Goal: Task Accomplishment & Management: Manage account settings

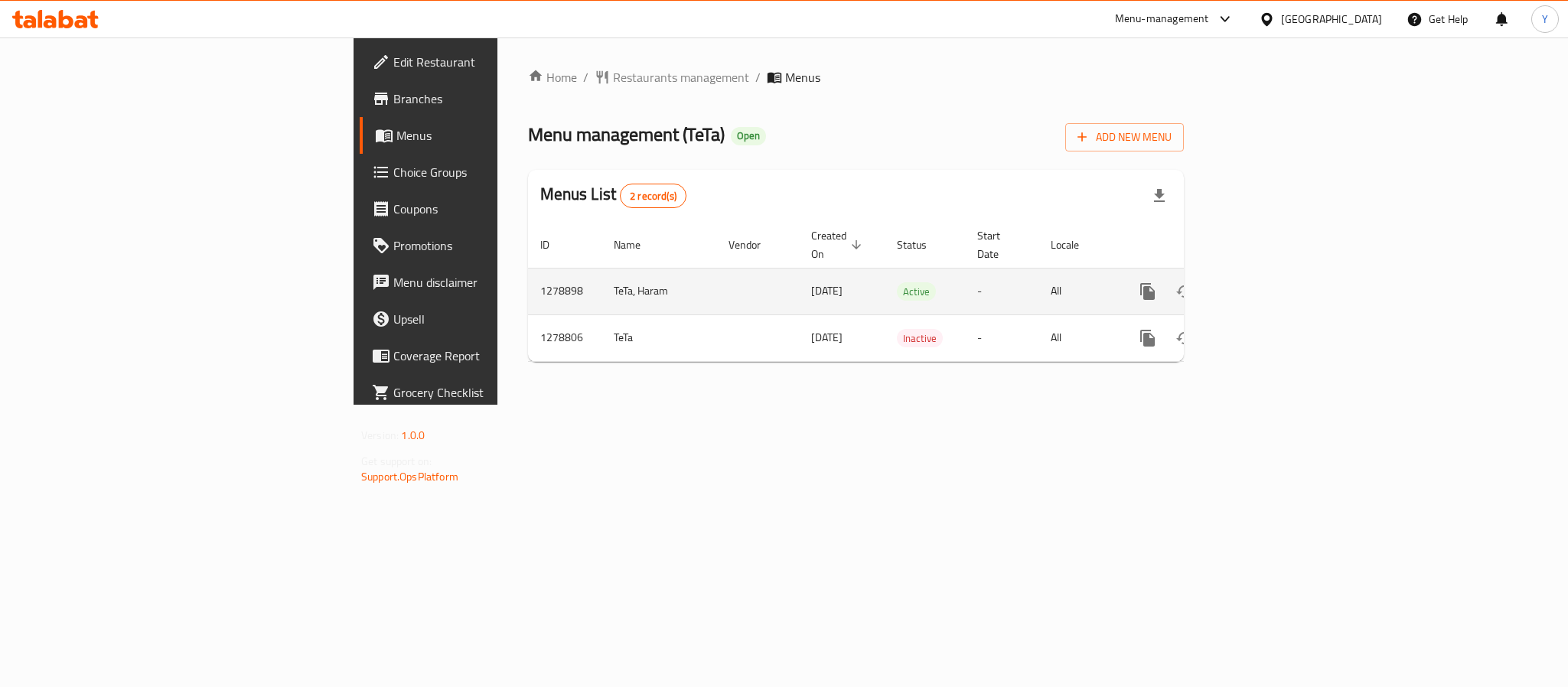
click at [1268, 283] on icon "enhanced table" at bounding box center [1258, 292] width 19 height 19
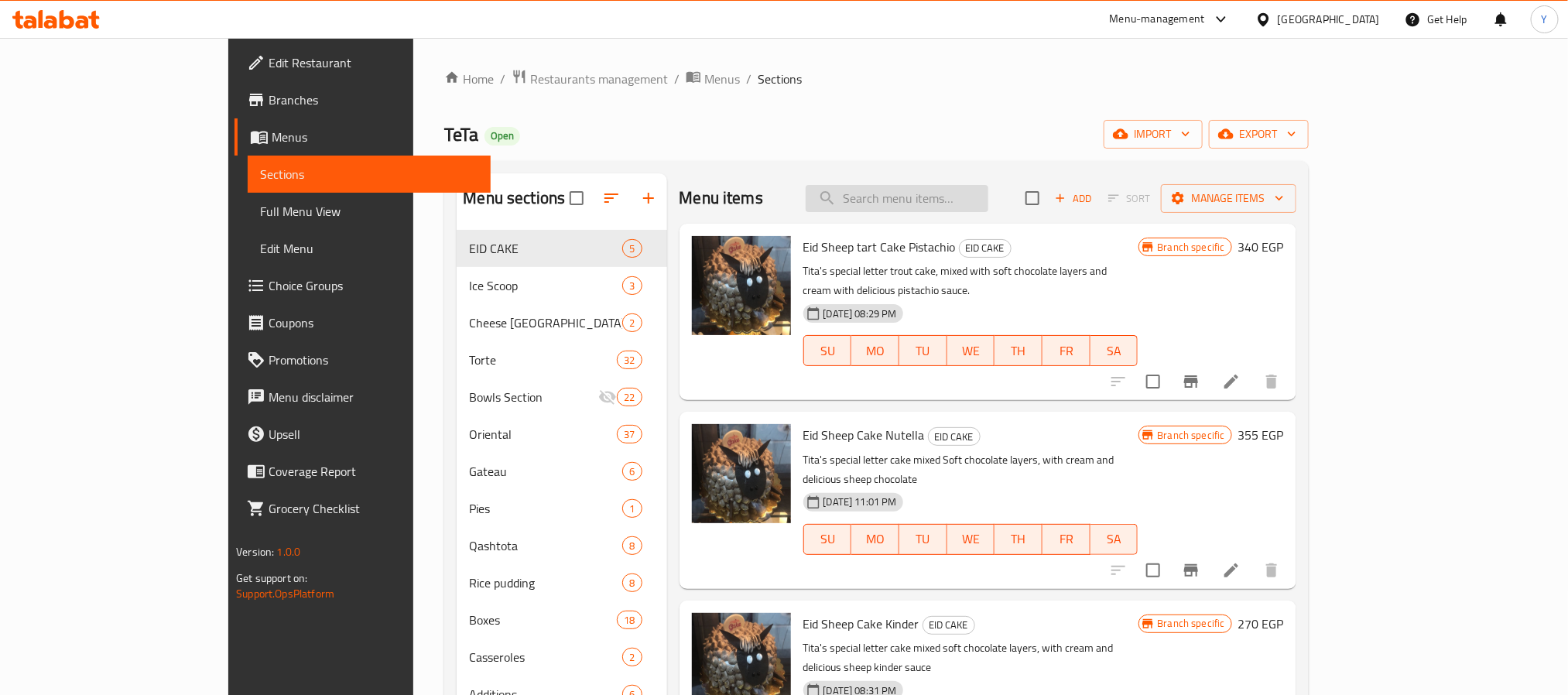
click at [988, 210] on input "search" at bounding box center [896, 199] width 183 height 27
paste input "تورته مقاس"
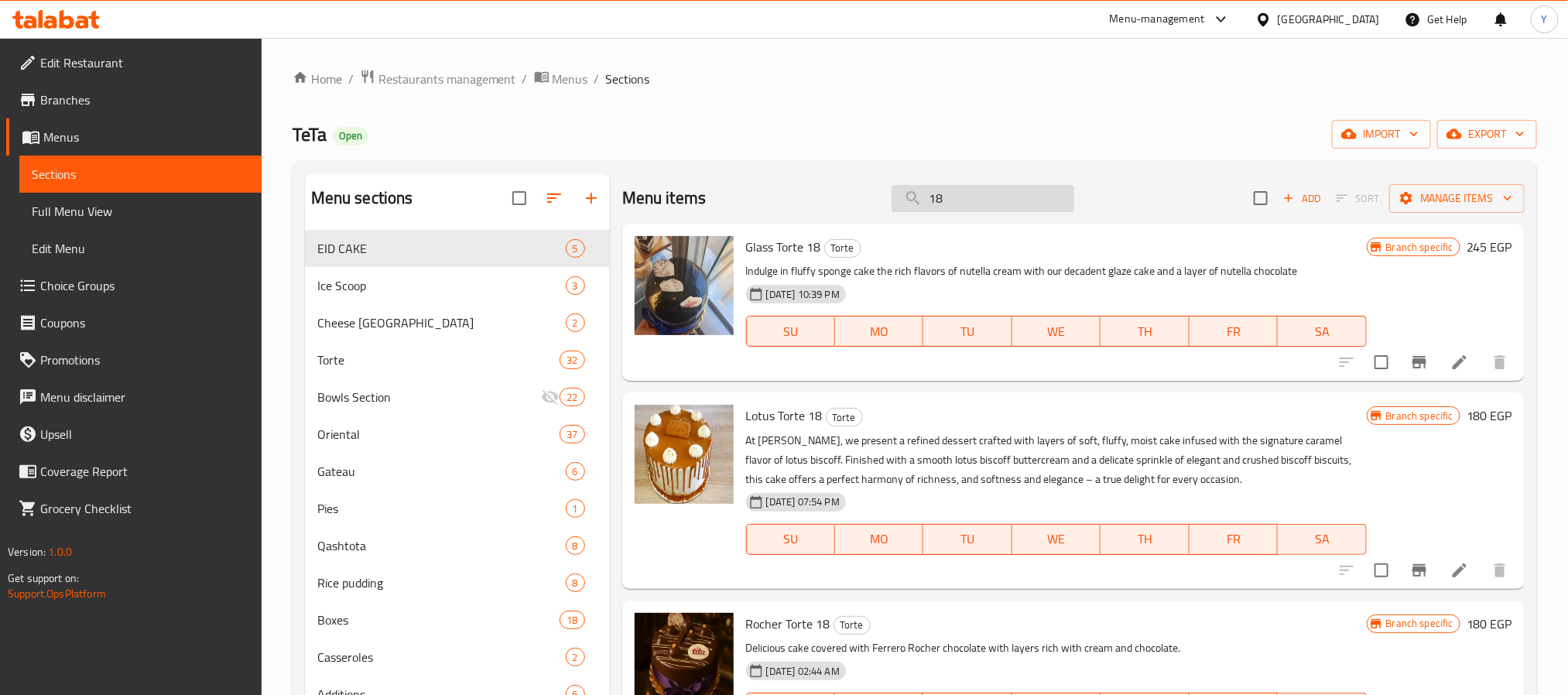
click at [984, 207] on input "18" at bounding box center [983, 199] width 183 height 27
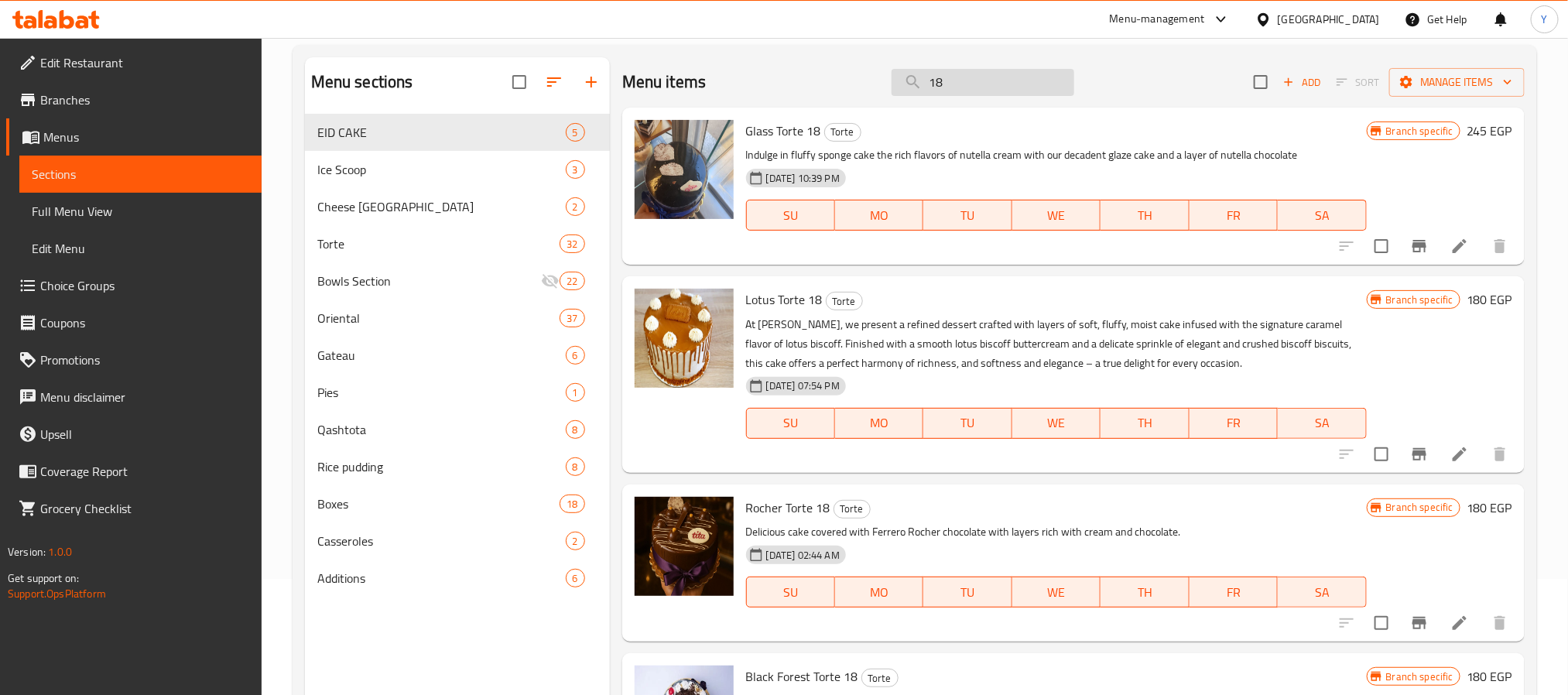
click at [1008, 75] on input "18" at bounding box center [983, 82] width 183 height 27
paste input "مشكل شرقي"
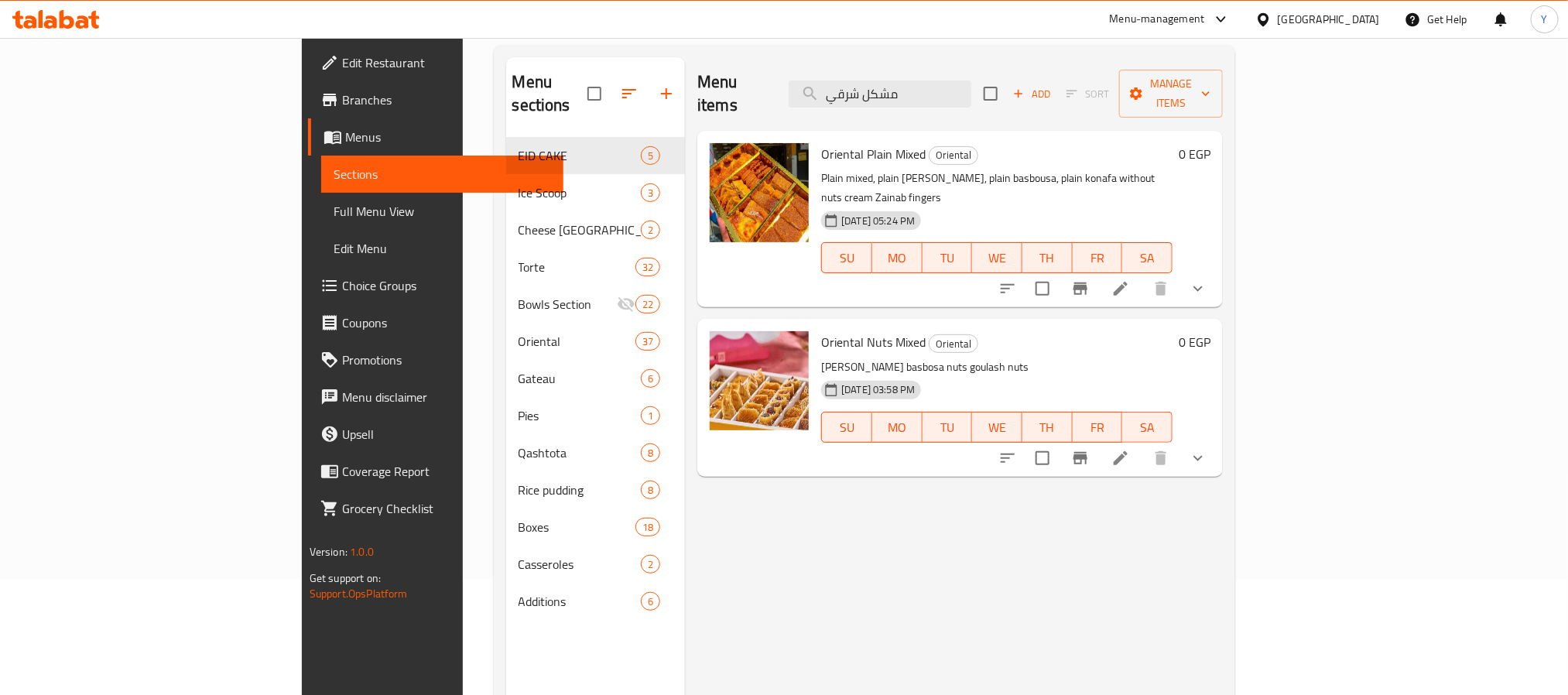
type input "مشكل شرقي"
click at [1207, 280] on icon "show more" at bounding box center [1198, 289] width 19 height 19
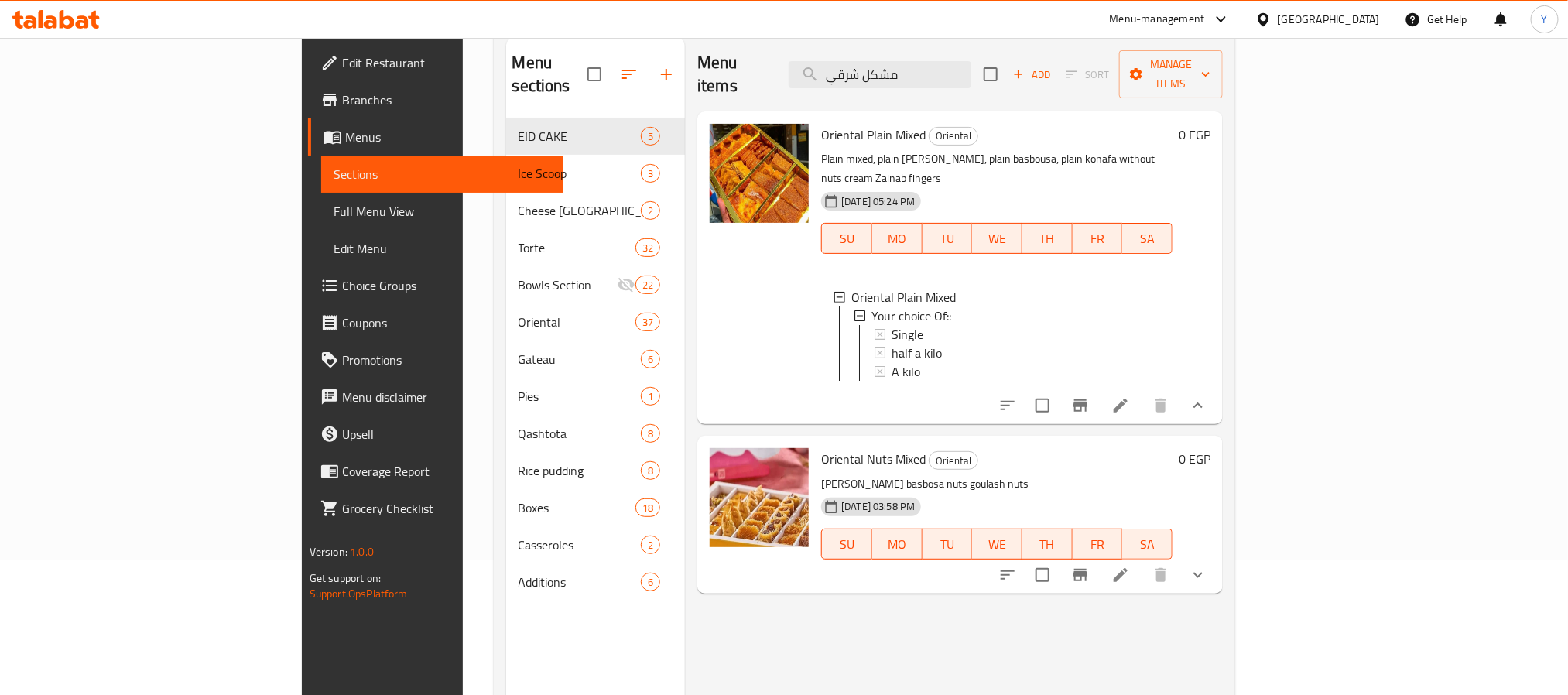
scroll to position [101, 0]
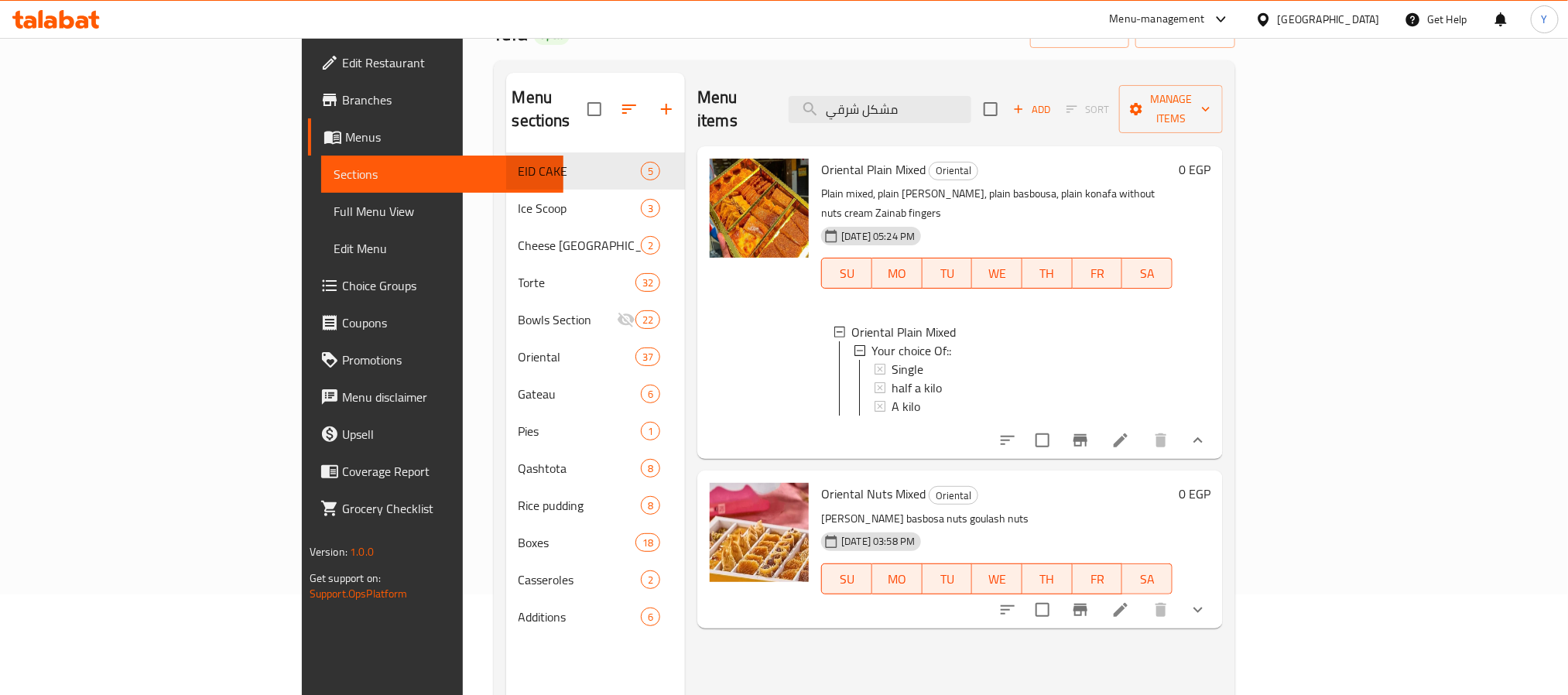
click at [1142, 426] on li at bounding box center [1120, 440] width 43 height 27
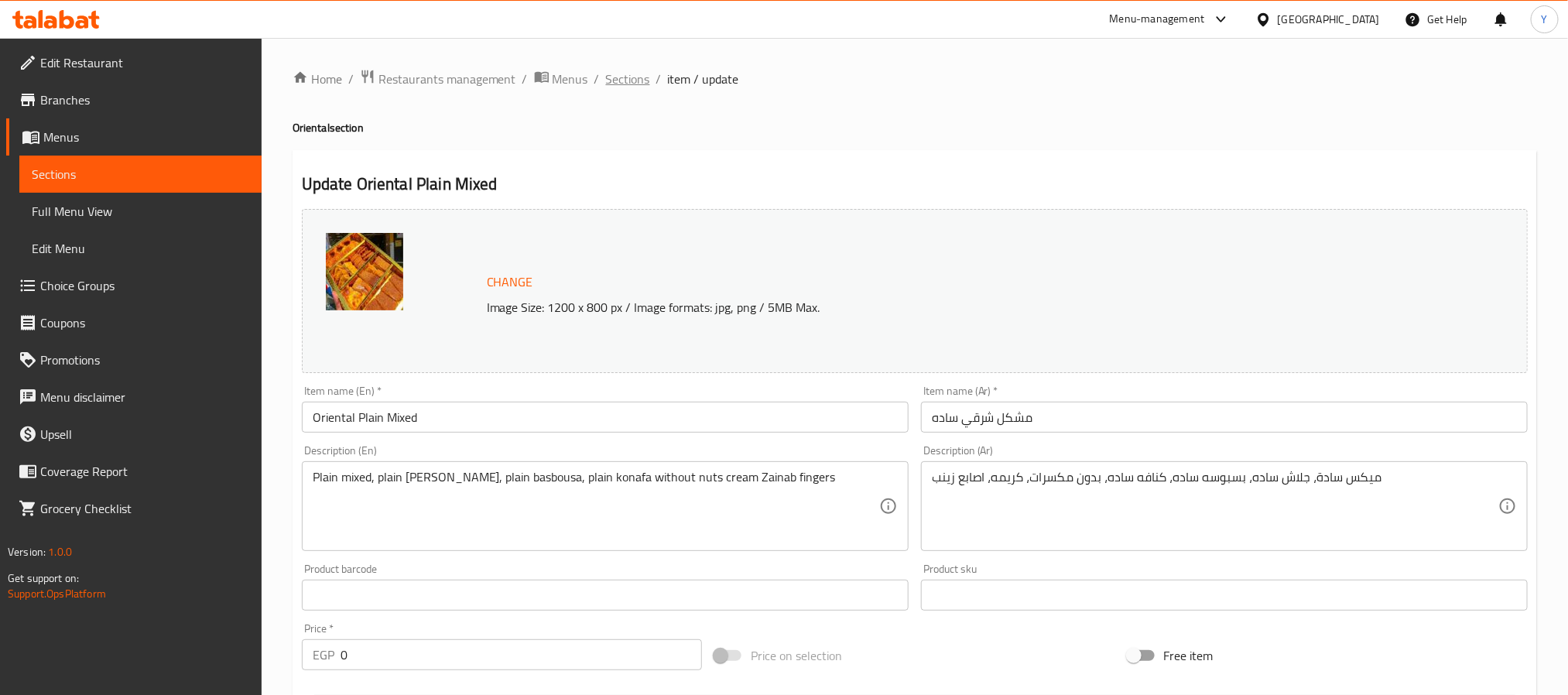
click at [640, 77] on span "Sections" at bounding box center [628, 79] width 44 height 19
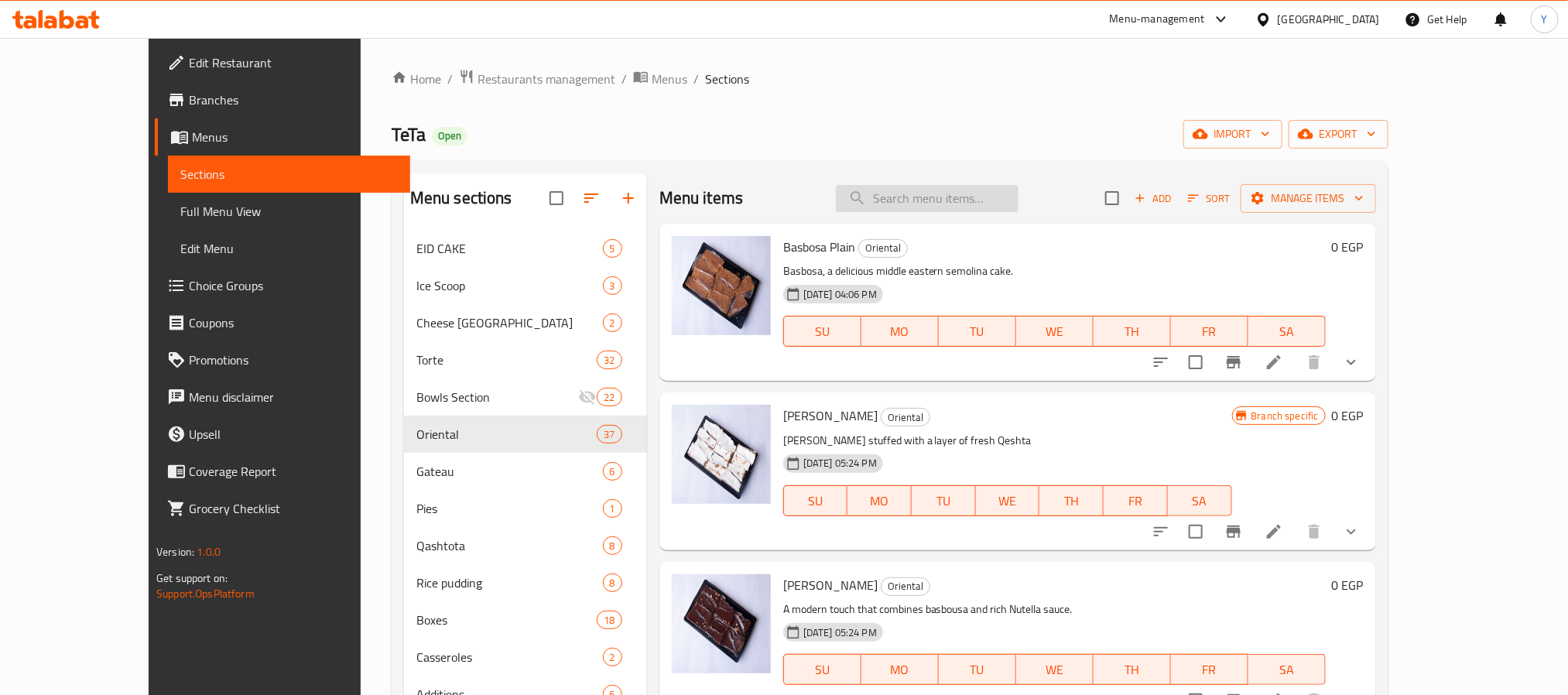
click at [970, 198] on input "search" at bounding box center [927, 199] width 183 height 27
paste input "مشكل شرقي"
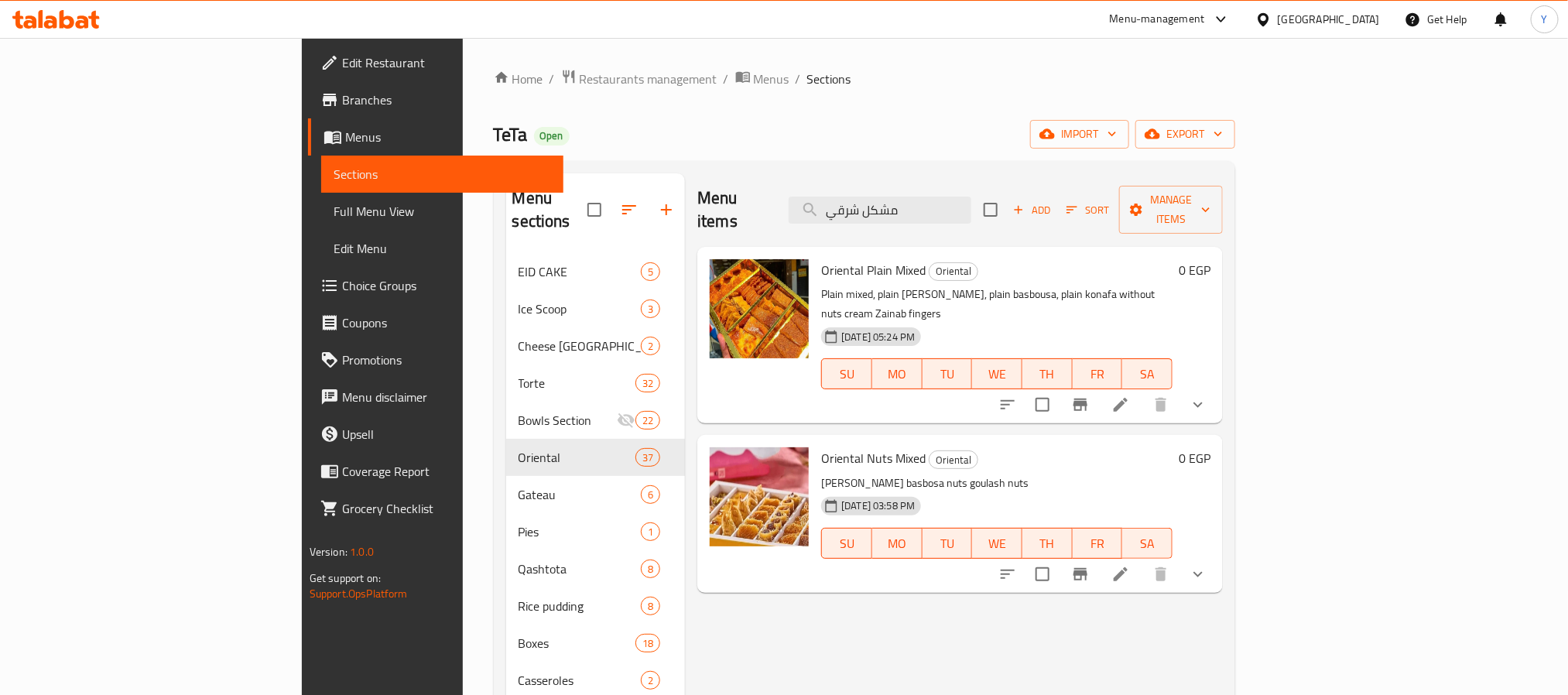
type input "مشكل شرقي"
click at [1129, 565] on icon at bounding box center [1121, 575] width 19 height 19
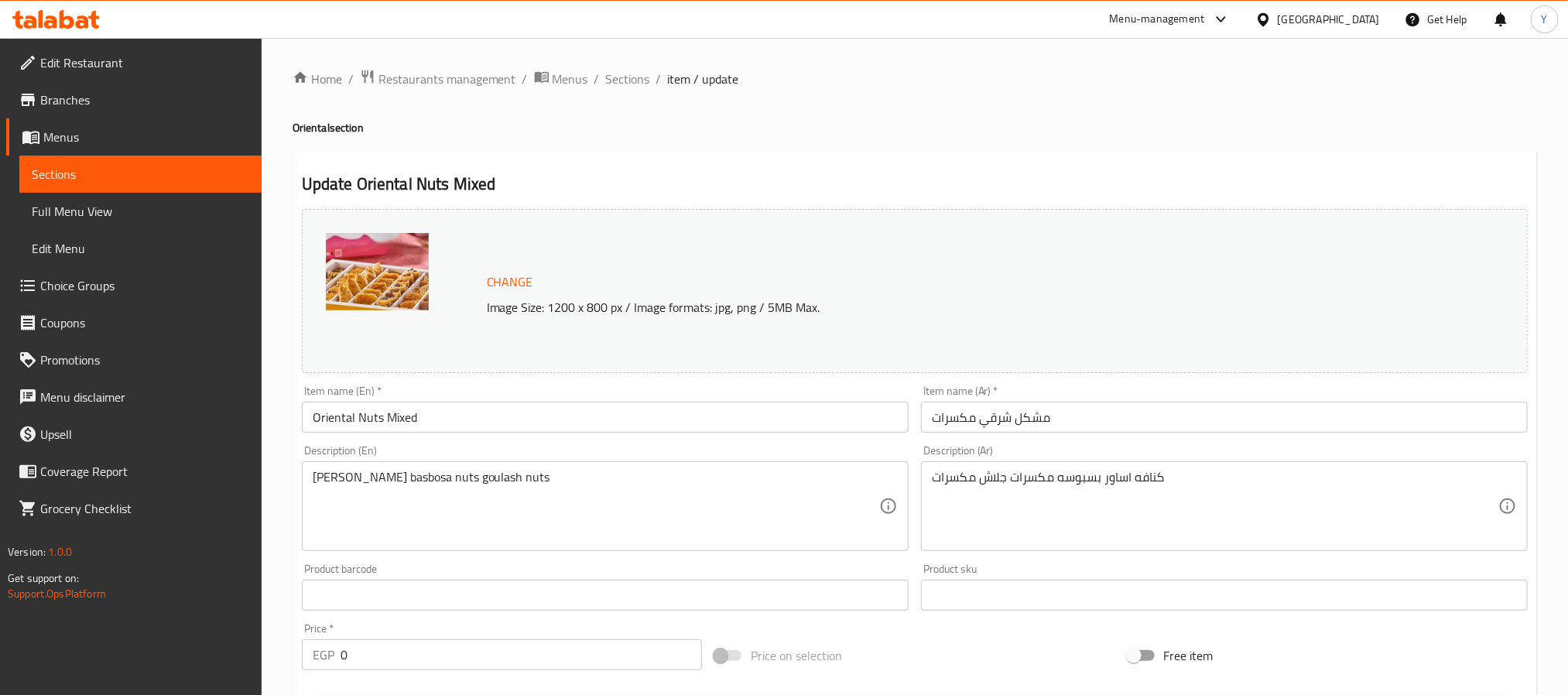
click at [607, 66] on div "Home / Restaurants management / Menus / Sections / item / update Oriental secti…" at bounding box center [914, 616] width 1306 height 1158
click at [614, 75] on span "Sections" at bounding box center [628, 79] width 44 height 19
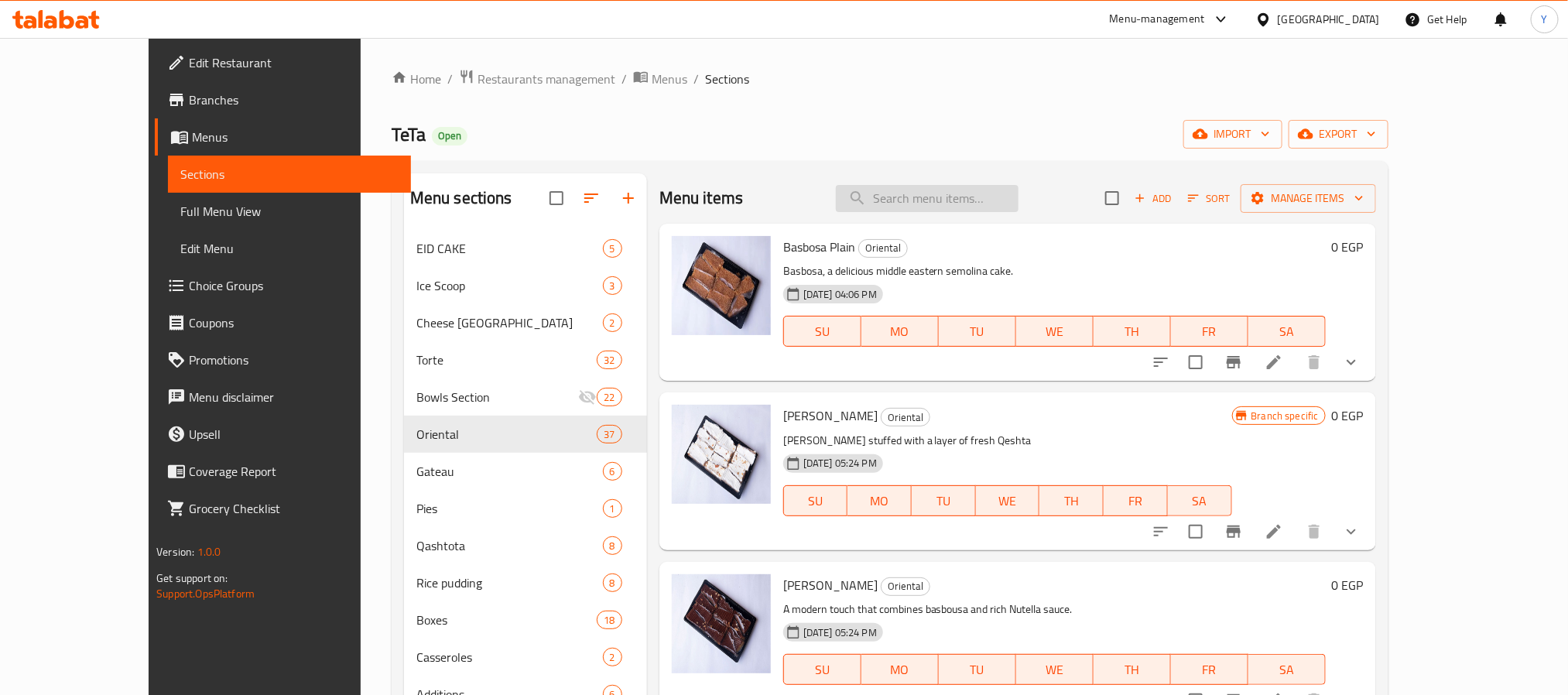
click at [1019, 200] on input "search" at bounding box center [927, 199] width 183 height 27
paste input "دستة جاتوه"
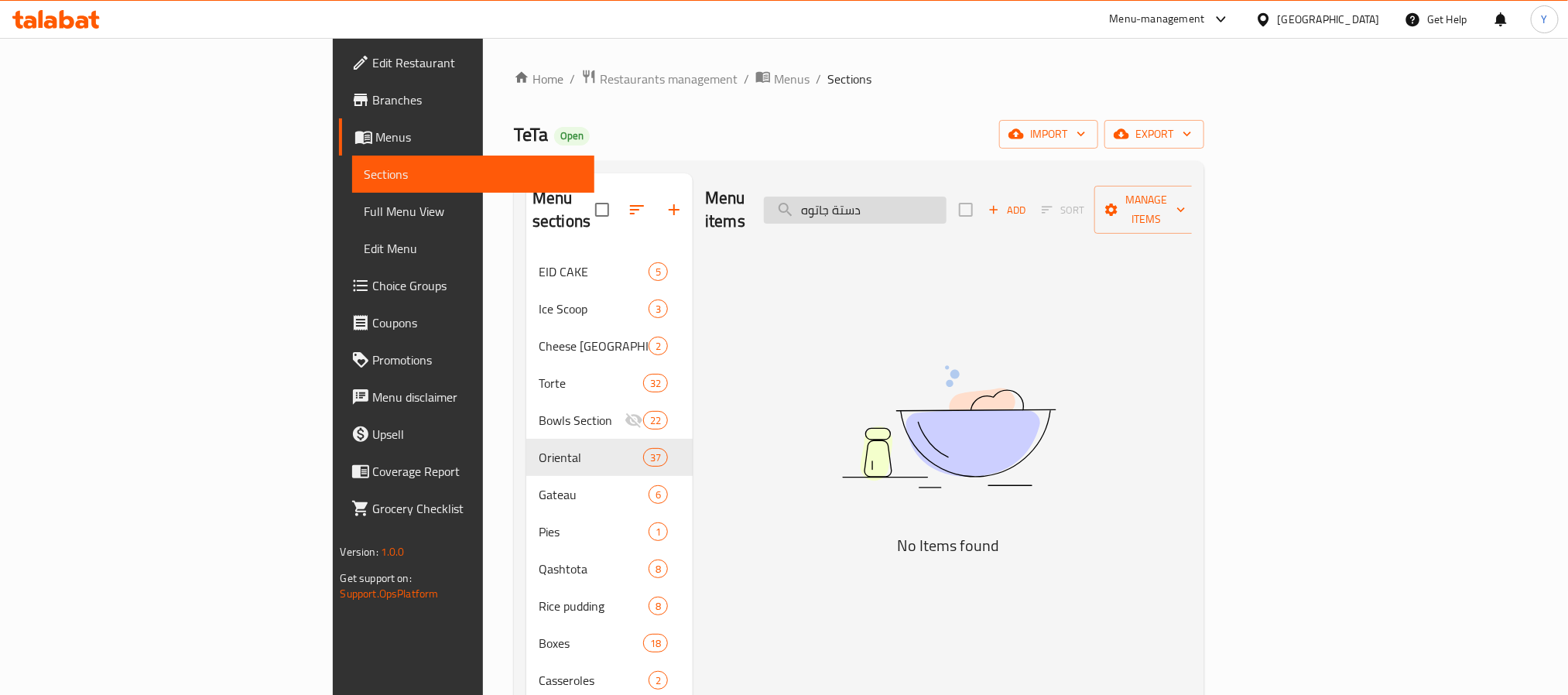
click at [946, 199] on input "دستة جاتوه" at bounding box center [855, 210] width 183 height 27
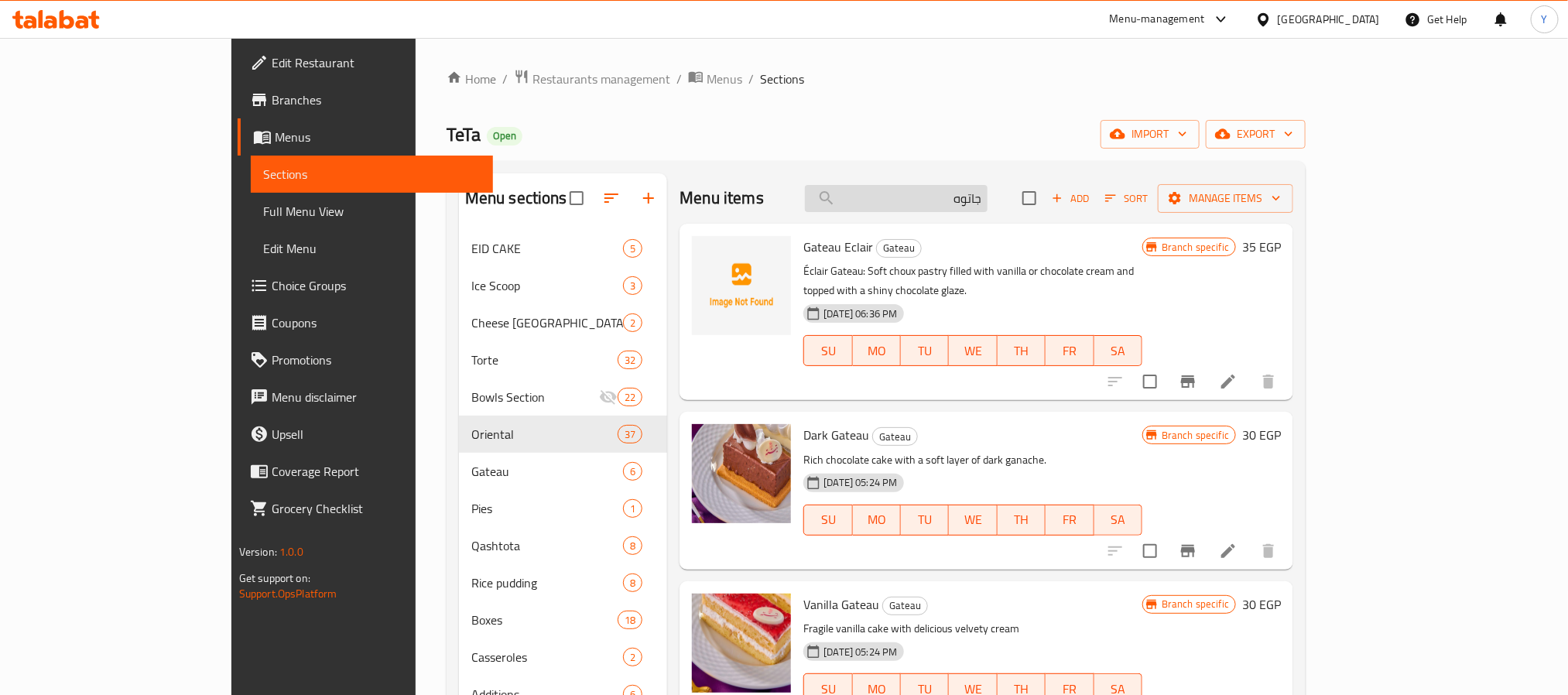
click at [987, 202] on input "جاتوه" at bounding box center [895, 199] width 183 height 27
paste input "قشطوطه"
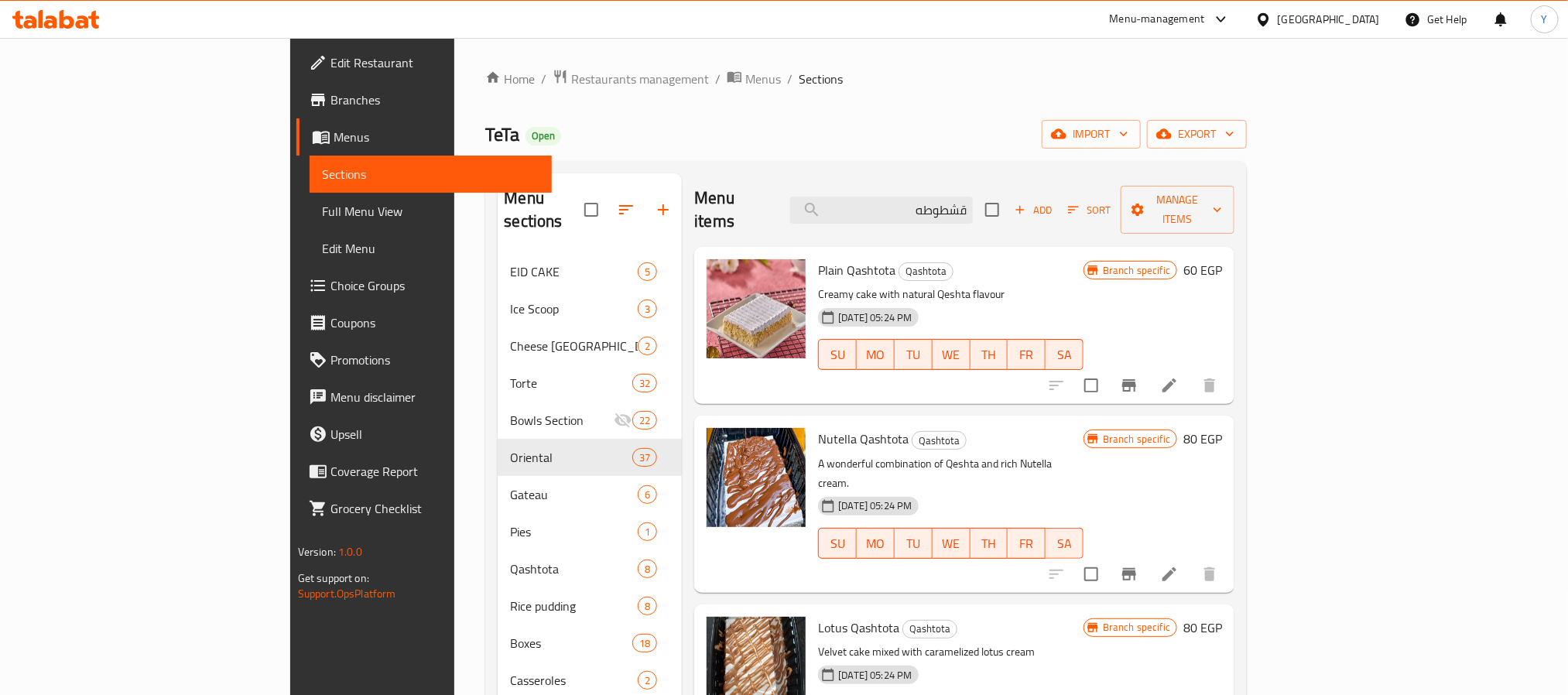
click at [1066, 207] on div "Menu items قشطوطه Add Sort Manage items" at bounding box center [964, 210] width 540 height 74
click at [972, 202] on input "قشطوطه" at bounding box center [881, 210] width 183 height 27
paste input "دلع"
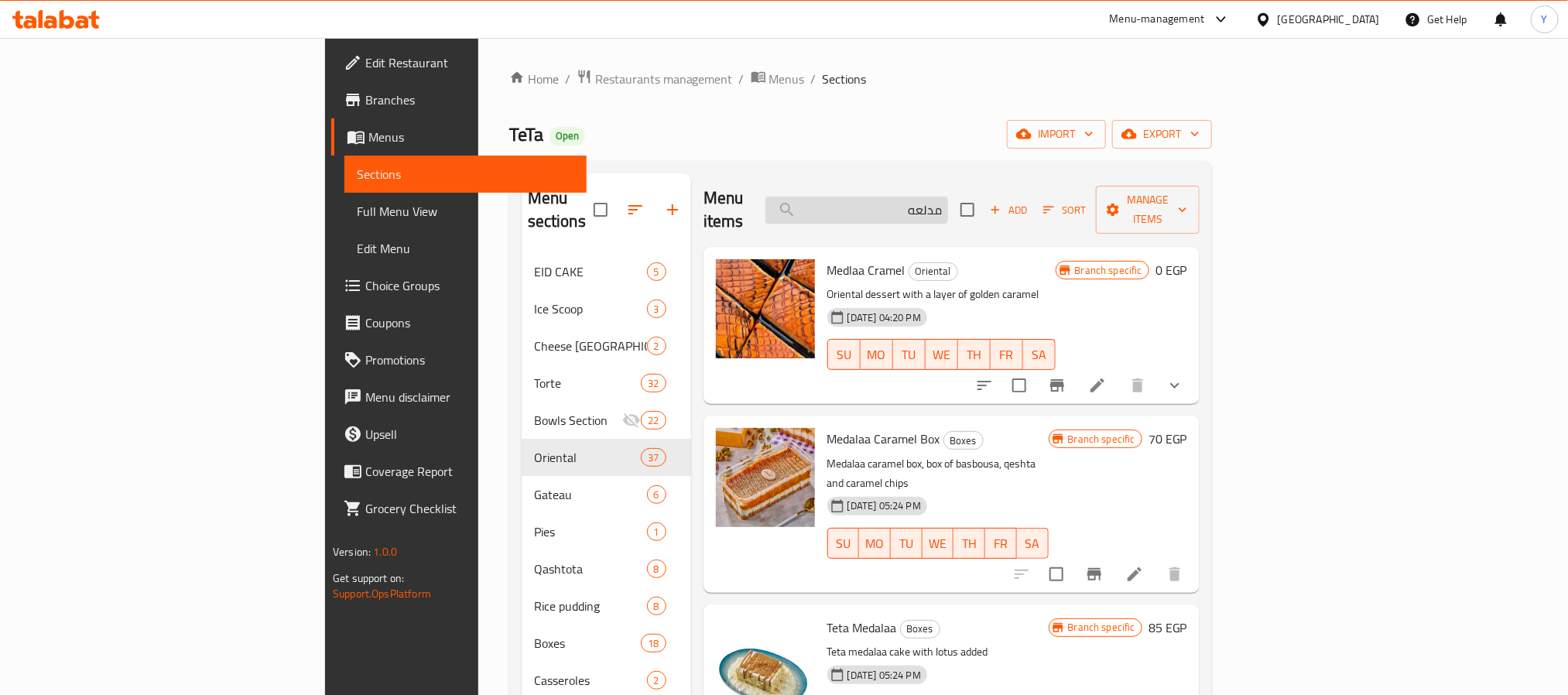
click at [948, 207] on input "مدلعه" at bounding box center [856, 210] width 183 height 27
paste input "ديسباسيتو"
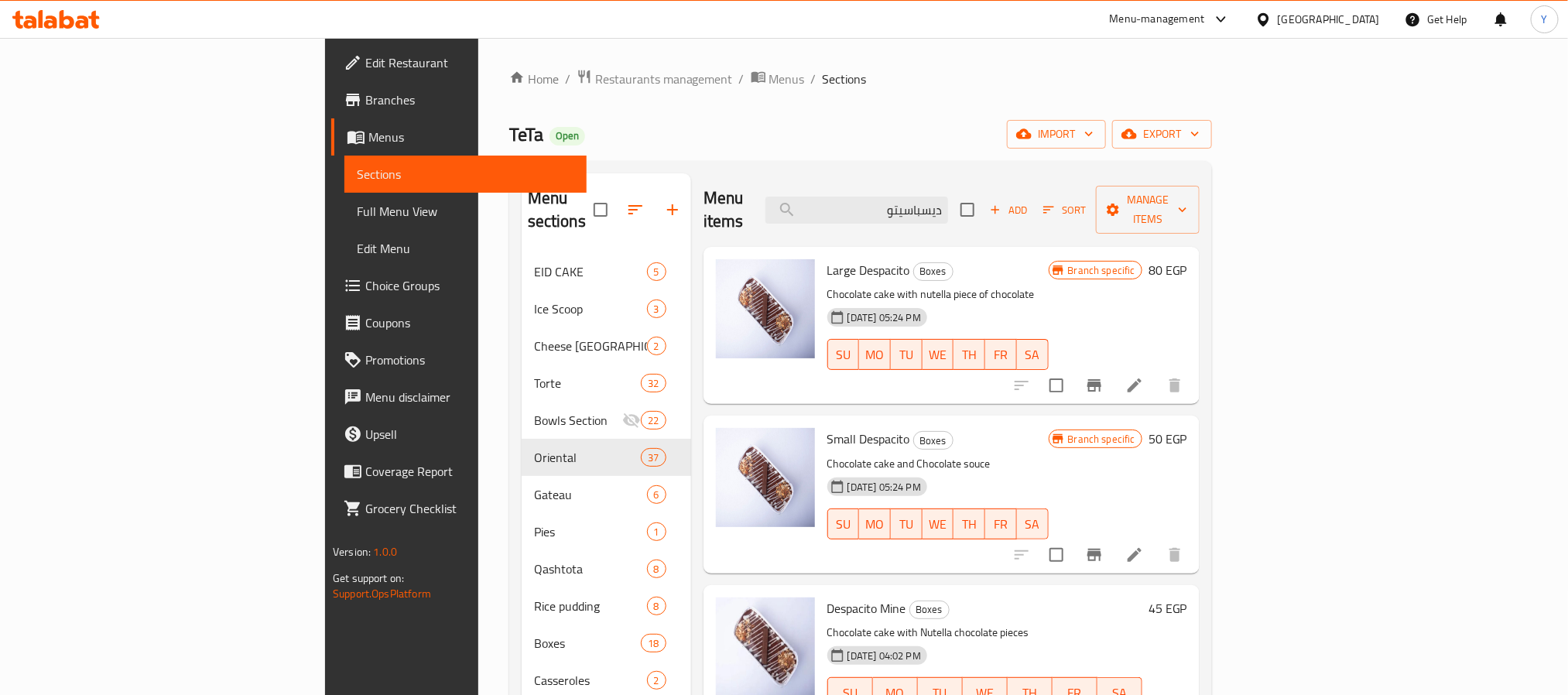
click at [1080, 189] on div "Menu items ديسباسيتو Add Sort Manage items" at bounding box center [951, 210] width 496 height 74
click at [1074, 196] on div "Menu items ديسباسيتو Add Sort Manage items" at bounding box center [951, 210] width 496 height 74
click at [948, 203] on input "ديسباسيتو" at bounding box center [856, 210] width 183 height 27
paste input "كب كيك"
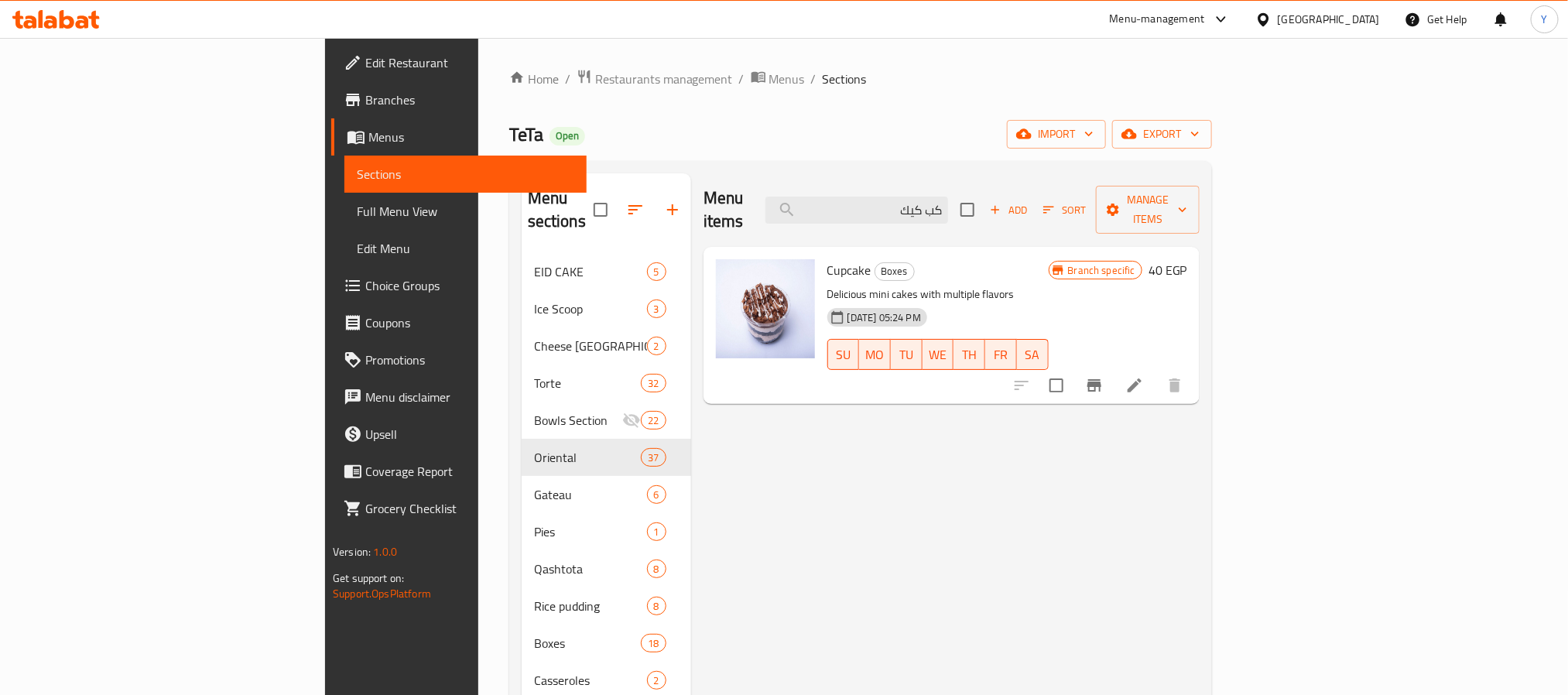
type input "كب كيك"
click at [365, 102] on span "Branches" at bounding box center [469, 100] width 209 height 19
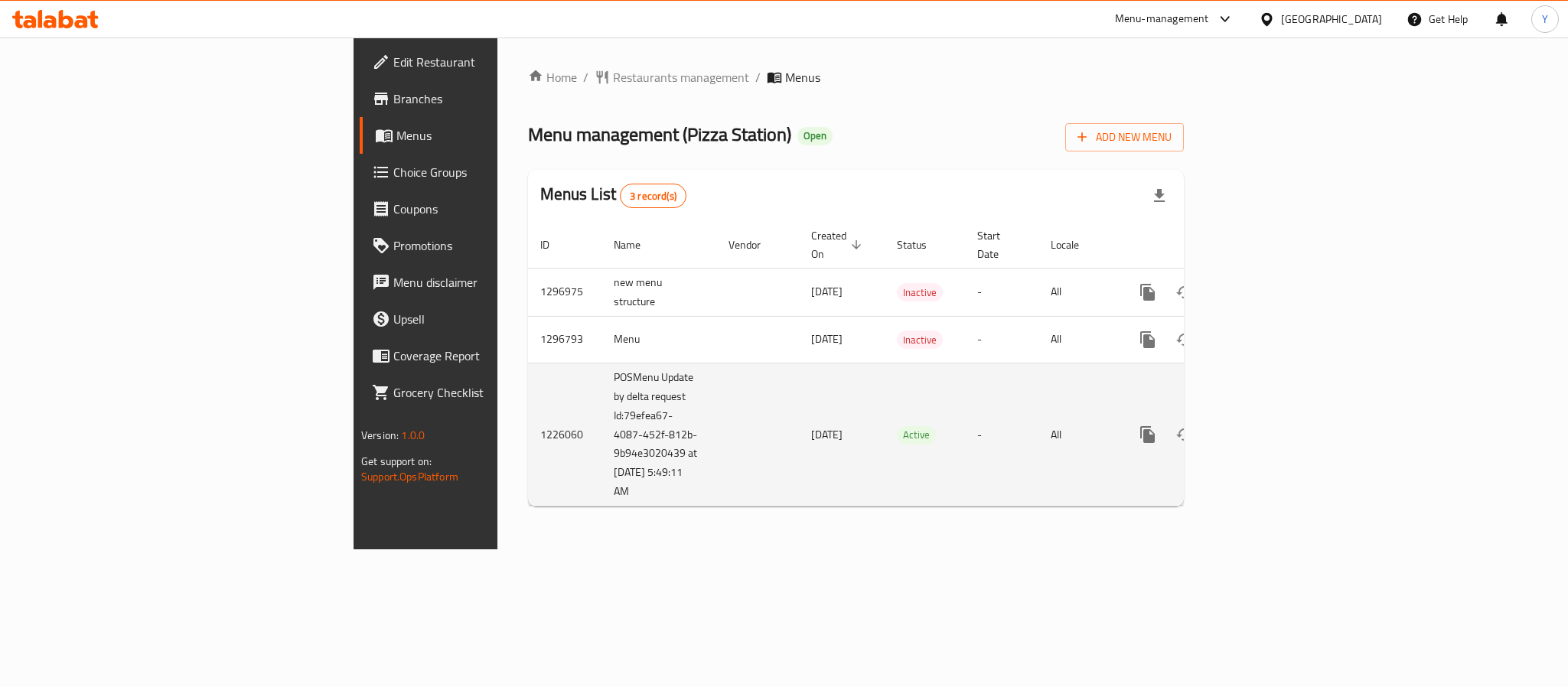
click at [1265, 428] on icon "enhanced table" at bounding box center [1258, 435] width 14 height 14
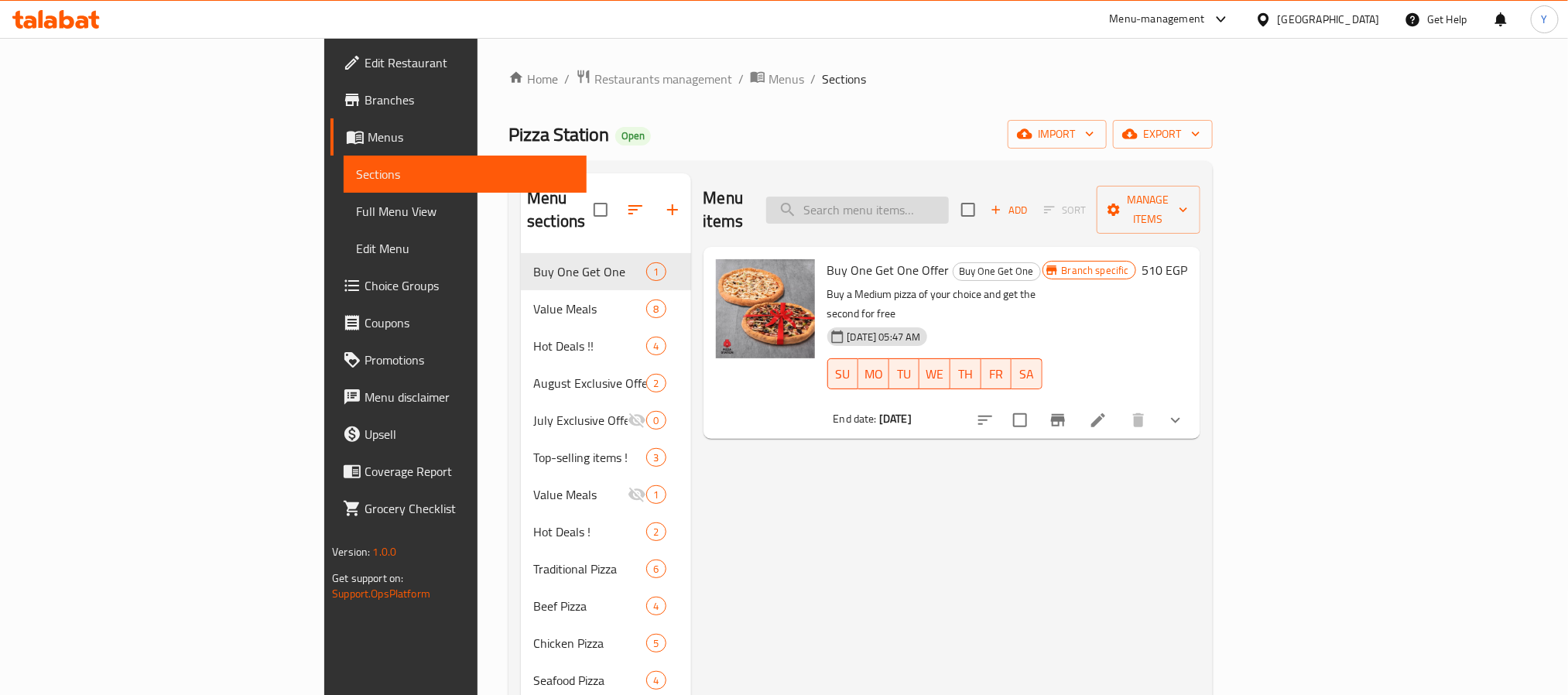
click at [935, 198] on input "search" at bounding box center [857, 210] width 183 height 27
paste input "Iskndria Hot deal"
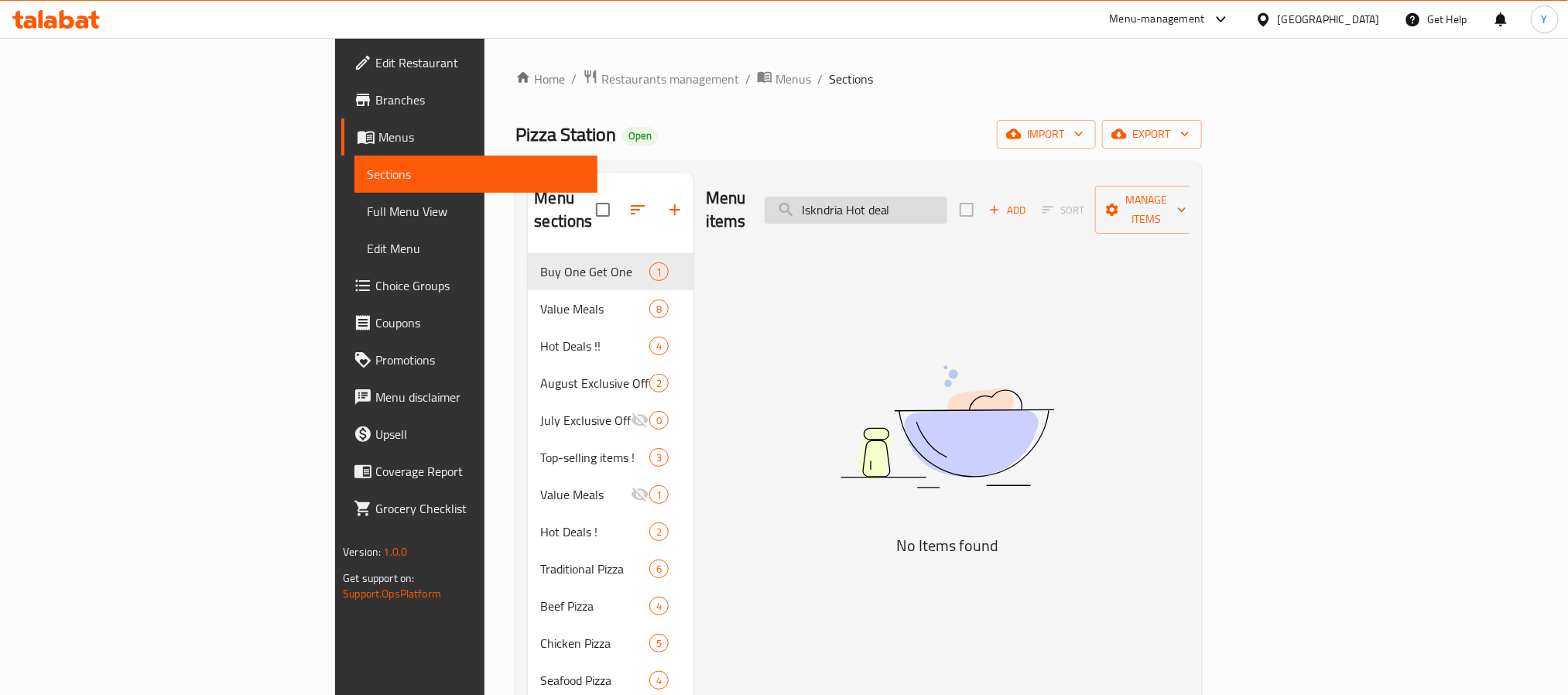
drag, startPoint x: 1018, startPoint y: 203, endPoint x: 1011, endPoint y: 207, distance: 8.1
click at [947, 207] on input "Iskndria Hot deal" at bounding box center [855, 210] width 183 height 27
click at [947, 205] on input "Iskndria Hot deal" at bounding box center [855, 210] width 183 height 27
click at [947, 204] on input "Iskndria Hot deal" at bounding box center [855, 210] width 183 height 27
click at [960, 218] on div "Menu items Iskndria Hot Add Sort Manage items" at bounding box center [947, 210] width 483 height 74
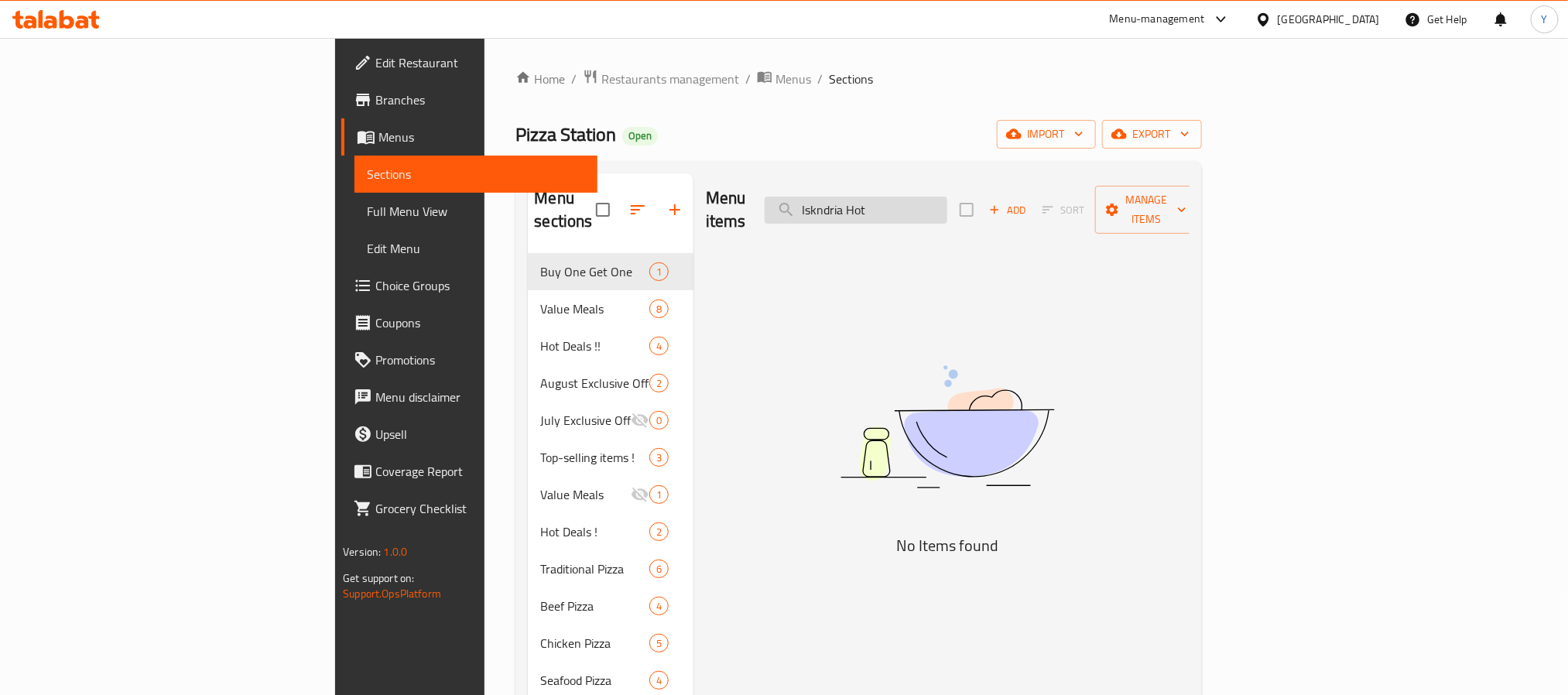
click at [947, 196] on input "Iskndria Hot" at bounding box center [855, 210] width 183 height 27
paste input "search"
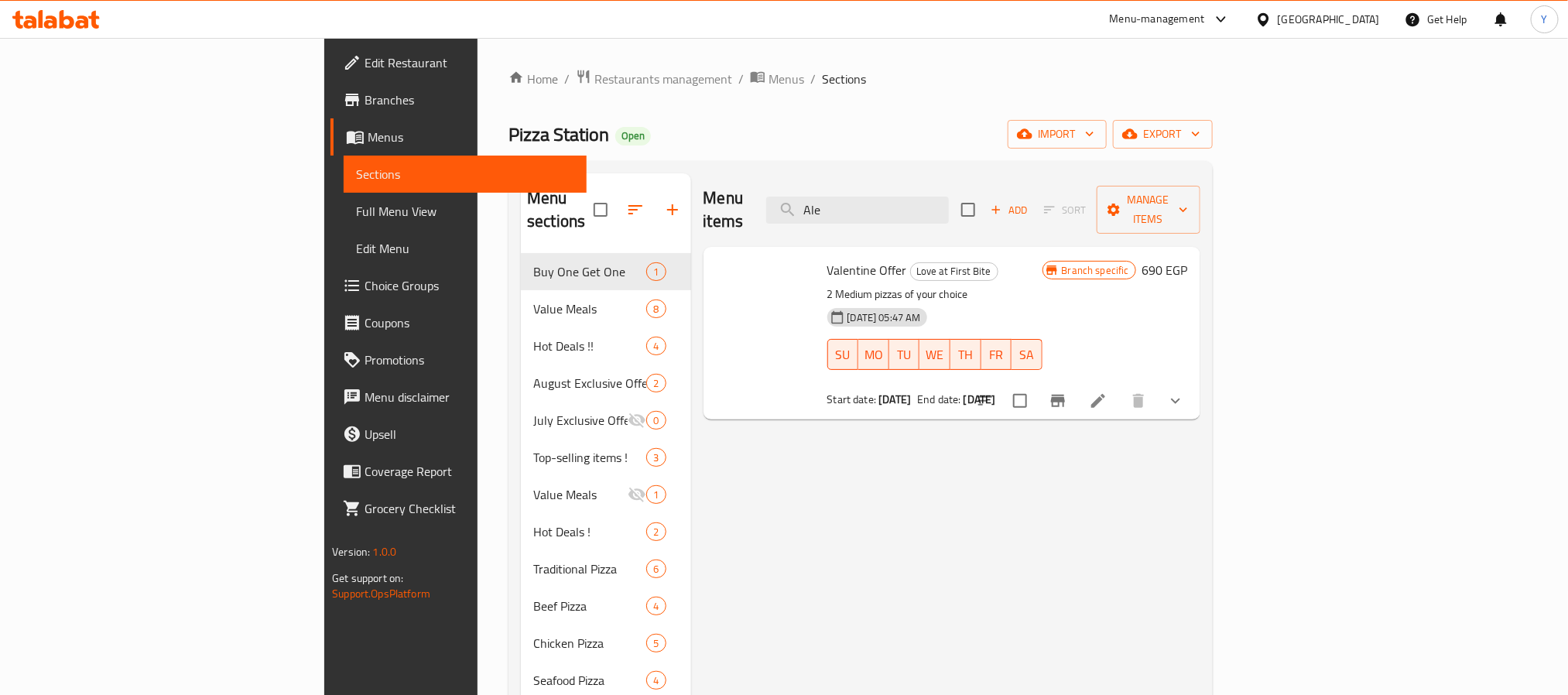
type input "[PERSON_NAME]"
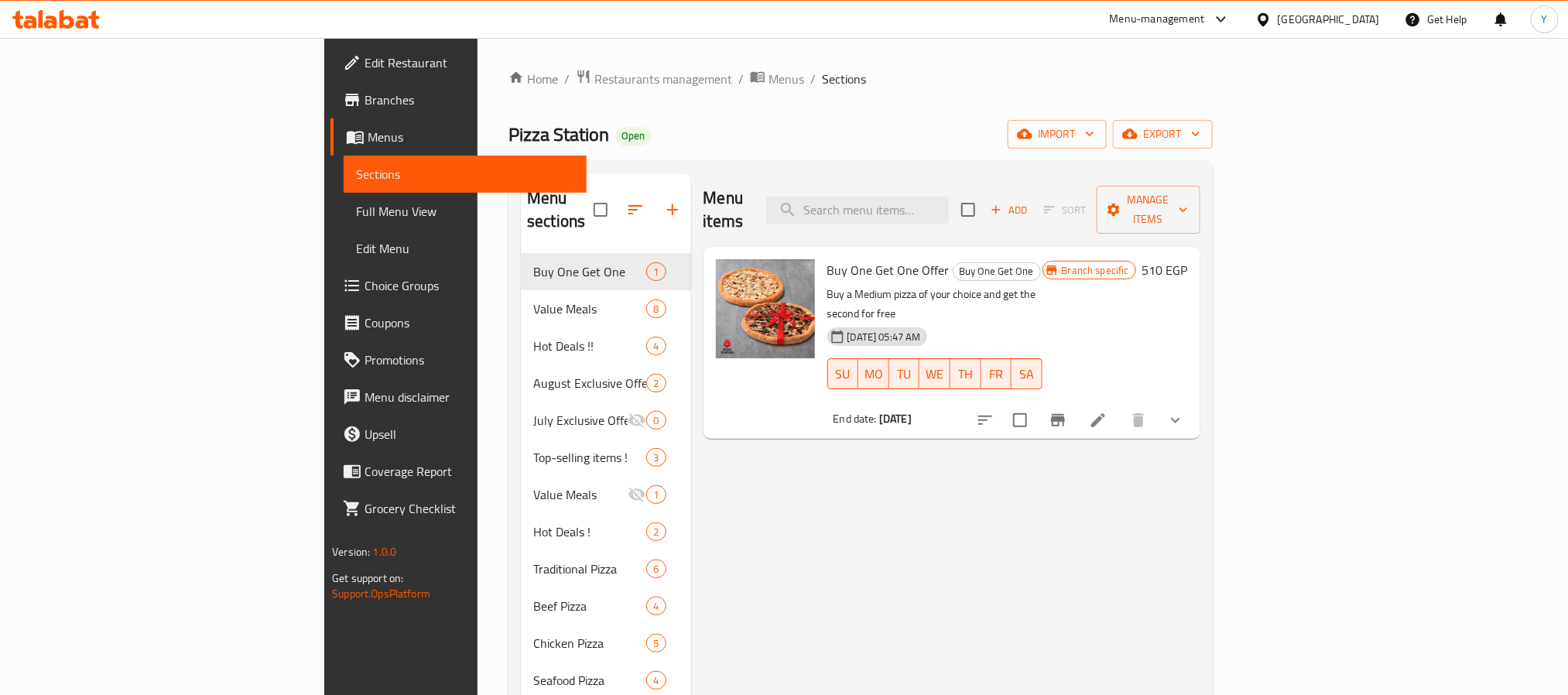
click at [957, 177] on div "Menu items Add Sort Manage items" at bounding box center [951, 210] width 497 height 74
click at [949, 196] on input "search" at bounding box center [857, 210] width 183 height 27
paste input "Super double deal"
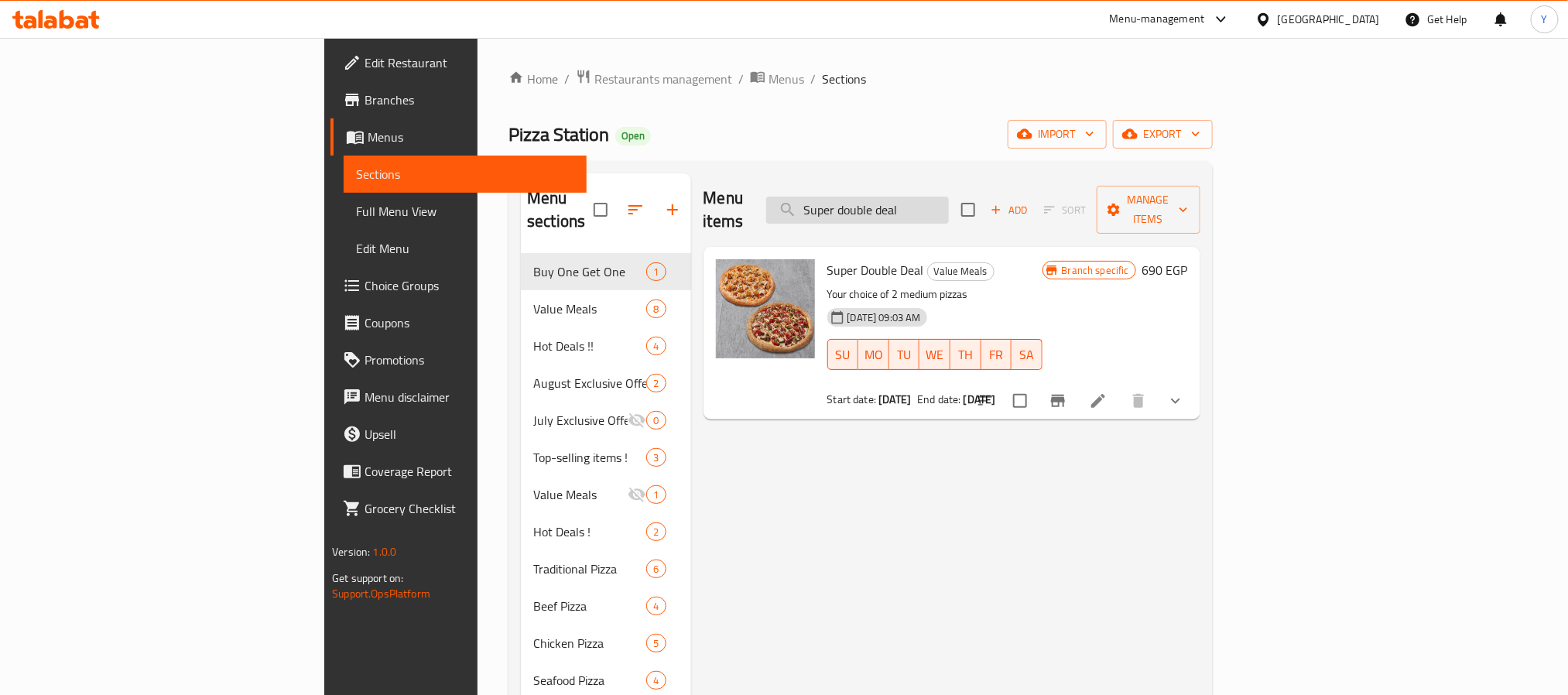
click at [949, 196] on input "Super double deal" at bounding box center [857, 210] width 183 height 27
paste input "tation Meal Medium"
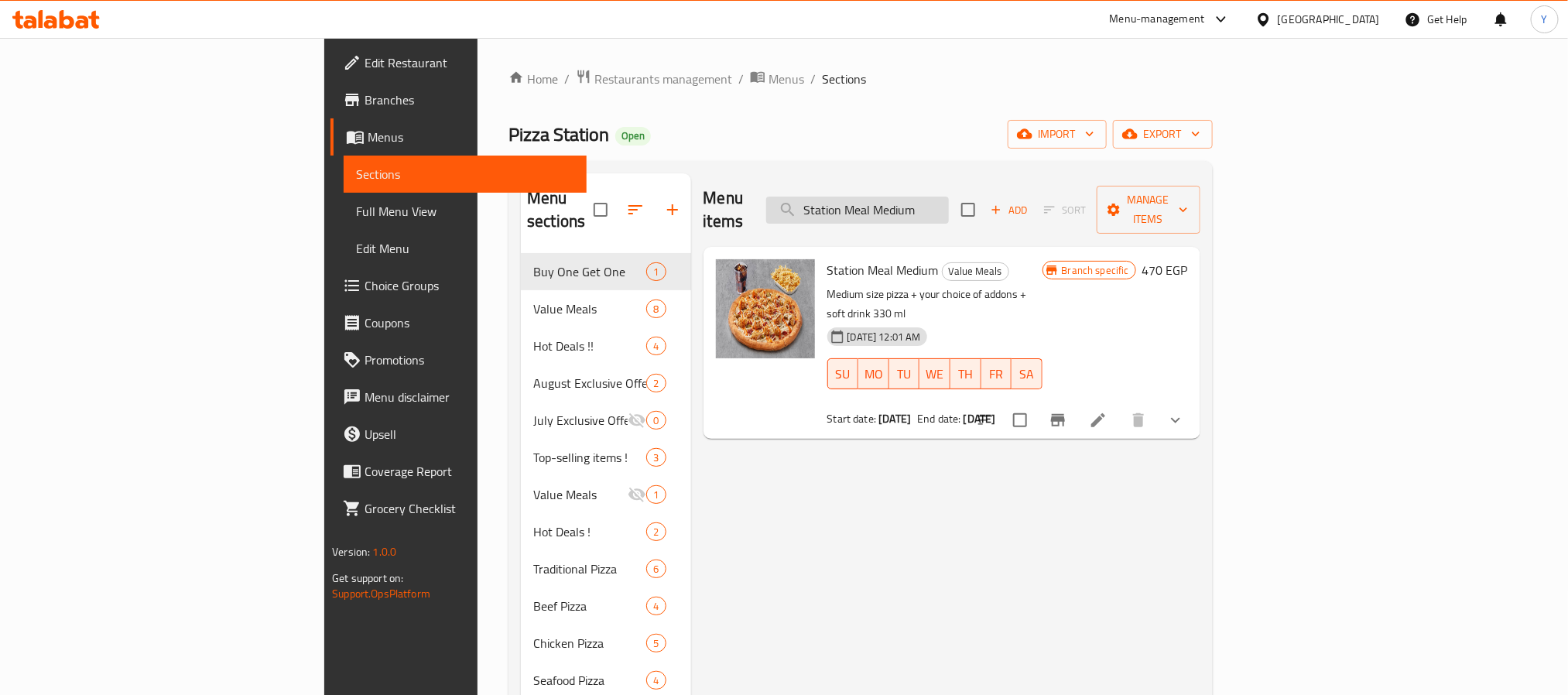
click at [949, 203] on input "Station Meal Medium" at bounding box center [857, 210] width 183 height 27
paste input "uper Family Meal"
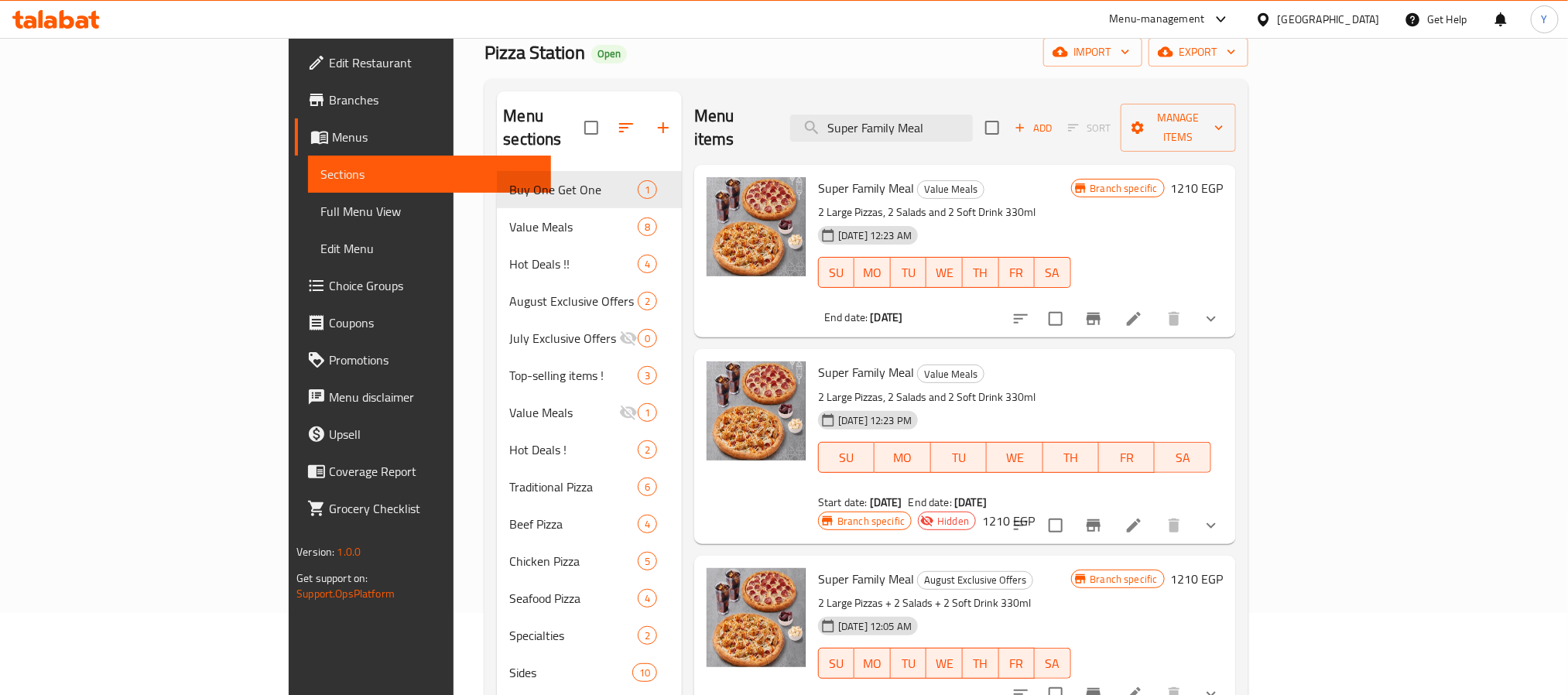
scroll to position [116, 0]
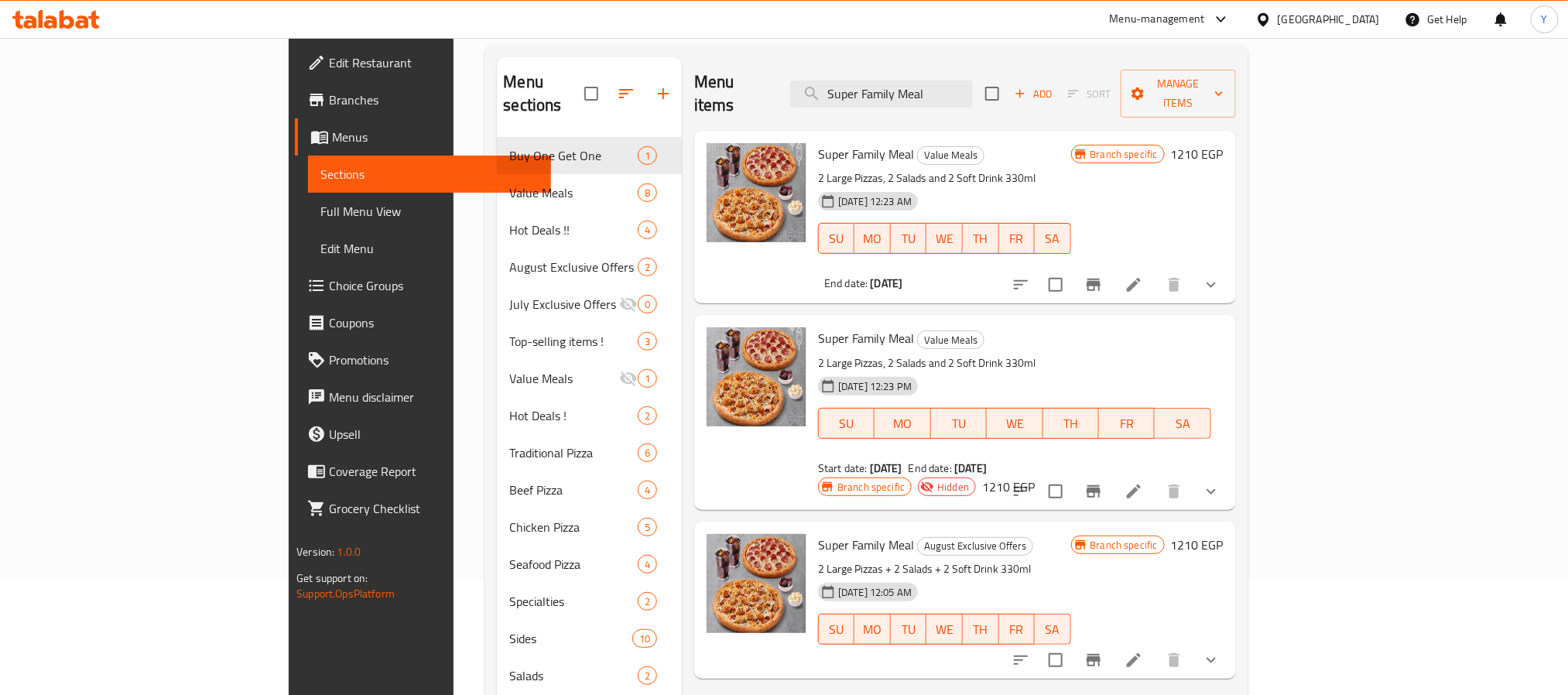
click at [1031, 354] on p "2 Large Pizzas, 2 Salads and 2 Soft Drink 330ml" at bounding box center [1014, 364] width 393 height 20
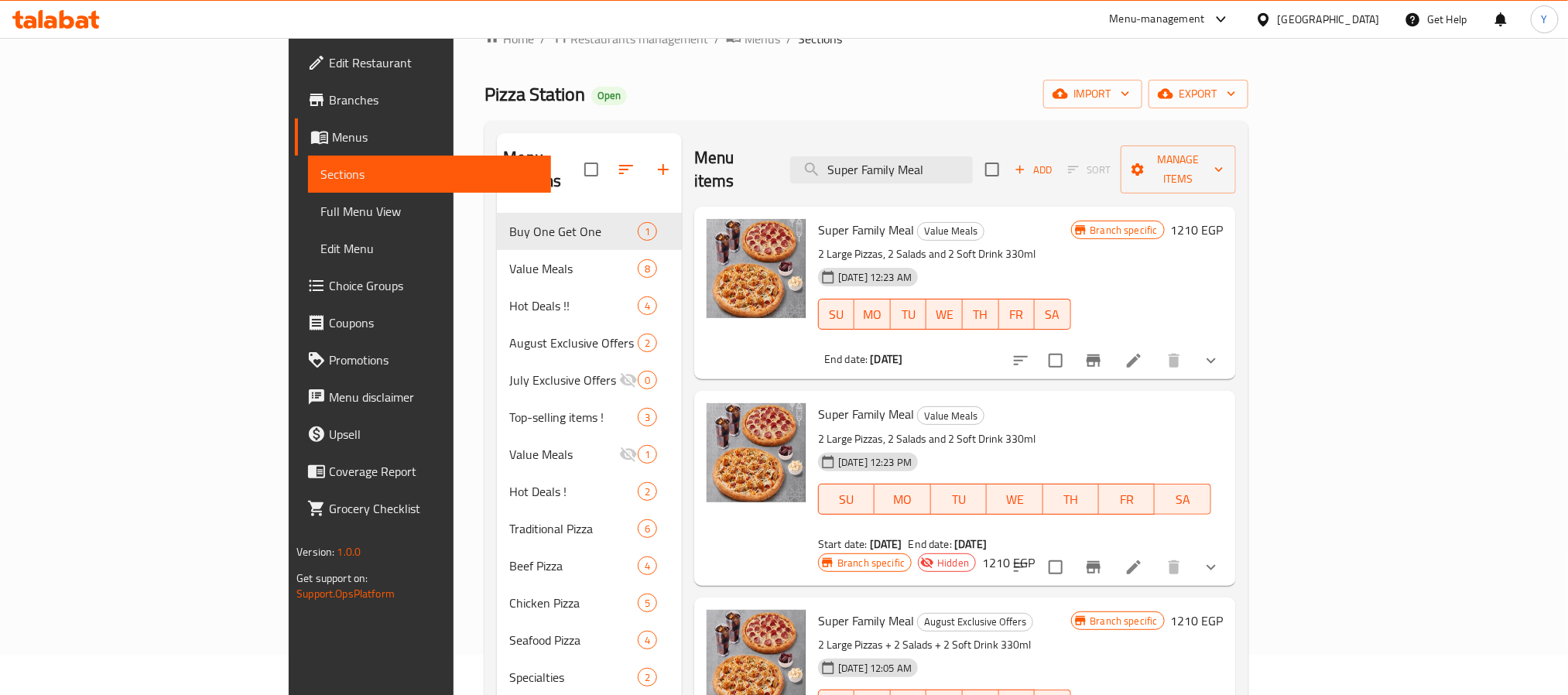
scroll to position [0, 0]
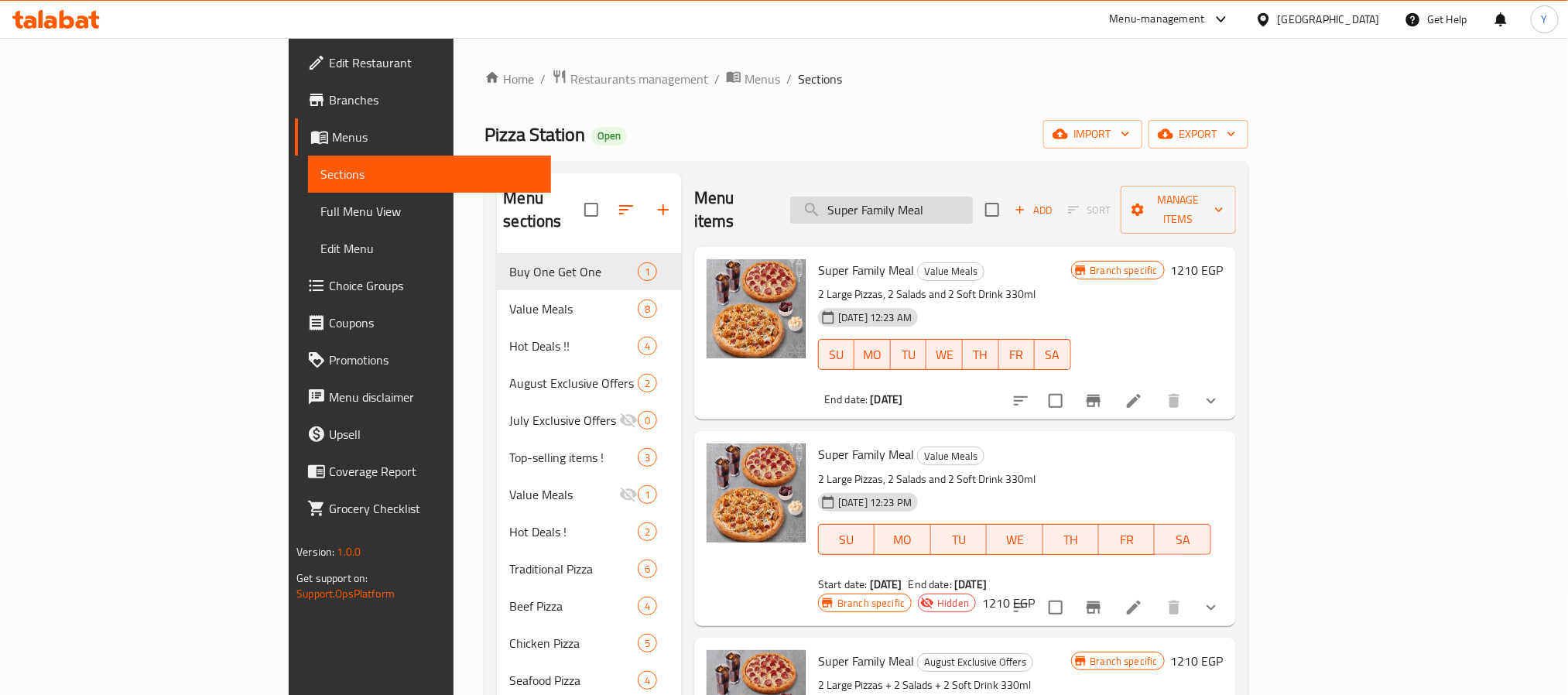
click at [972, 196] on input "Super Family Meal" at bounding box center [881, 210] width 183 height 27
paste input "Train Box and"
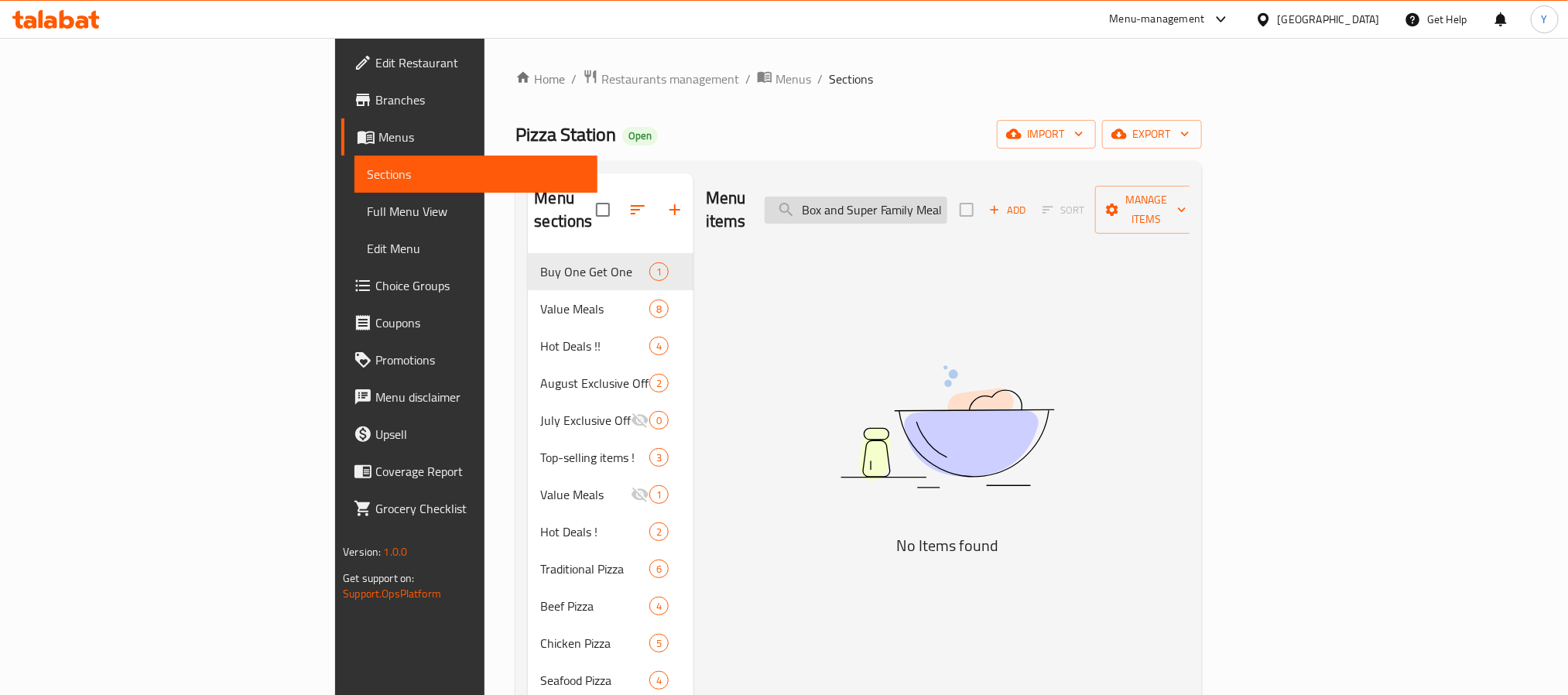
click at [947, 198] on input "Train Box and Super Family Meal" at bounding box center [855, 210] width 183 height 27
drag, startPoint x: 1022, startPoint y: 198, endPoint x: 1140, endPoint y: 193, distance: 118.1
click at [1140, 193] on div "Menu items Train Box and Super Family Meal Add Sort Manage items" at bounding box center [947, 210] width 483 height 74
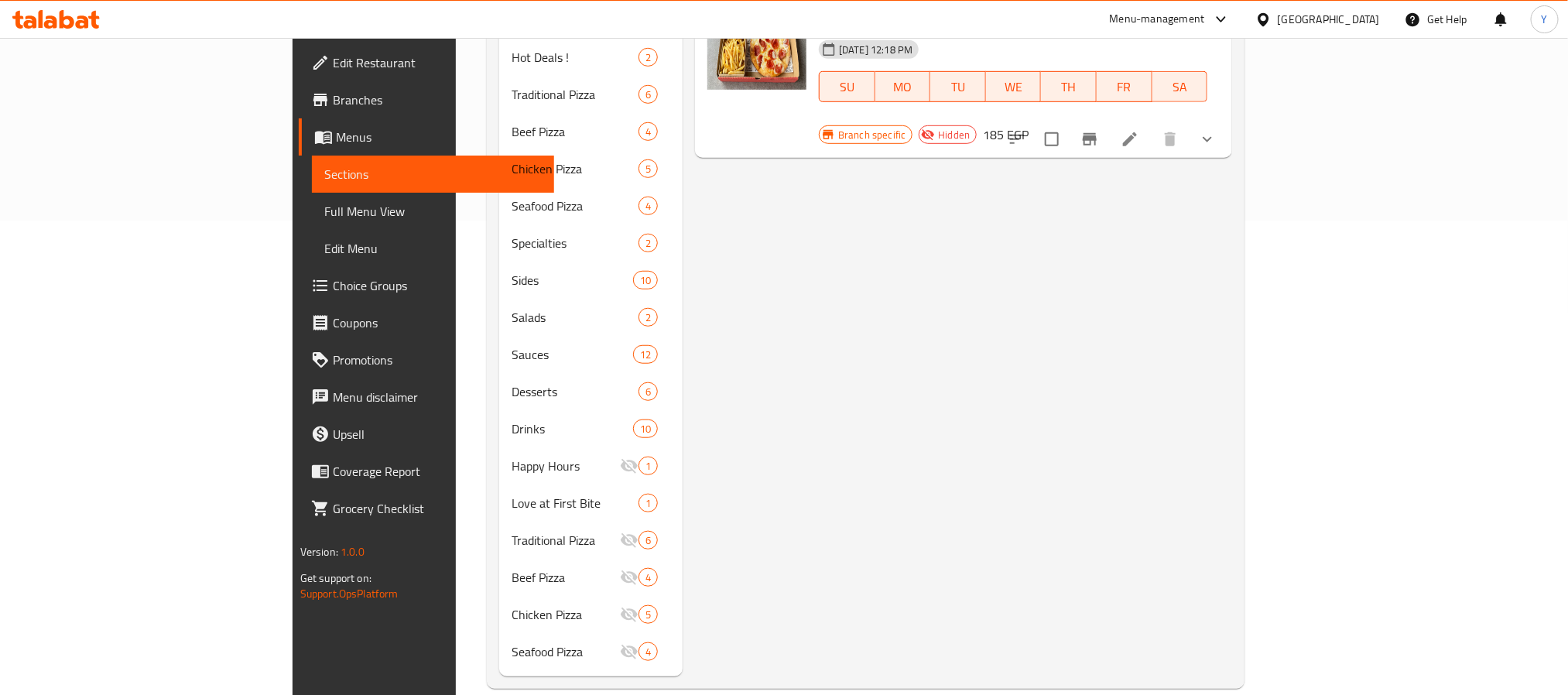
scroll to position [0, 0]
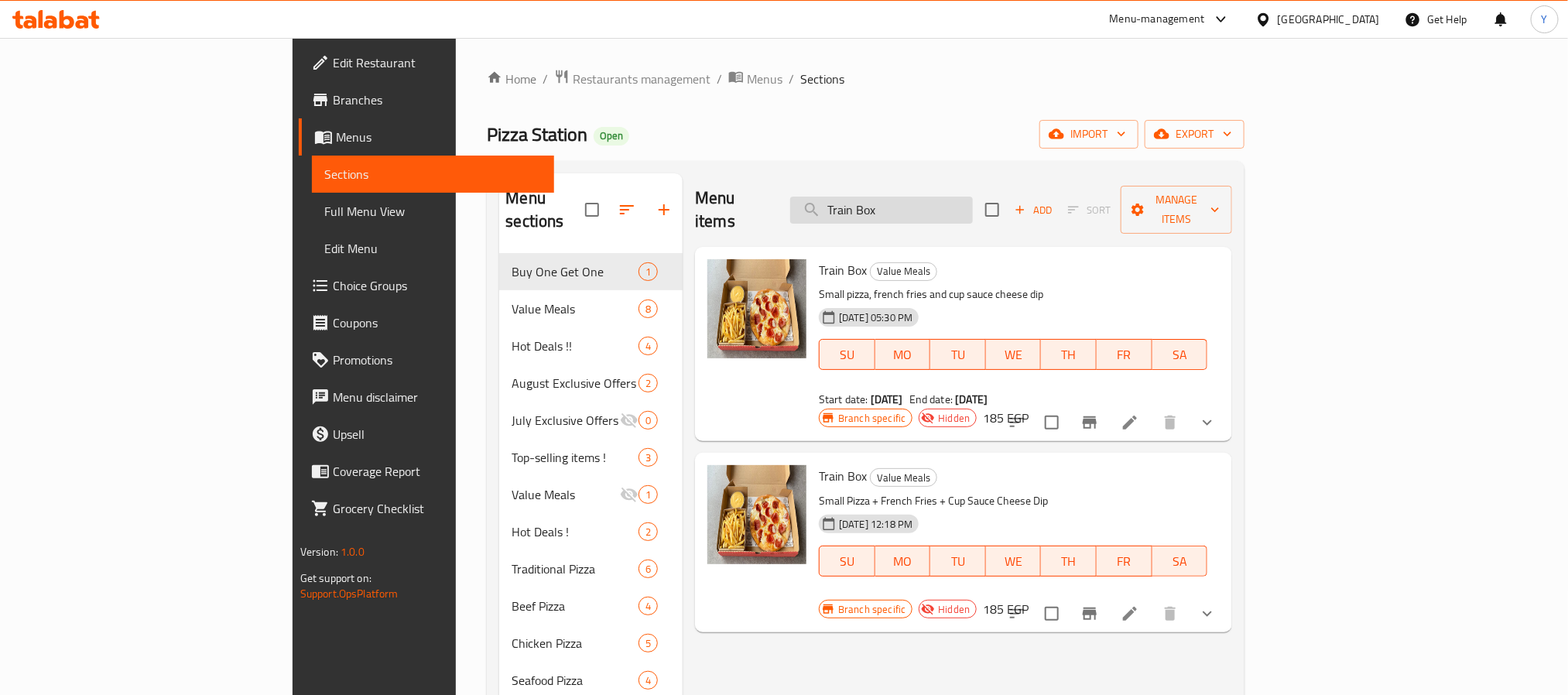
click at [972, 211] on input "Train Box" at bounding box center [881, 210] width 183 height 27
paste input "For Super Family meal"
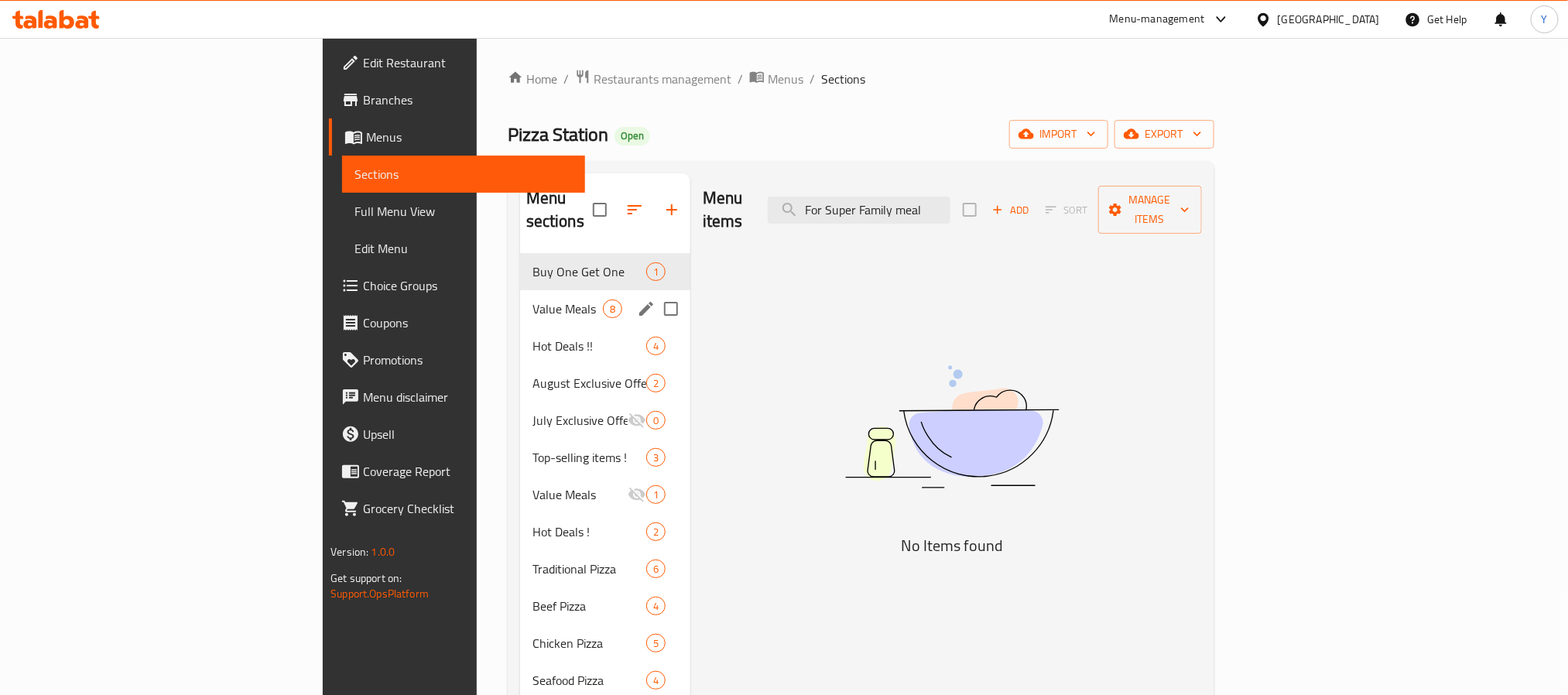
click at [757, 306] on div "Menu items For Super Family meal Add Sort Manage items No Items found" at bounding box center [946, 662] width 512 height 978
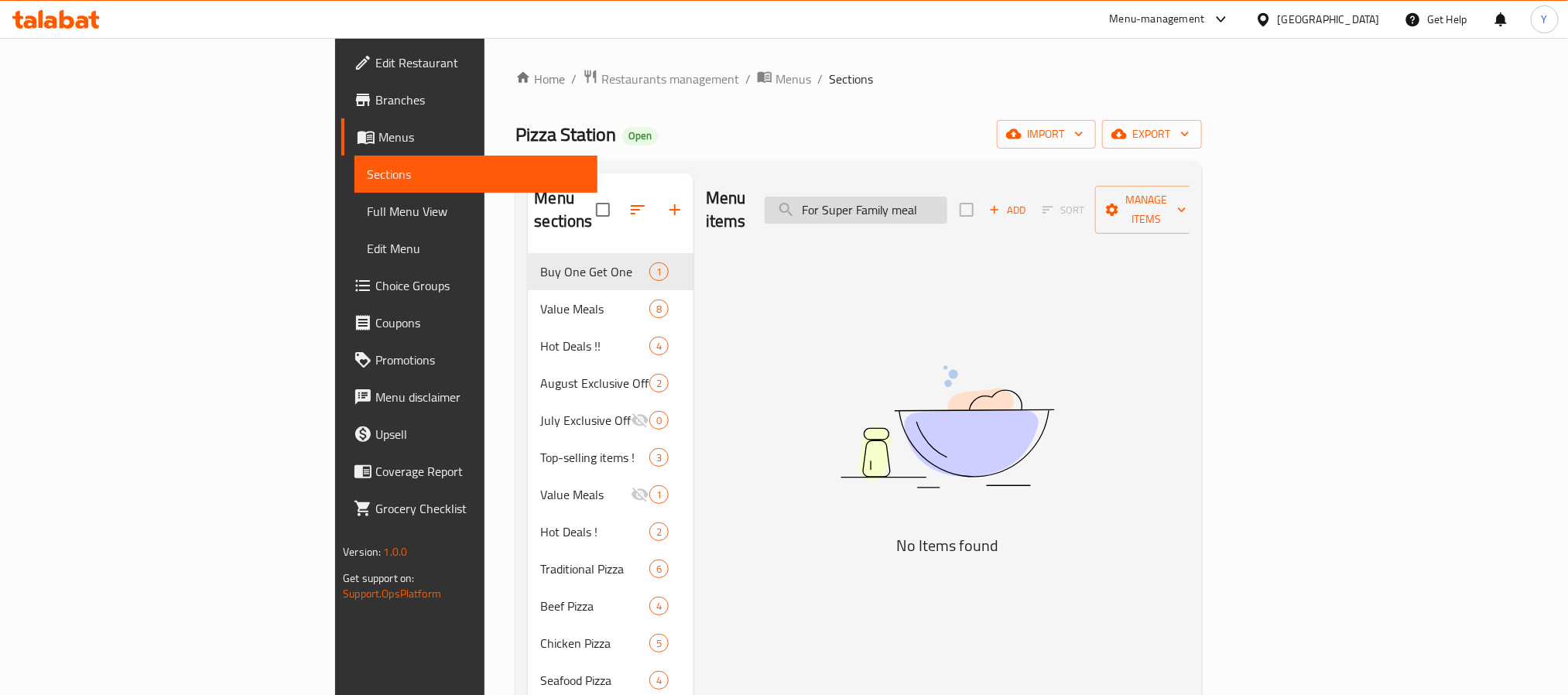
click at [947, 196] on input "For Super Family meal" at bounding box center [855, 210] width 183 height 27
paste input "Super double d"
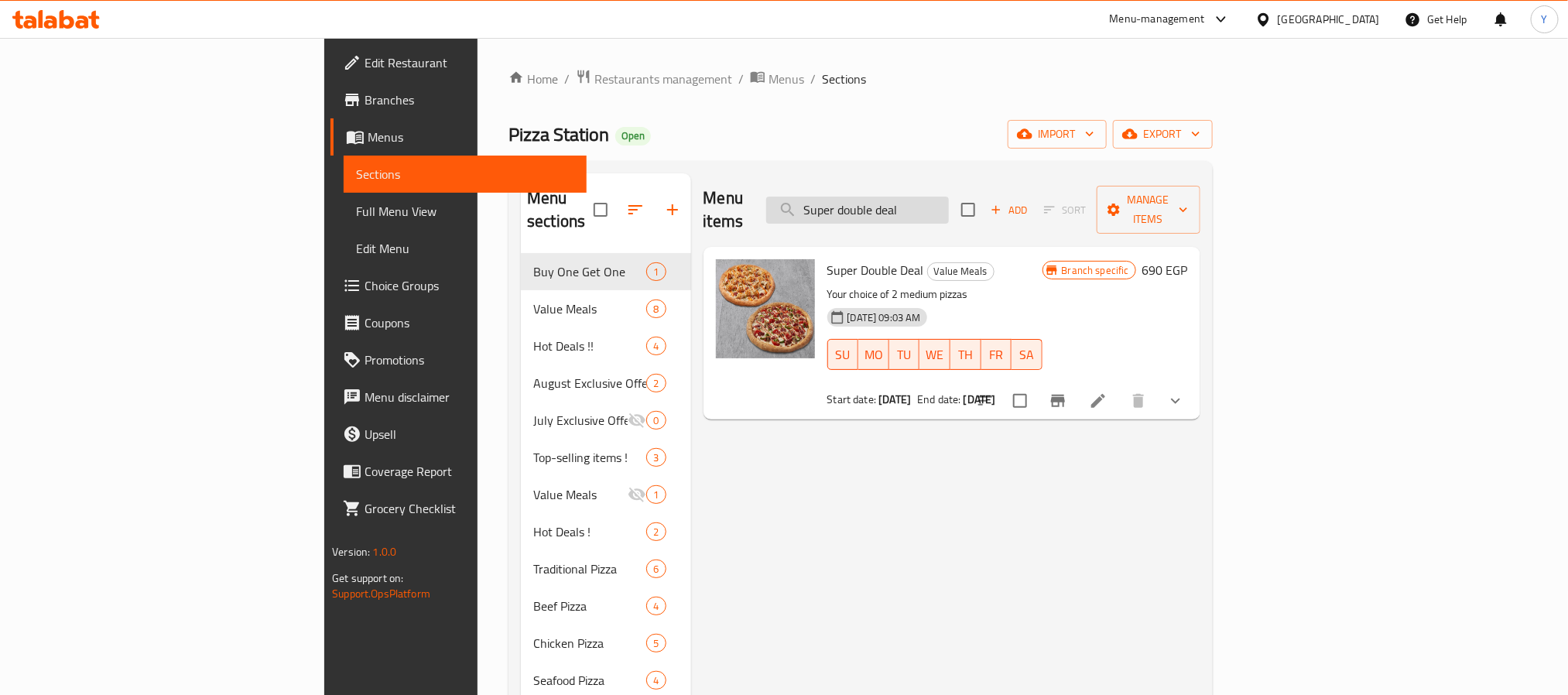
click at [949, 212] on input "Super double deal" at bounding box center [857, 210] width 183 height 27
paste input "tation Meal Medium"
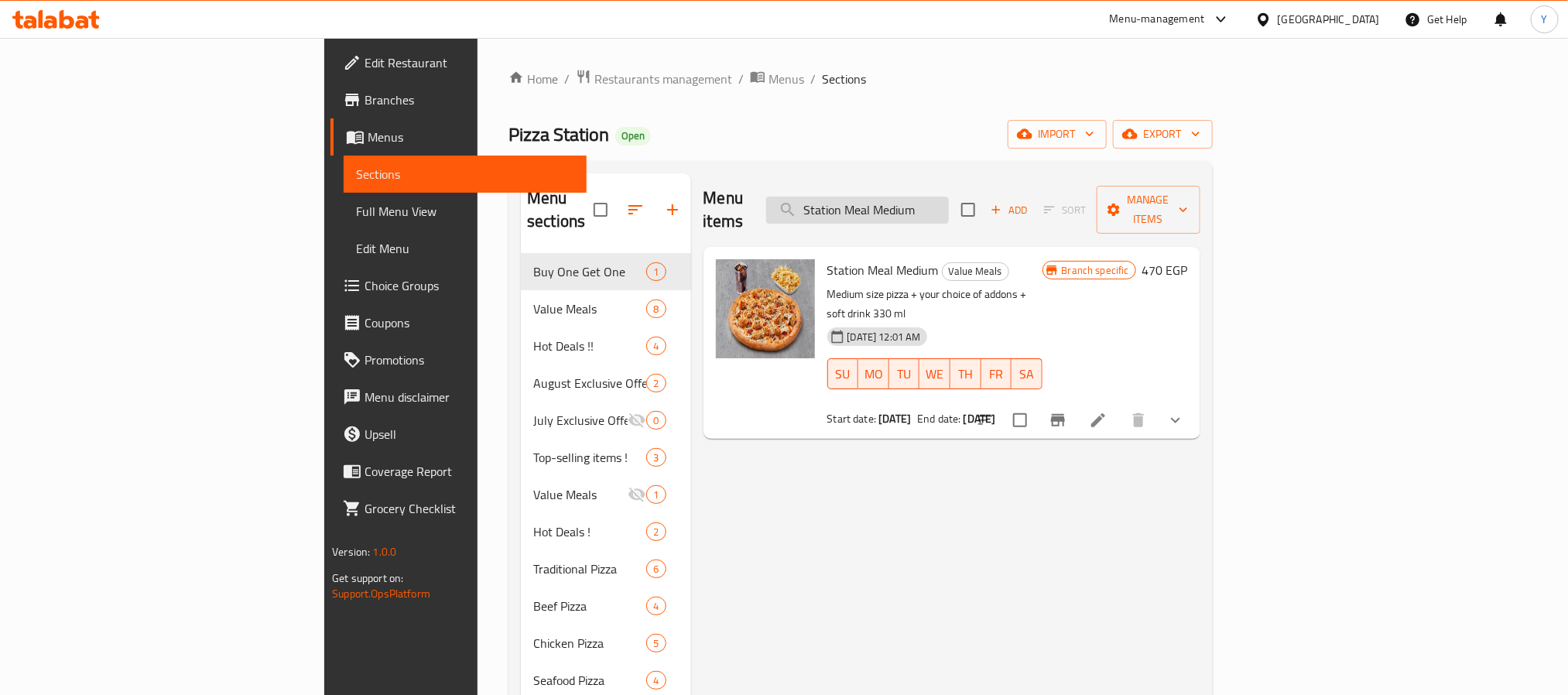
drag, startPoint x: 914, startPoint y: 182, endPoint x: 990, endPoint y: 210, distance: 81.0
click at [914, 182] on div "Menu items Station Meal Medium Add Sort Manage items" at bounding box center [951, 210] width 497 height 74
click at [1006, 214] on div "Menu items Station Meal Medium Add Sort Manage items" at bounding box center [951, 210] width 497 height 74
click at [949, 209] on input "Station Meal Medium" at bounding box center [857, 210] width 183 height 27
paste input "Train Box"
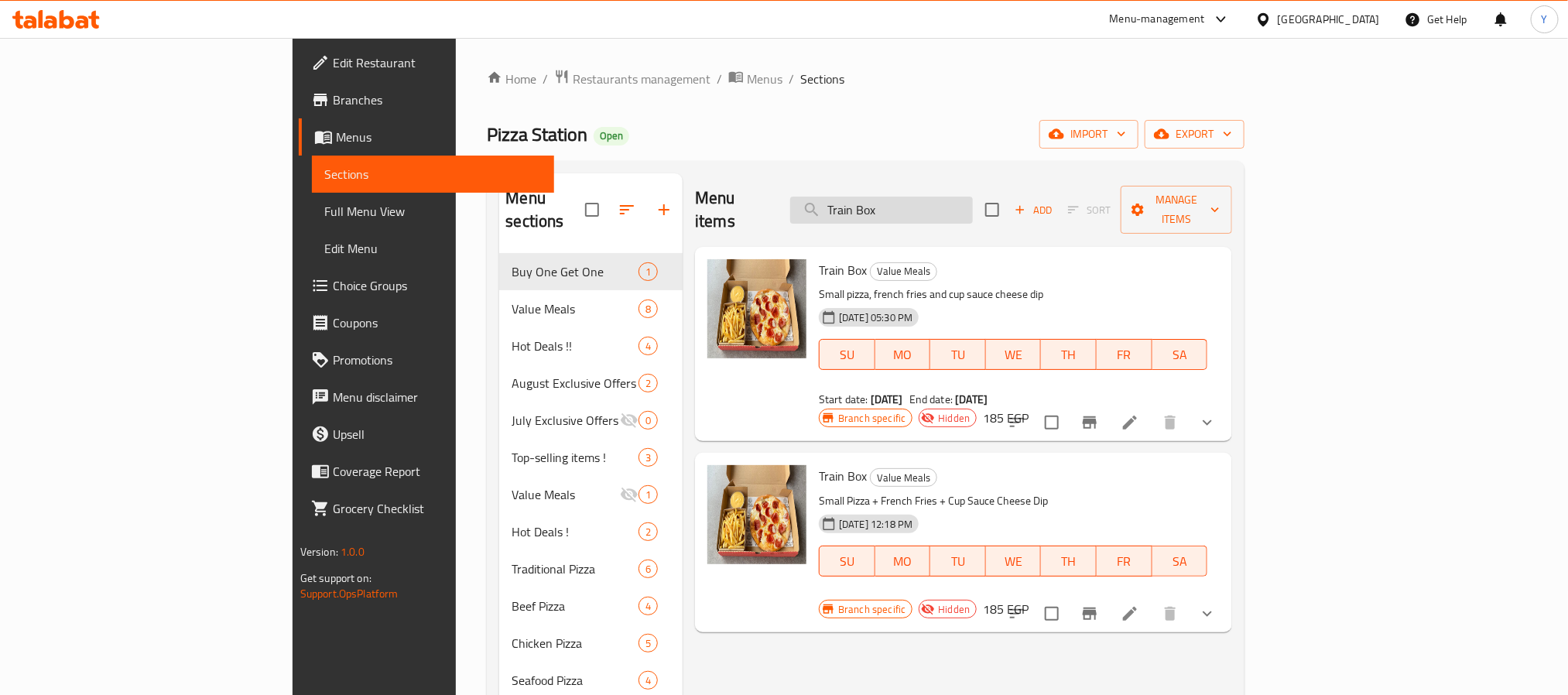
click at [972, 200] on input "Train Box" at bounding box center [881, 210] width 183 height 27
paste input "Super Family Meal"
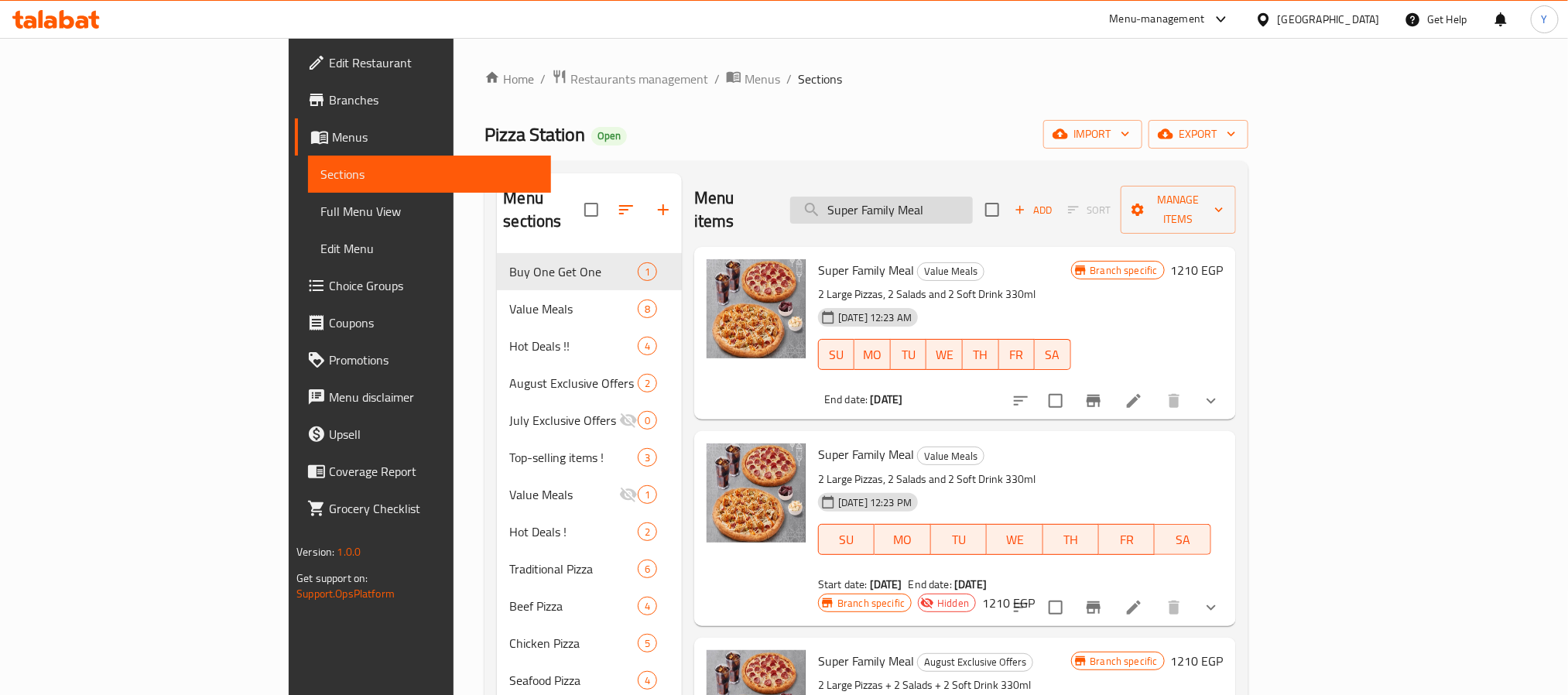
drag, startPoint x: 1052, startPoint y: 177, endPoint x: 1019, endPoint y: 189, distance: 35.1
click at [1048, 177] on div "Menu items Super Family Meal Add Sort Manage items" at bounding box center [965, 210] width 542 height 74
click at [972, 196] on input "Super Family Meal" at bounding box center [881, 210] width 183 height 27
paste input "Train Box"
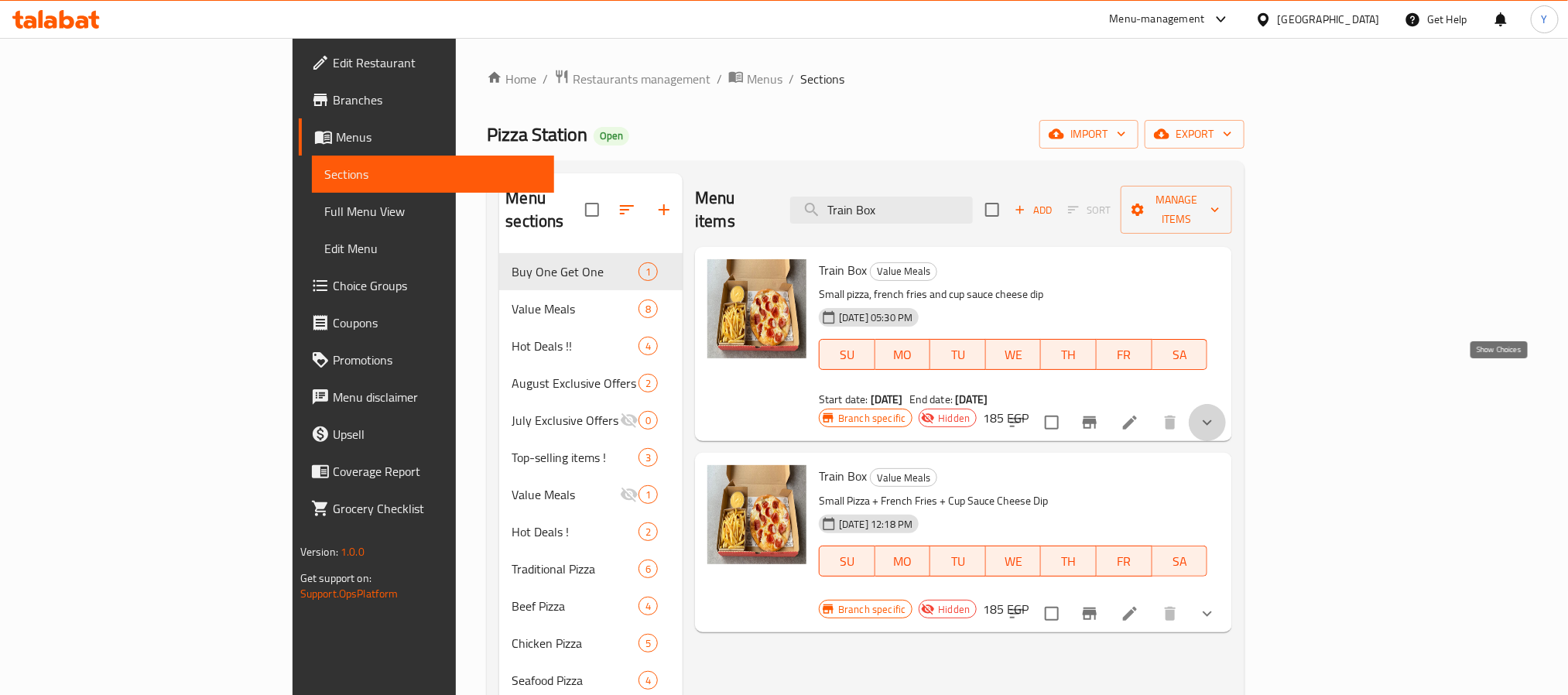
click at [1216, 413] on icon "show more" at bounding box center [1207, 422] width 19 height 19
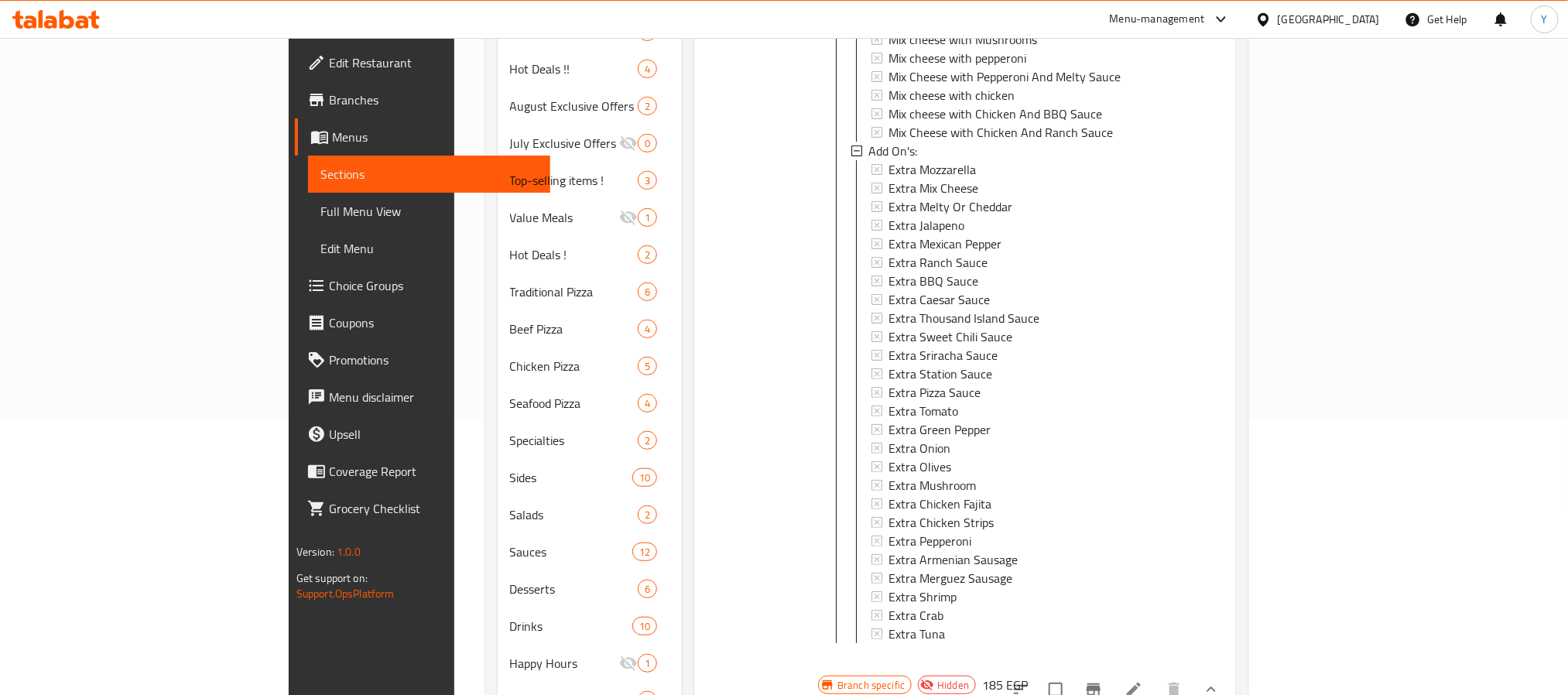
scroll to position [474, 0]
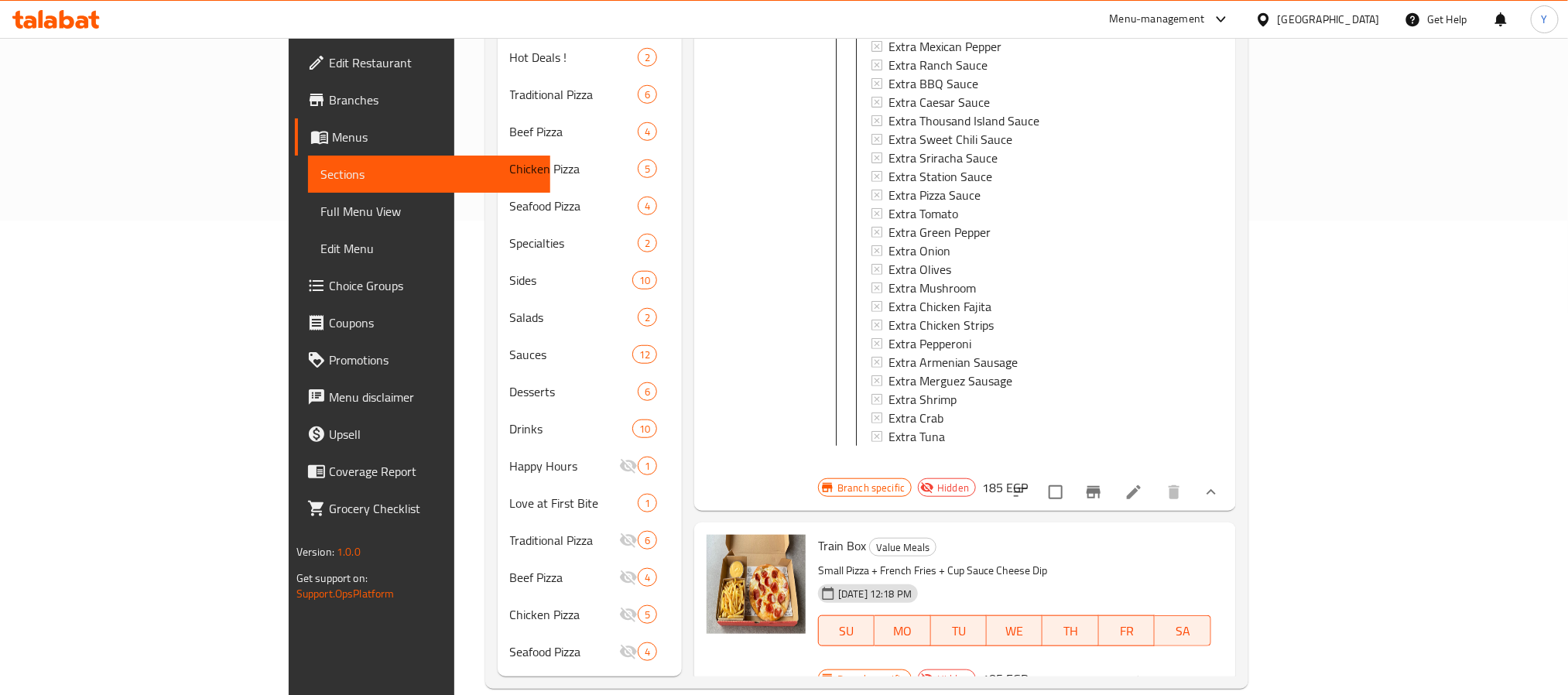
click at [1220, 483] on icon "show more" at bounding box center [1211, 492] width 19 height 19
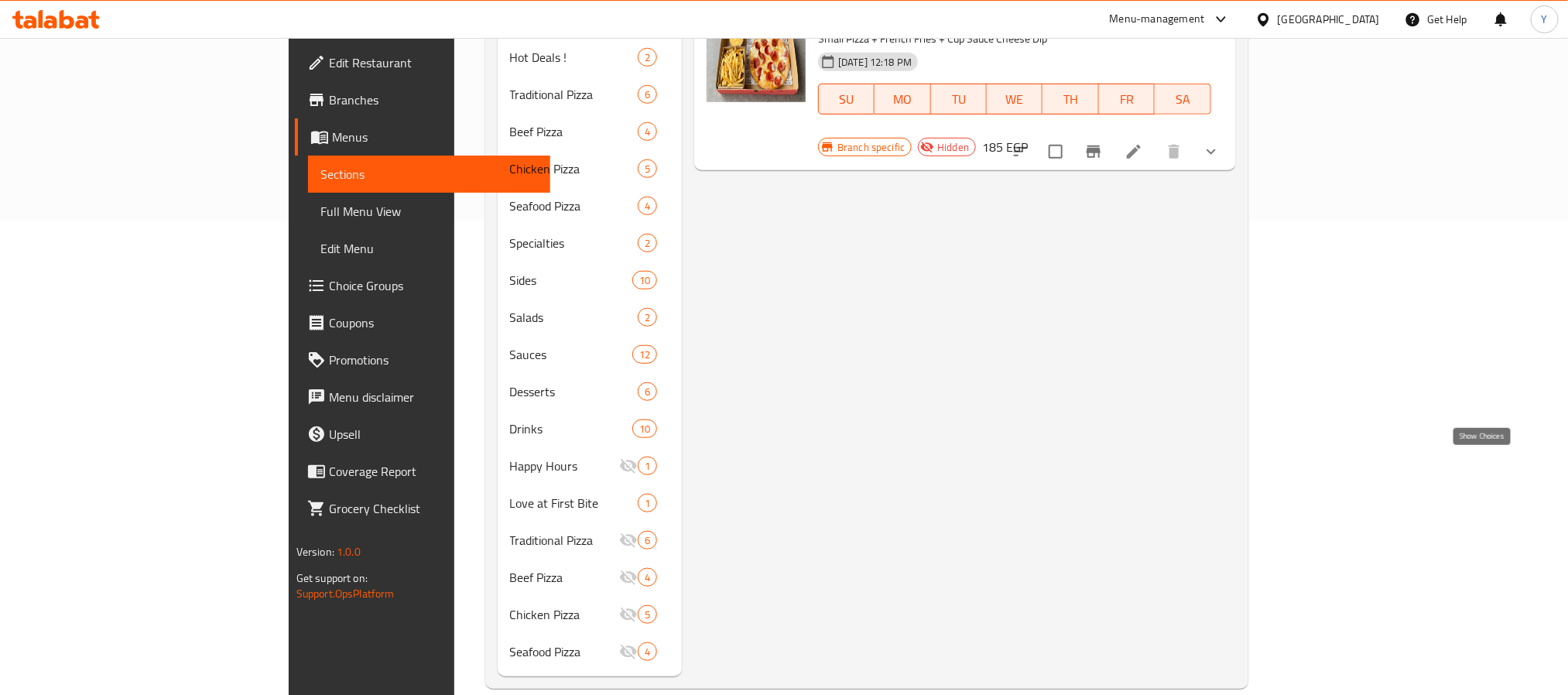
scroll to position [0, 0]
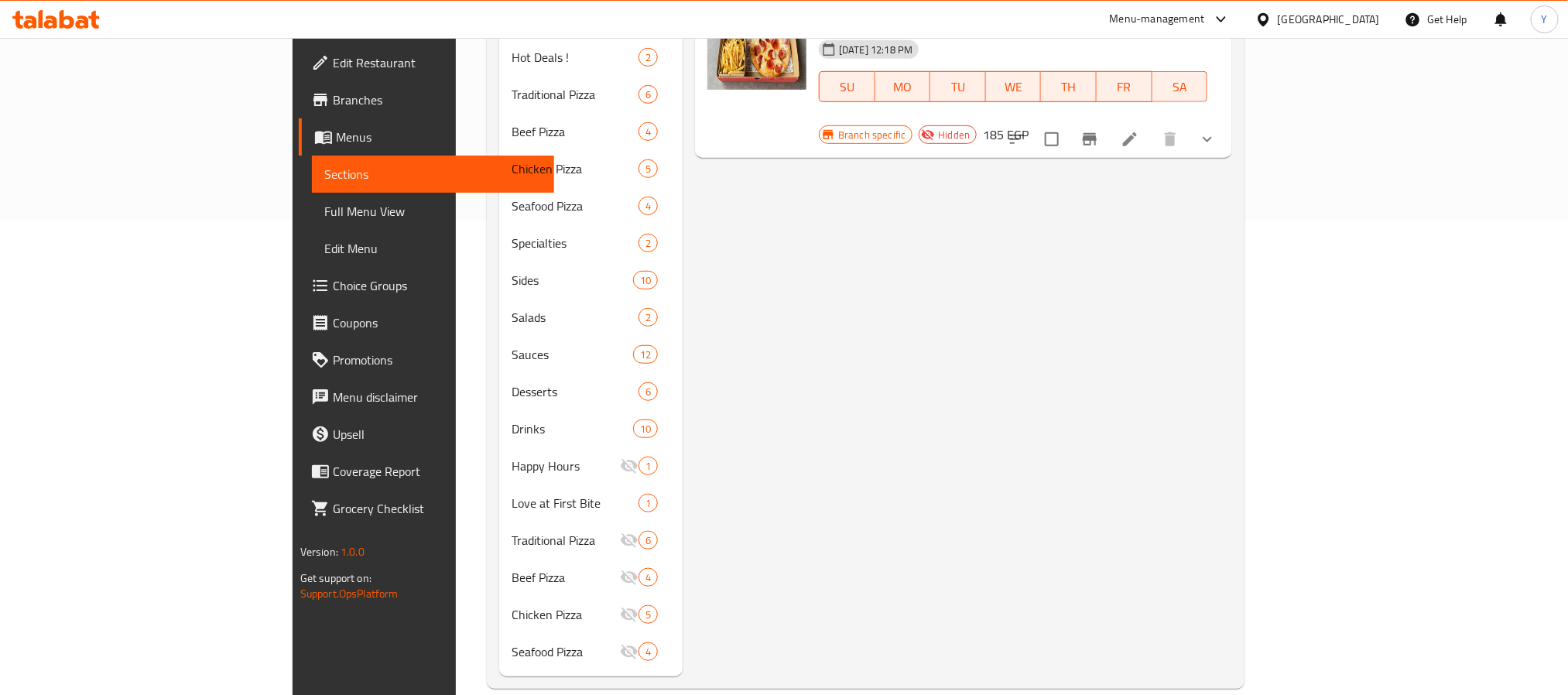
click at [1226, 121] on button "show more" at bounding box center [1206, 139] width 37 height 37
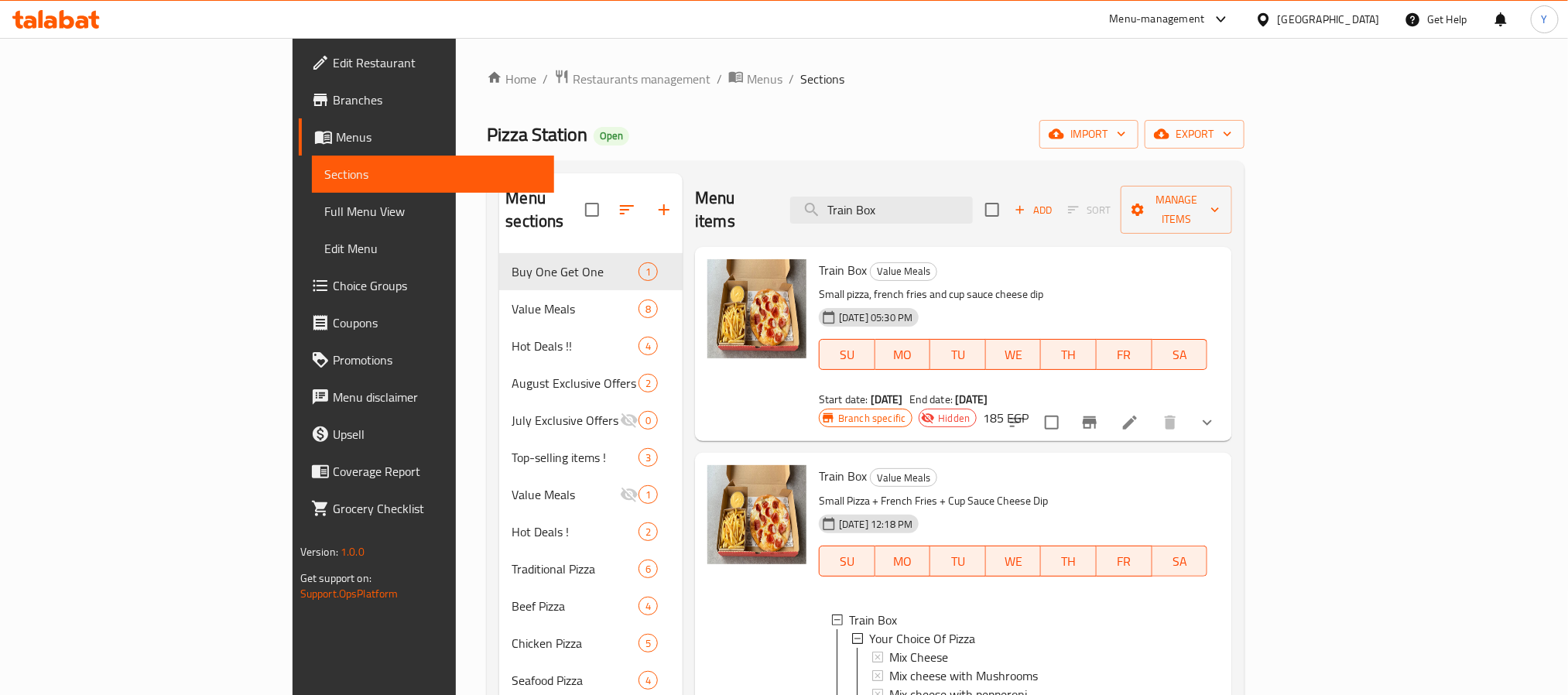
click at [970, 219] on div "Menu items Train Box Add Sort Manage items" at bounding box center [963, 210] width 537 height 74
click at [968, 205] on input "Train Box" at bounding box center [881, 210] width 183 height 27
paste input "Super Family Meal"
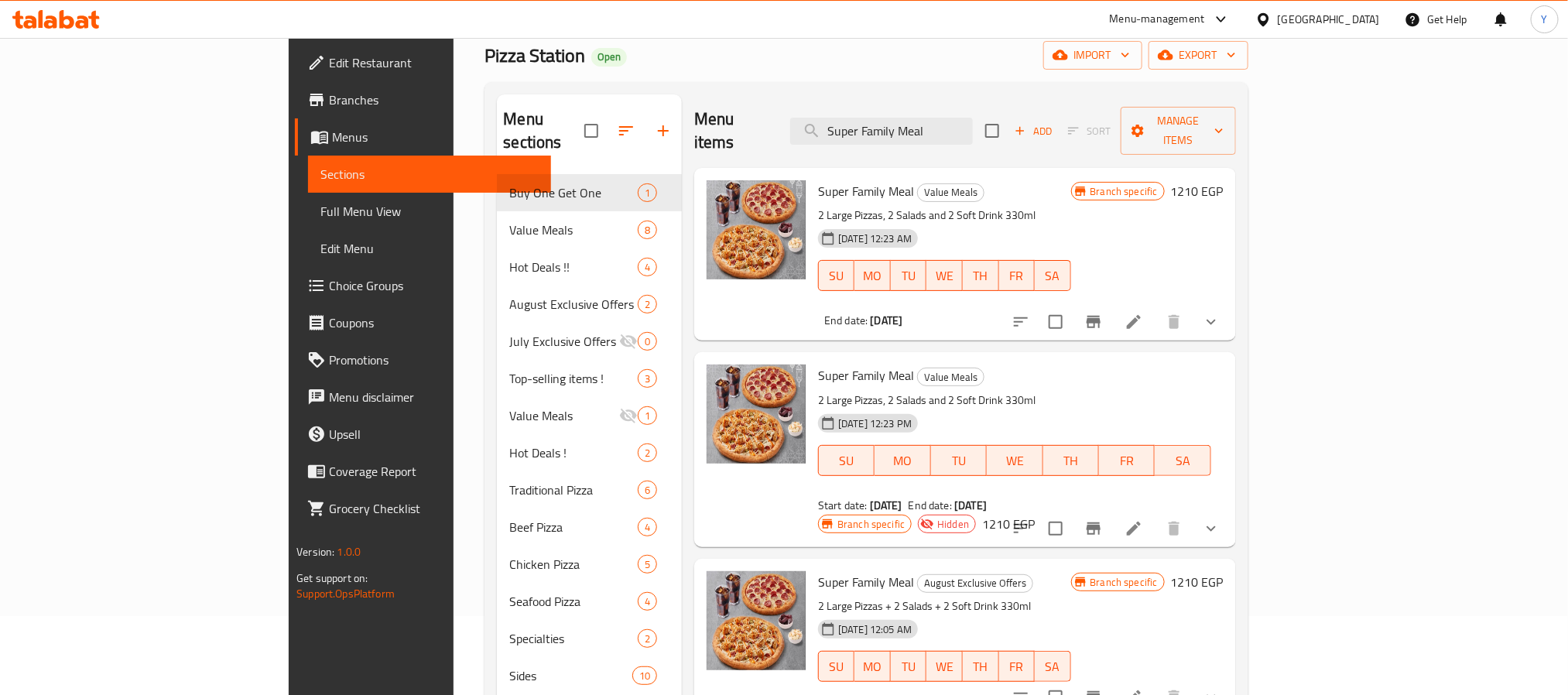
scroll to position [116, 0]
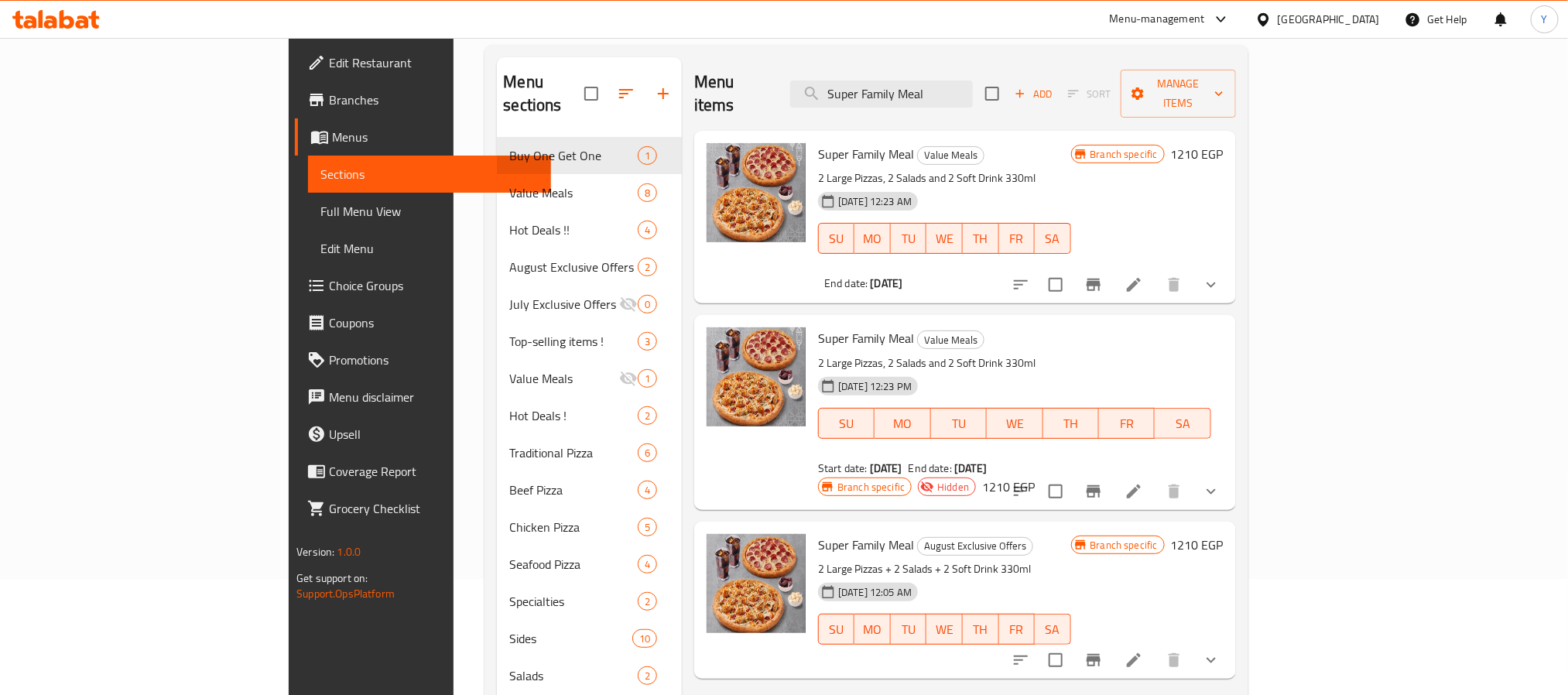
click at [1230, 266] on button "show more" at bounding box center [1210, 284] width 37 height 37
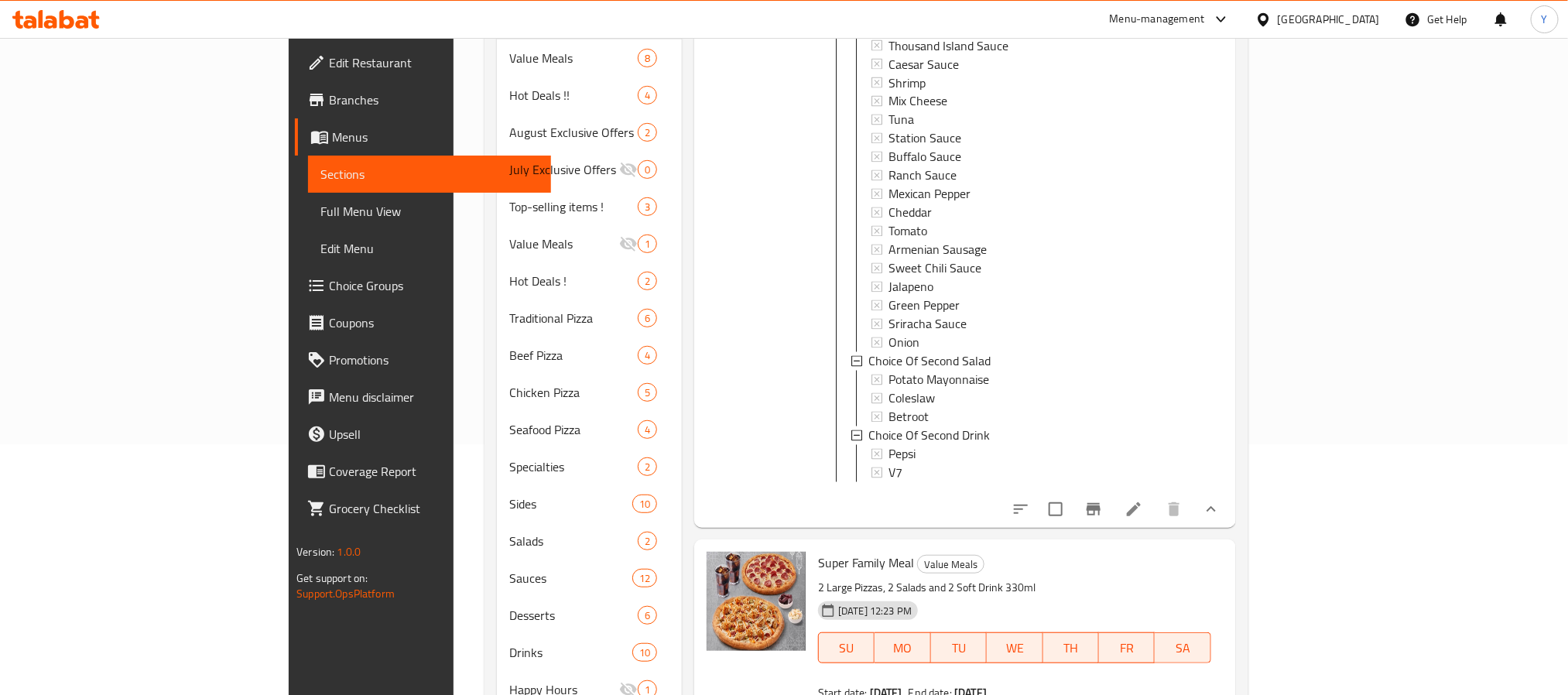
scroll to position [465, 0]
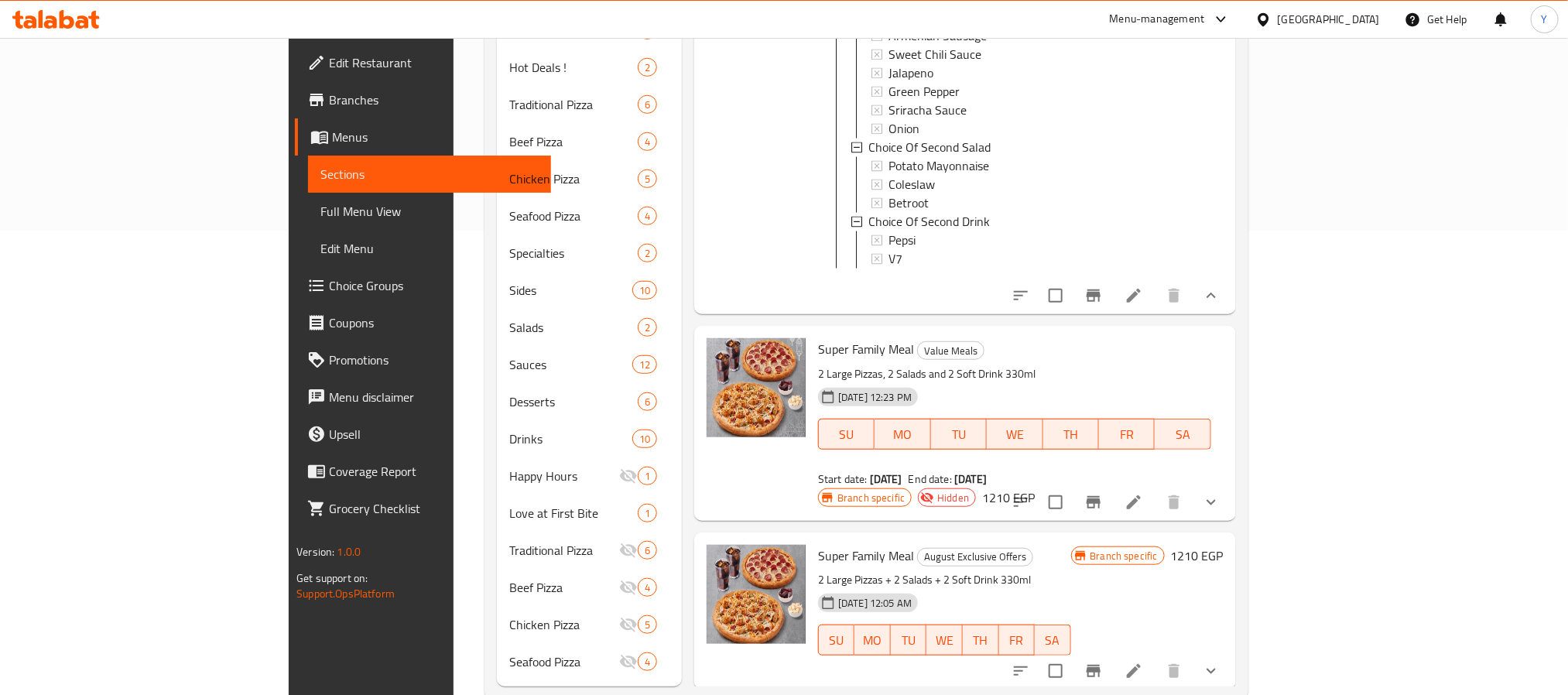
click at [1230, 484] on button "show more" at bounding box center [1210, 502] width 37 height 37
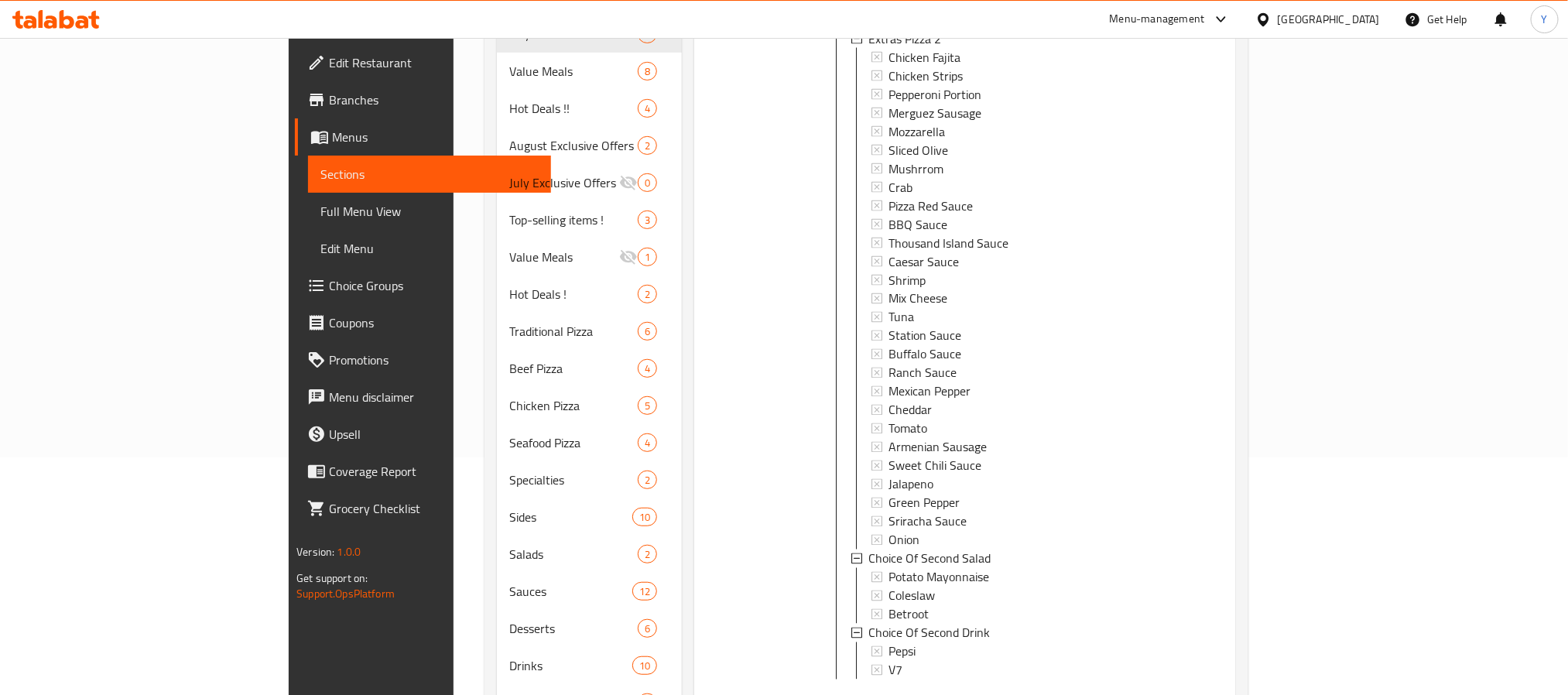
scroll to position [474, 0]
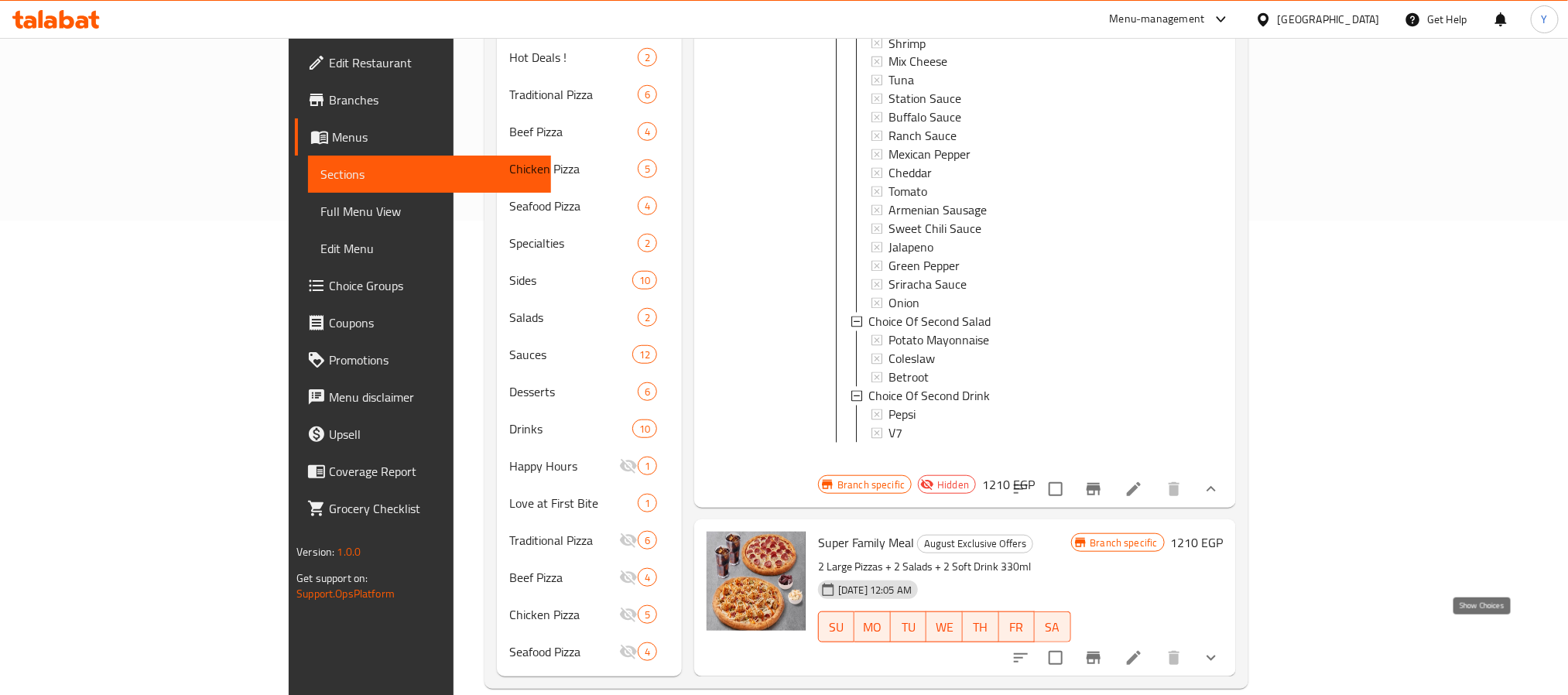
click at [1220, 649] on icon "show more" at bounding box center [1211, 658] width 19 height 19
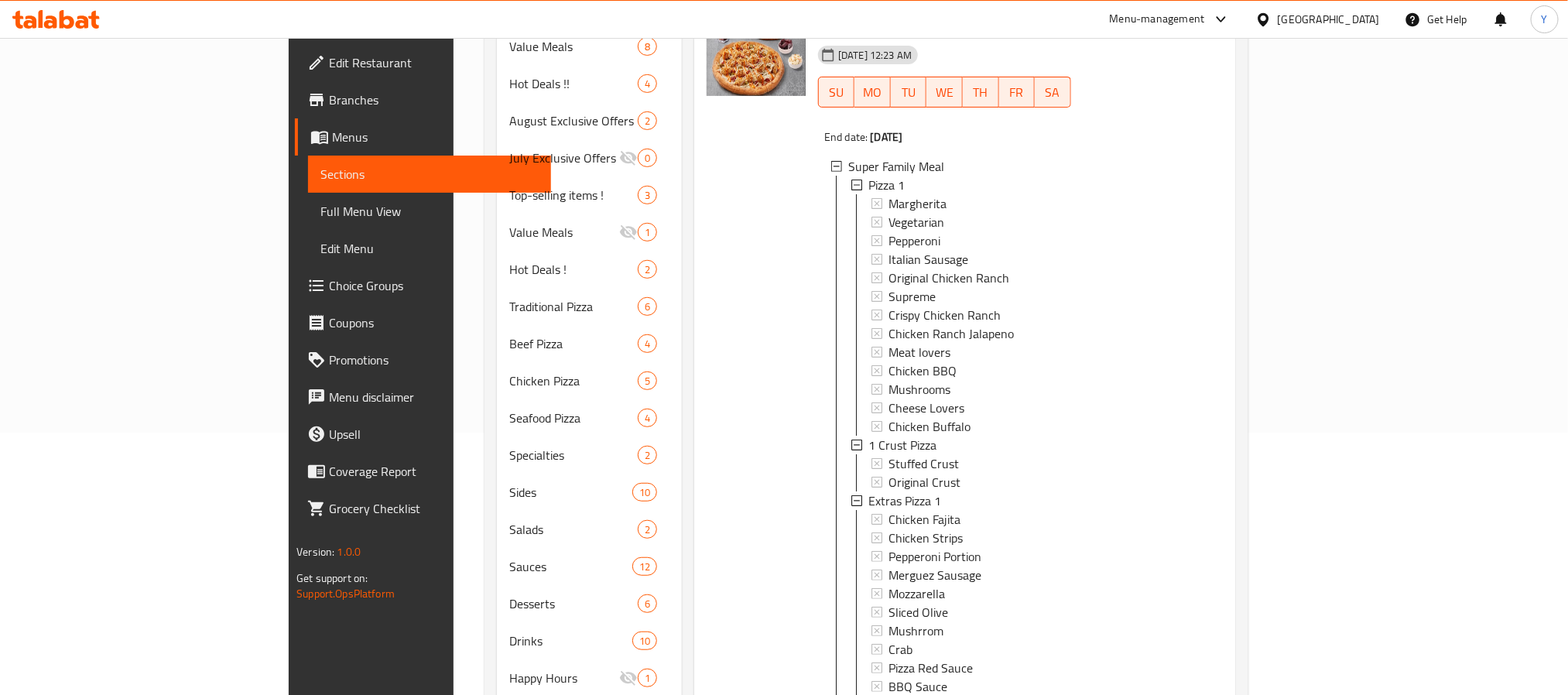
scroll to position [10, 0]
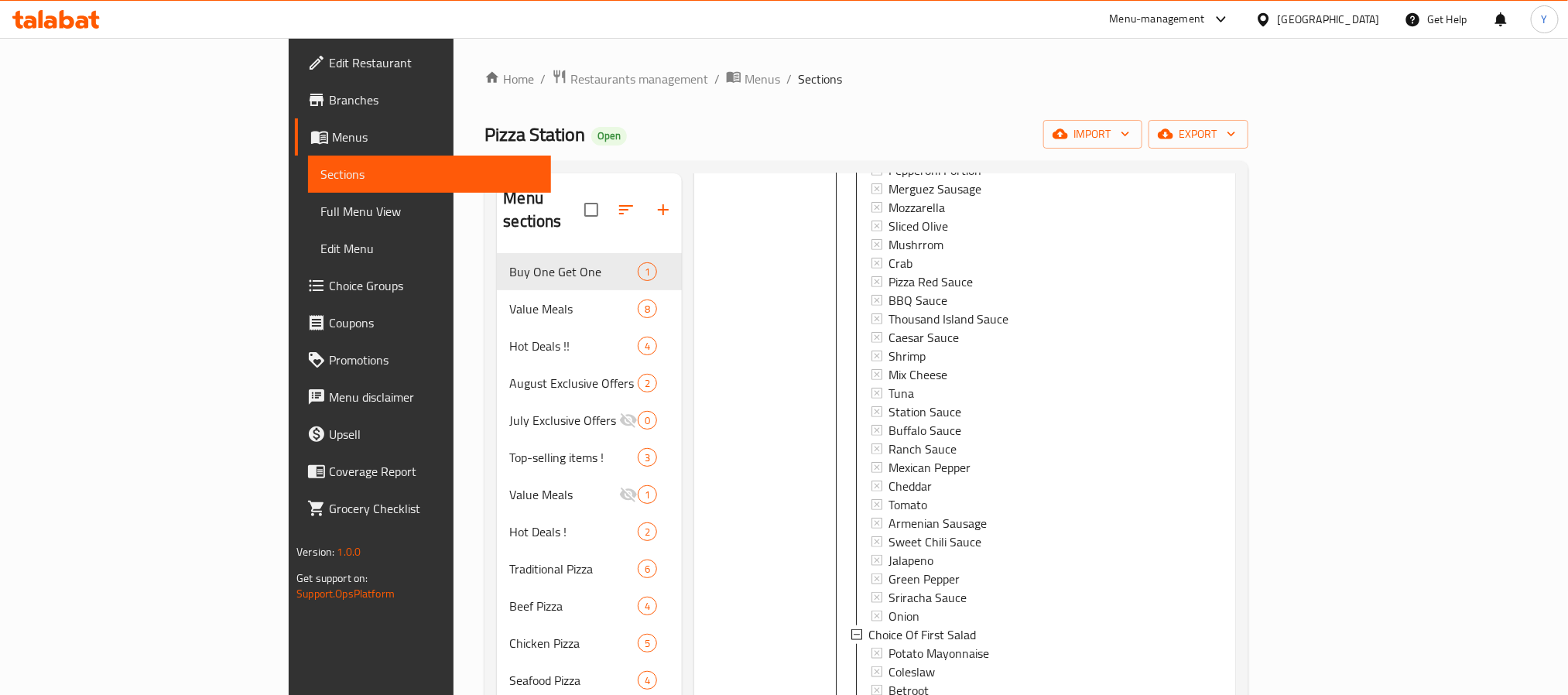
scroll to position [0, 0]
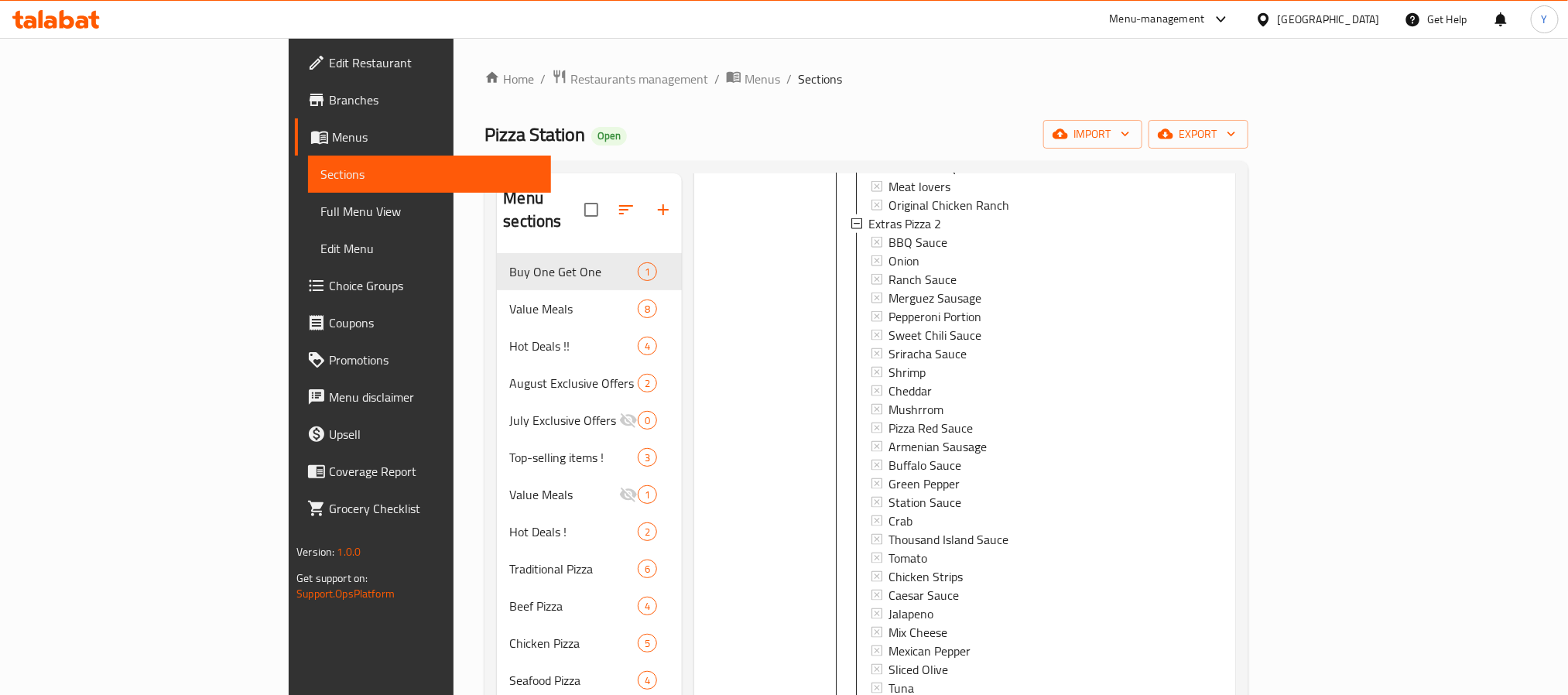
scroll to position [474, 0]
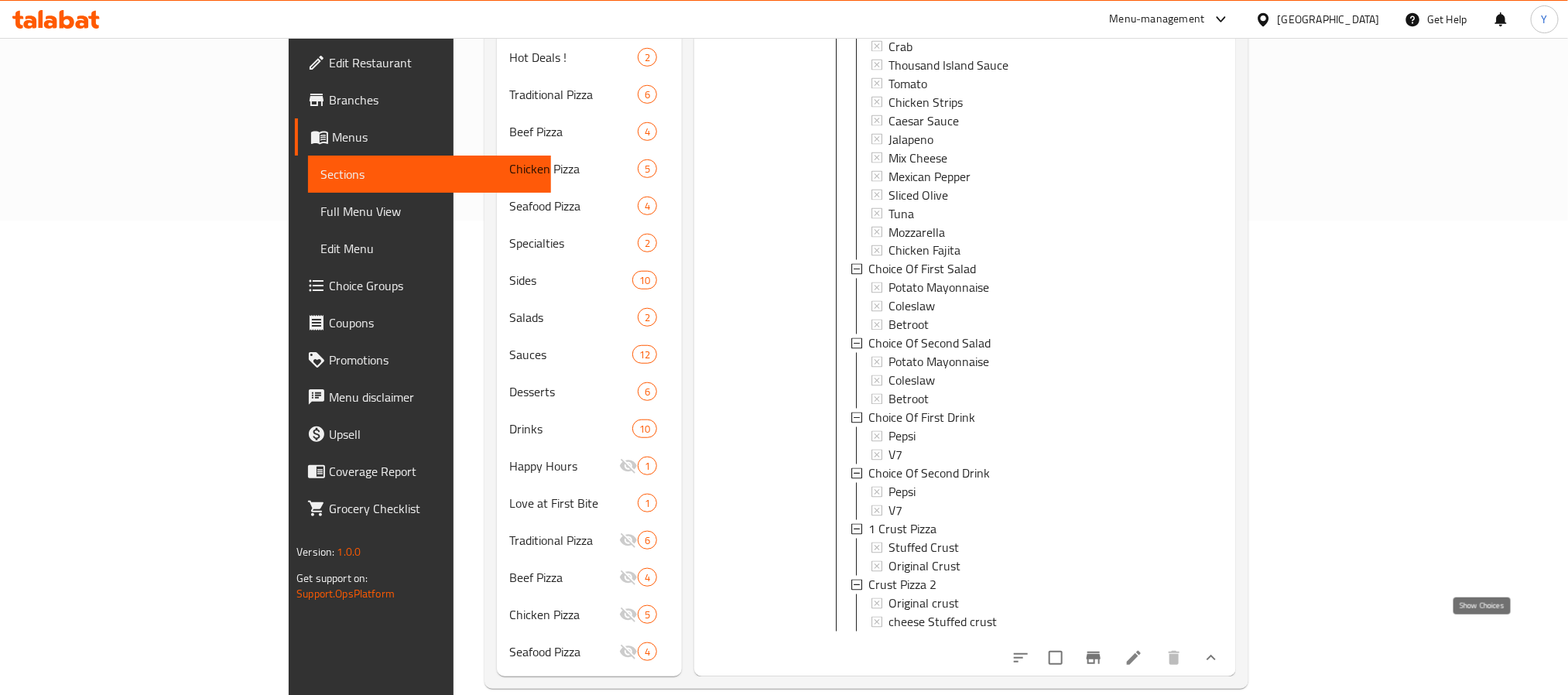
click at [1220, 649] on icon "show more" at bounding box center [1211, 658] width 19 height 19
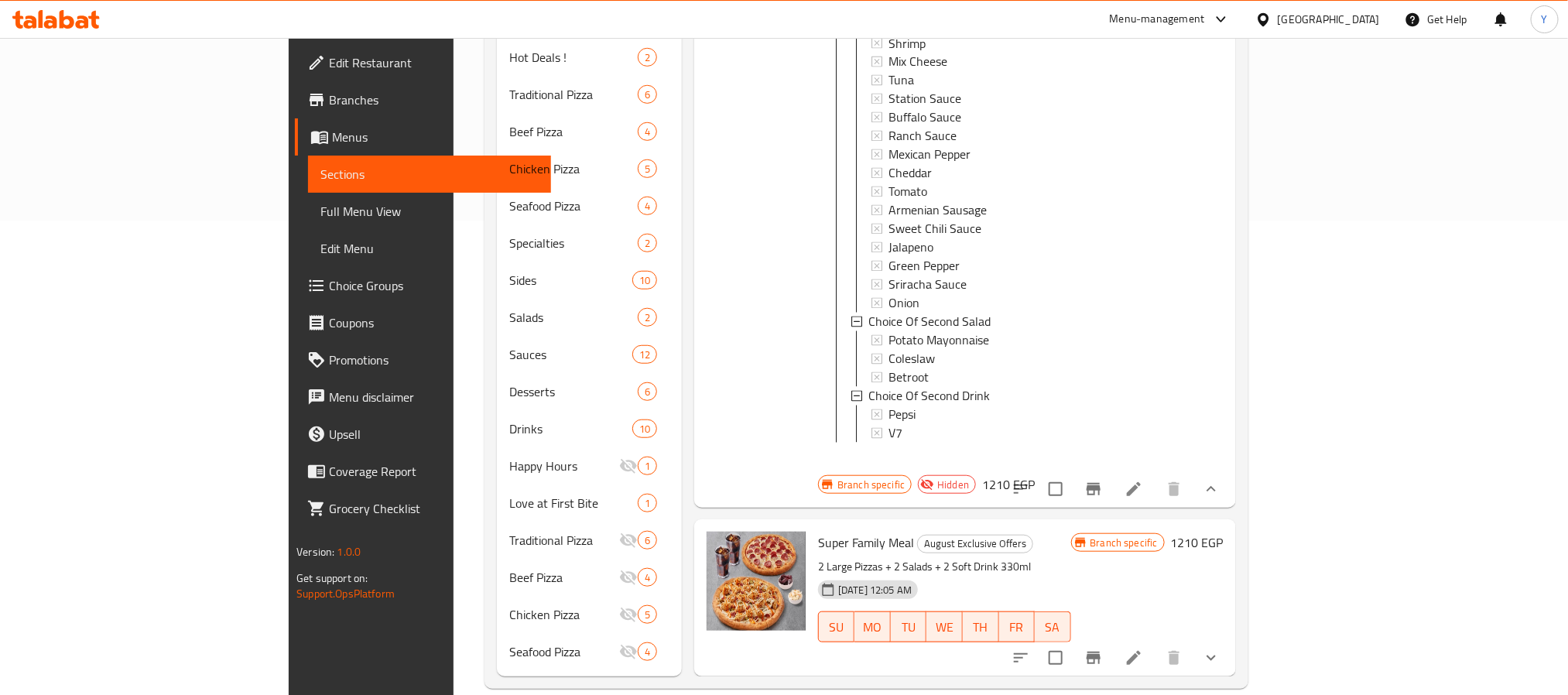
click at [1220, 480] on icon "show more" at bounding box center [1211, 489] width 19 height 19
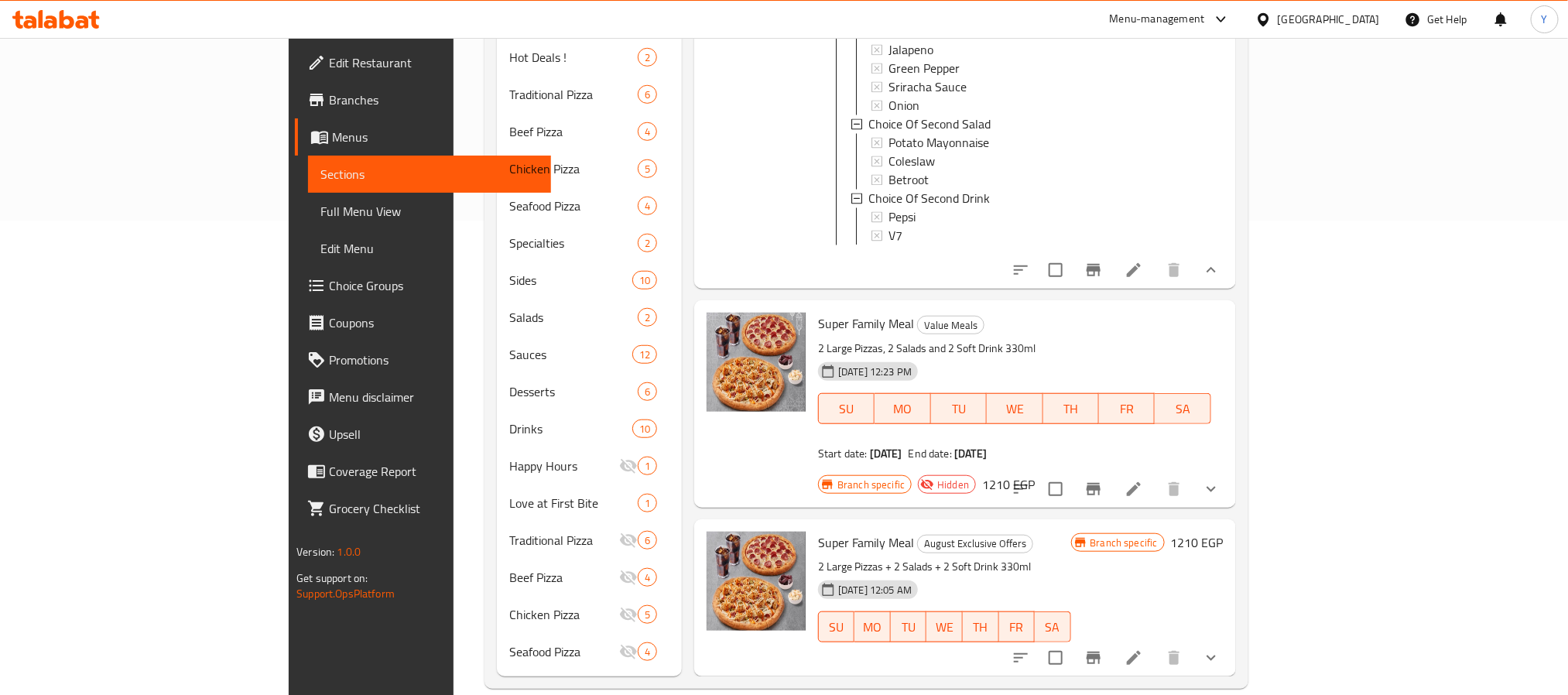
scroll to position [1635, 0]
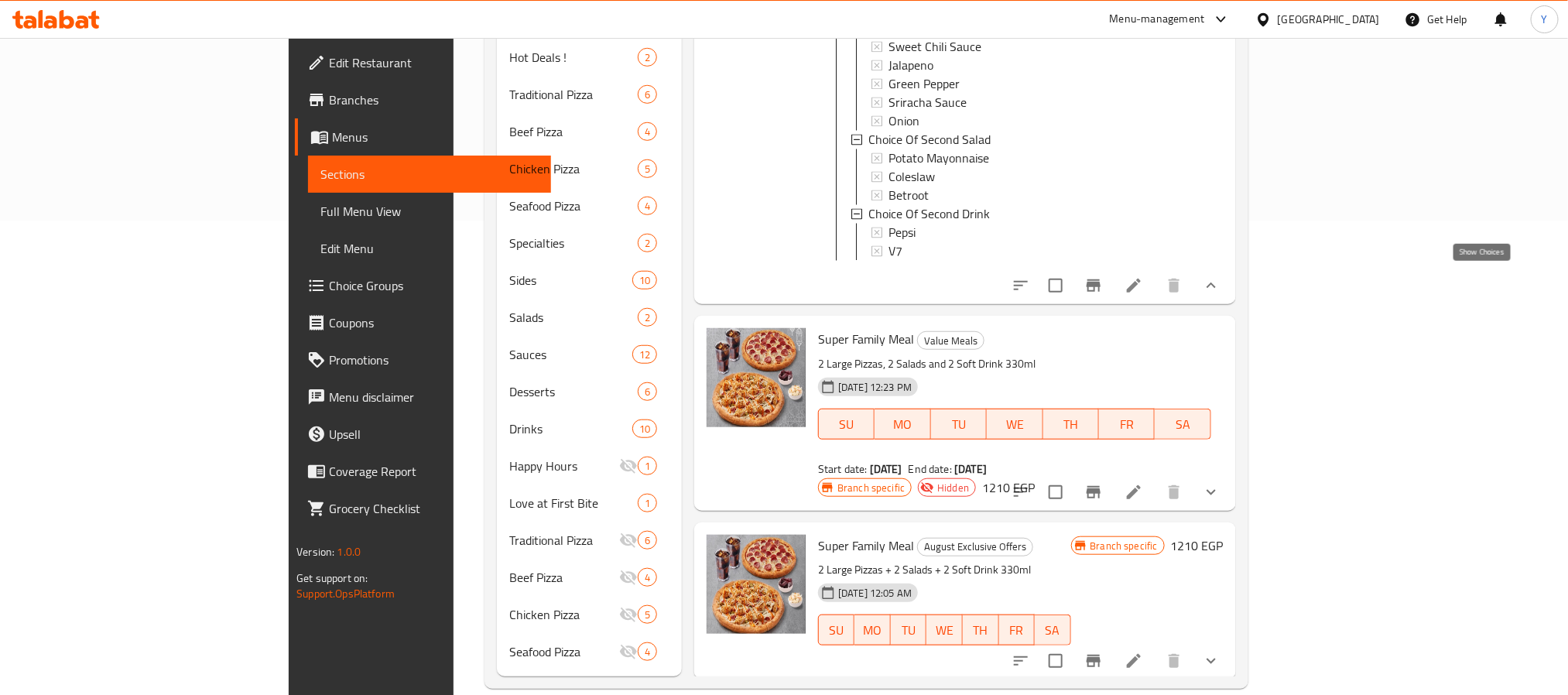
click at [1216, 283] on icon "show more" at bounding box center [1211, 285] width 9 height 5
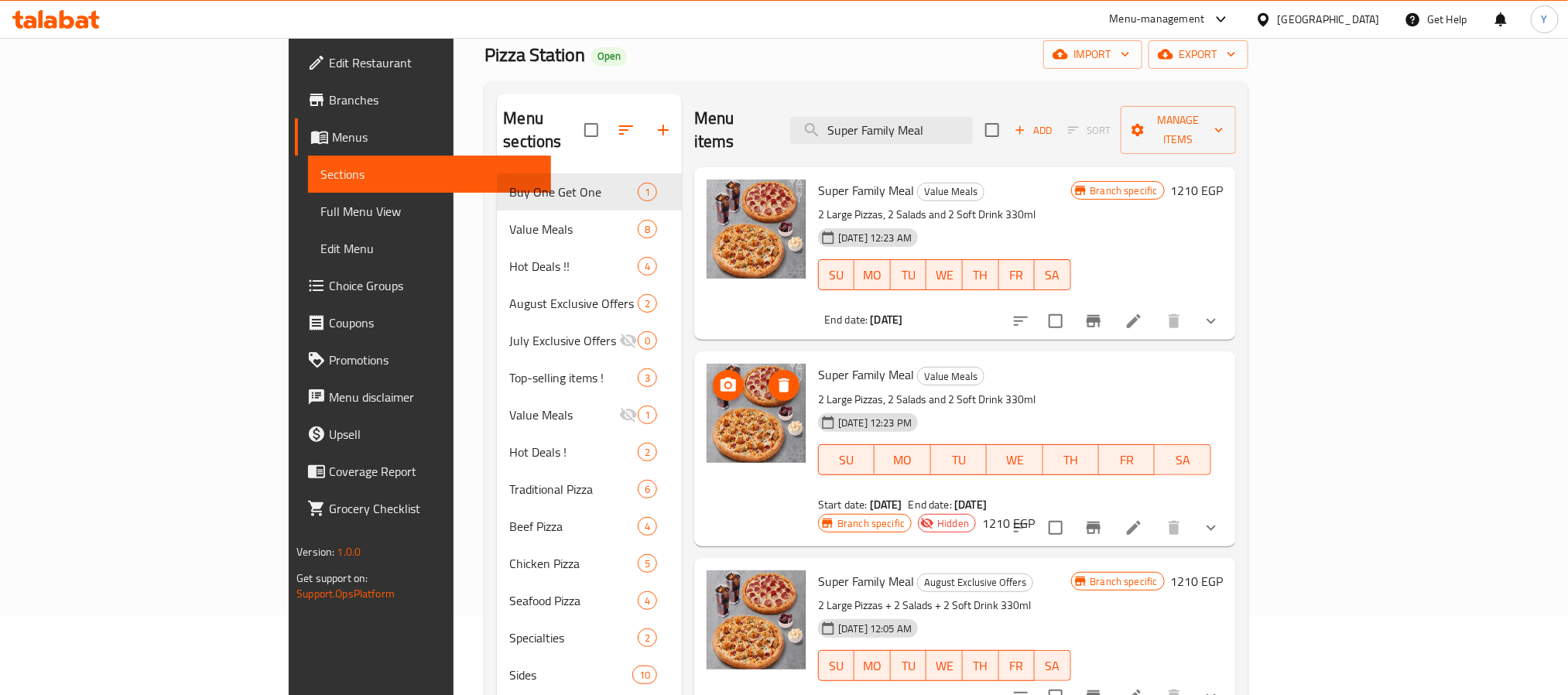
scroll to position [232, 0]
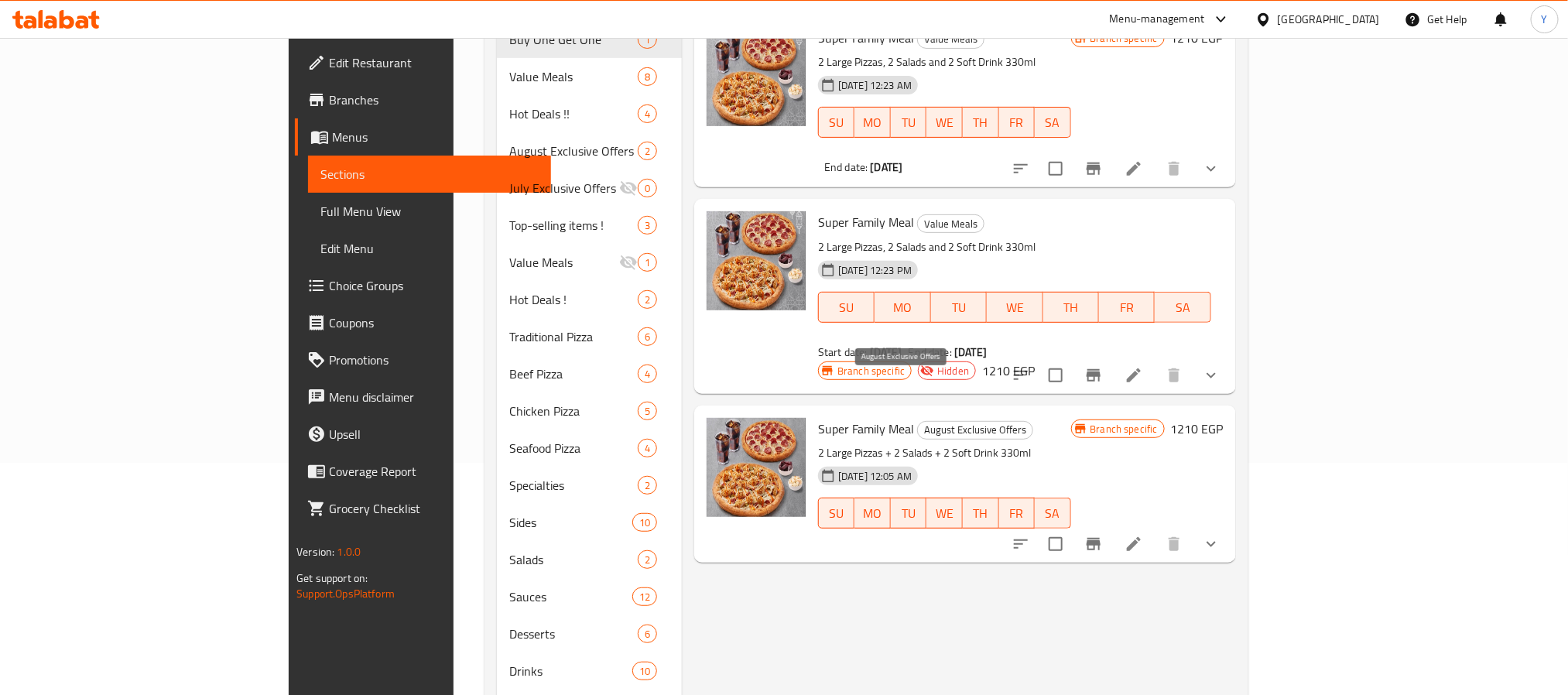
click at [917, 421] on span "August Exclusive Offers" at bounding box center [975, 430] width 115 height 18
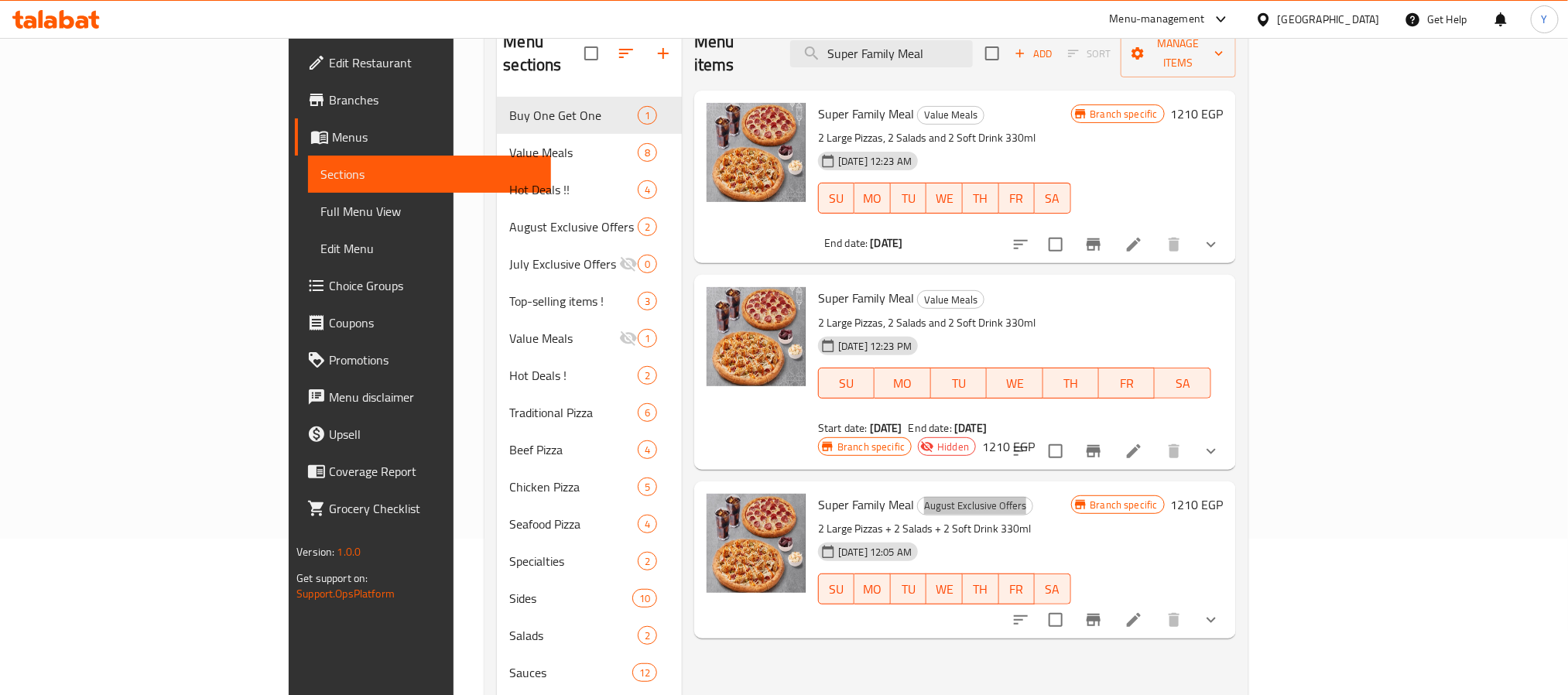
scroll to position [116, 0]
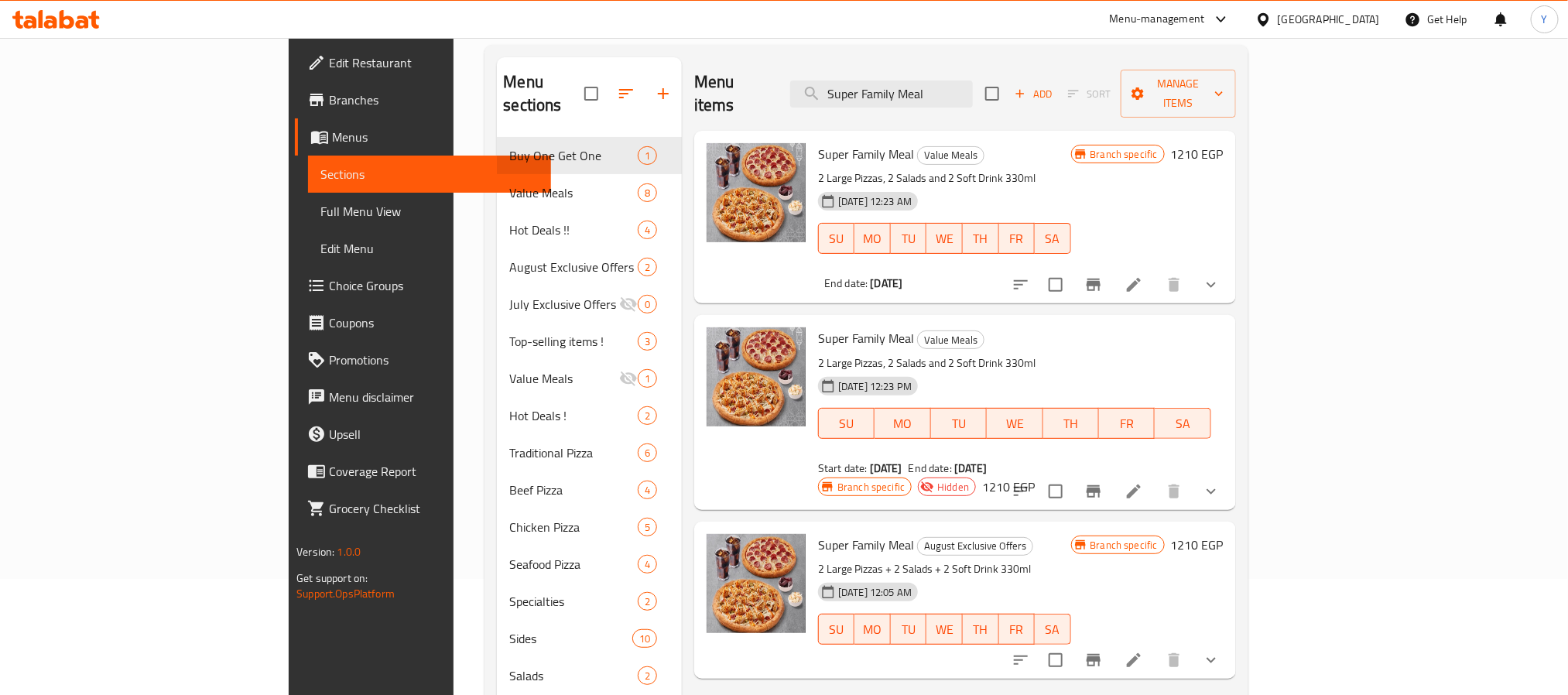
click at [877, 528] on div "Super Family Meal August Exclusive Offers 2 Large Pizzas + 2 Salads + 2 Soft Dr…" at bounding box center [943, 600] width 264 height 144
click at [917, 537] on span "August Exclusive Offers" at bounding box center [975, 546] width 115 height 18
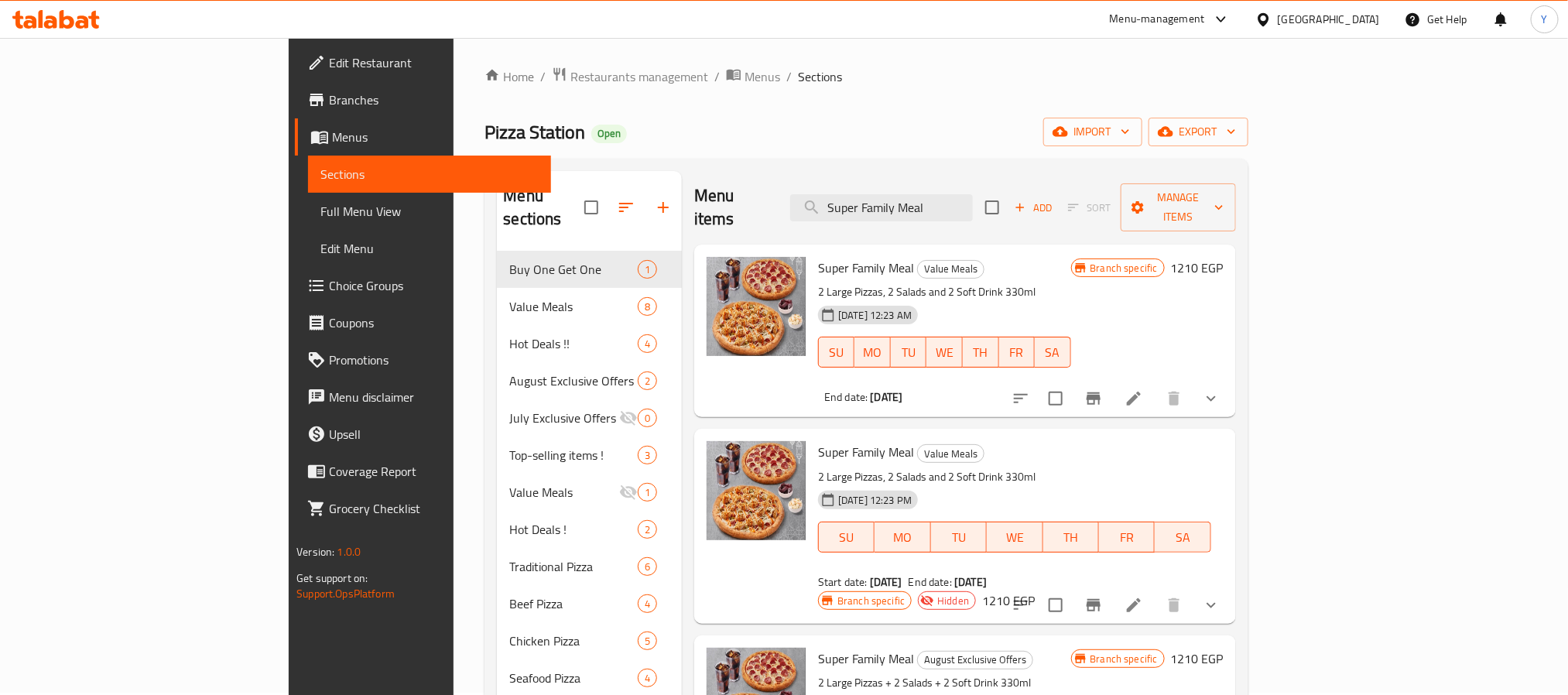
scroll to position [0, 0]
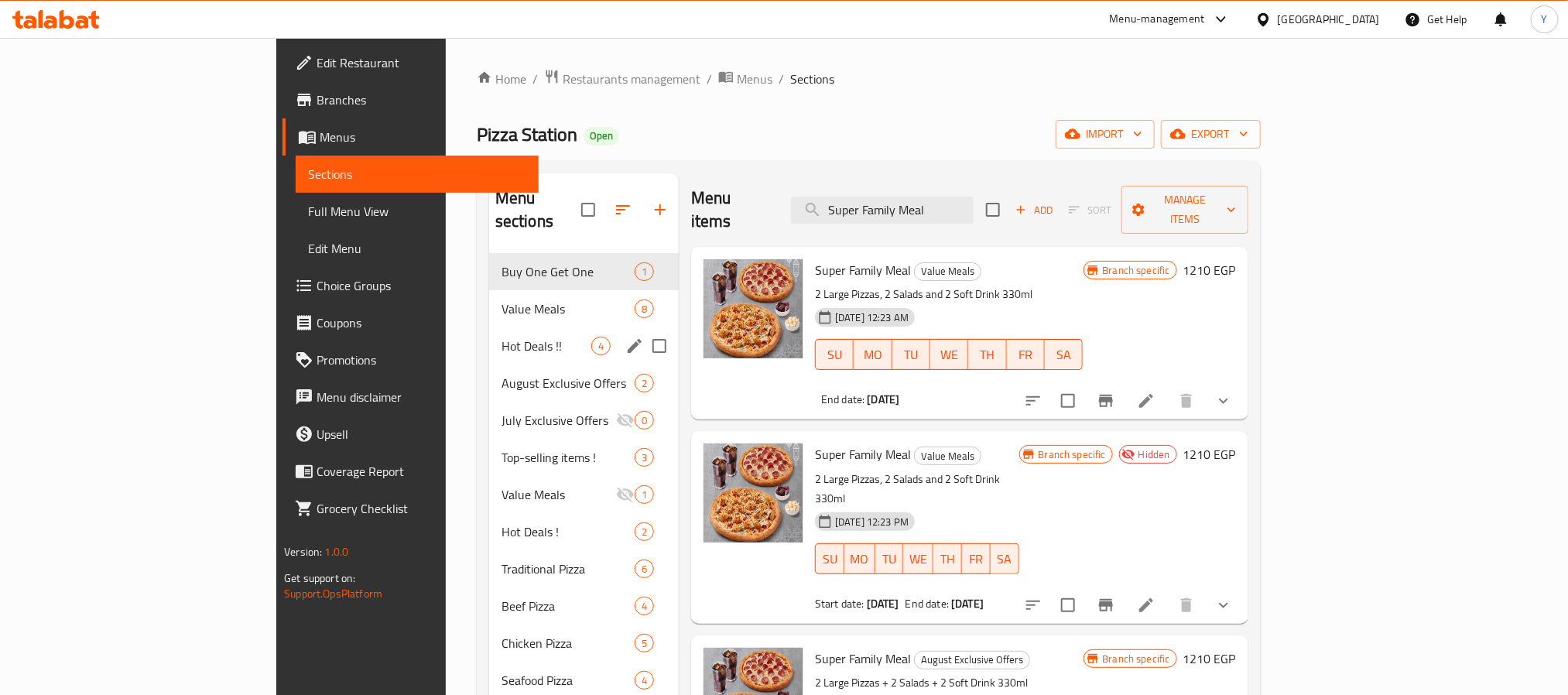
click at [489, 327] on div "Hot Deals !! 4" at bounding box center [584, 346] width 190 height 37
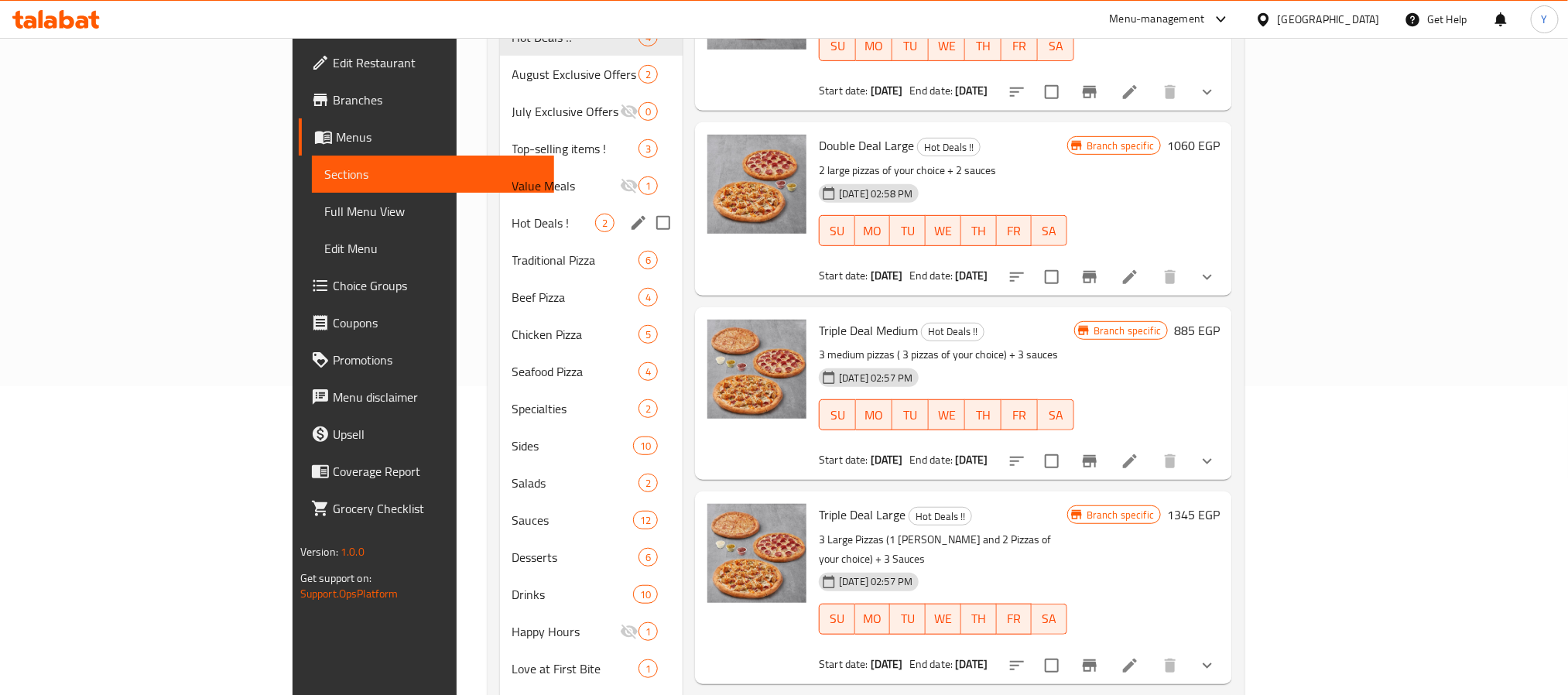
scroll to position [126, 0]
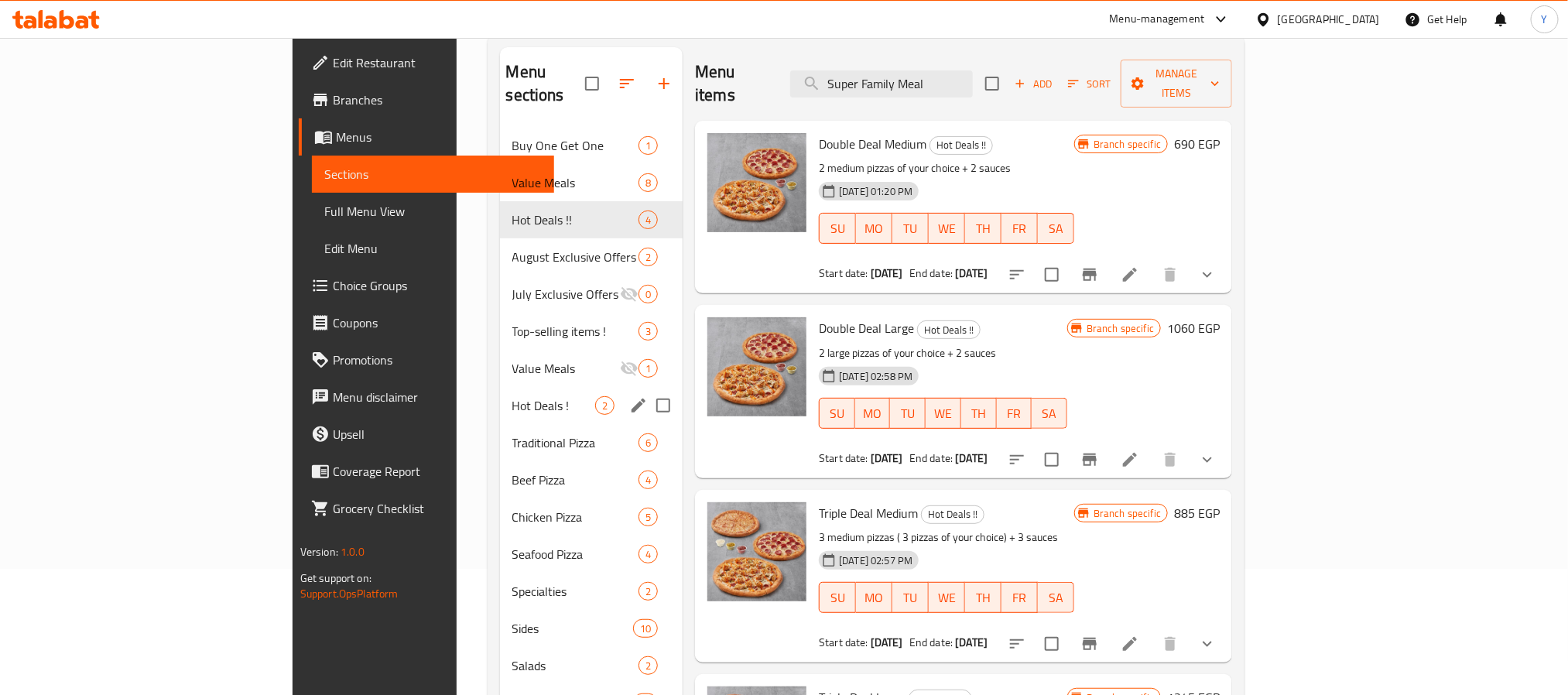
click at [500, 393] on div "Hot Deals ! 2" at bounding box center [592, 405] width 184 height 37
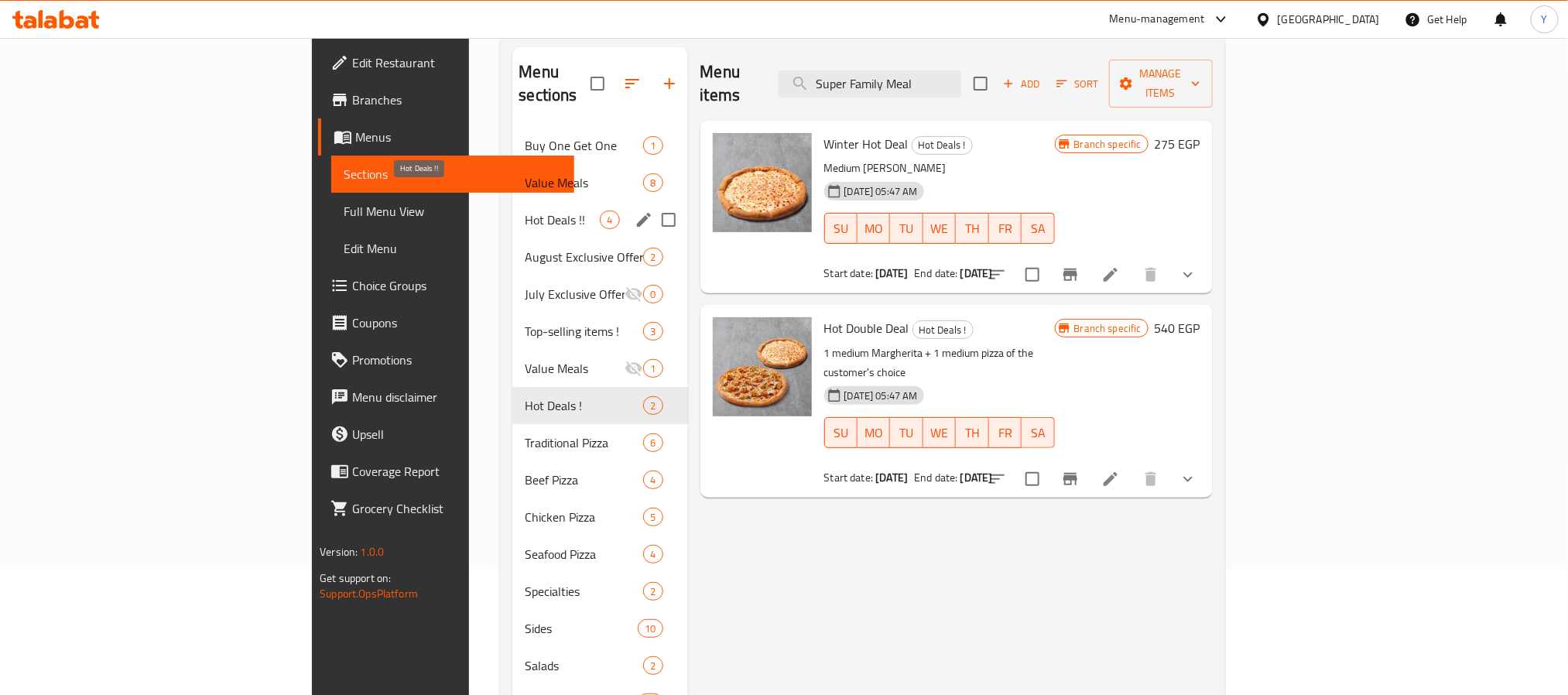
click at [524, 210] on span "Hot Deals !!" at bounding box center [562, 220] width 75 height 19
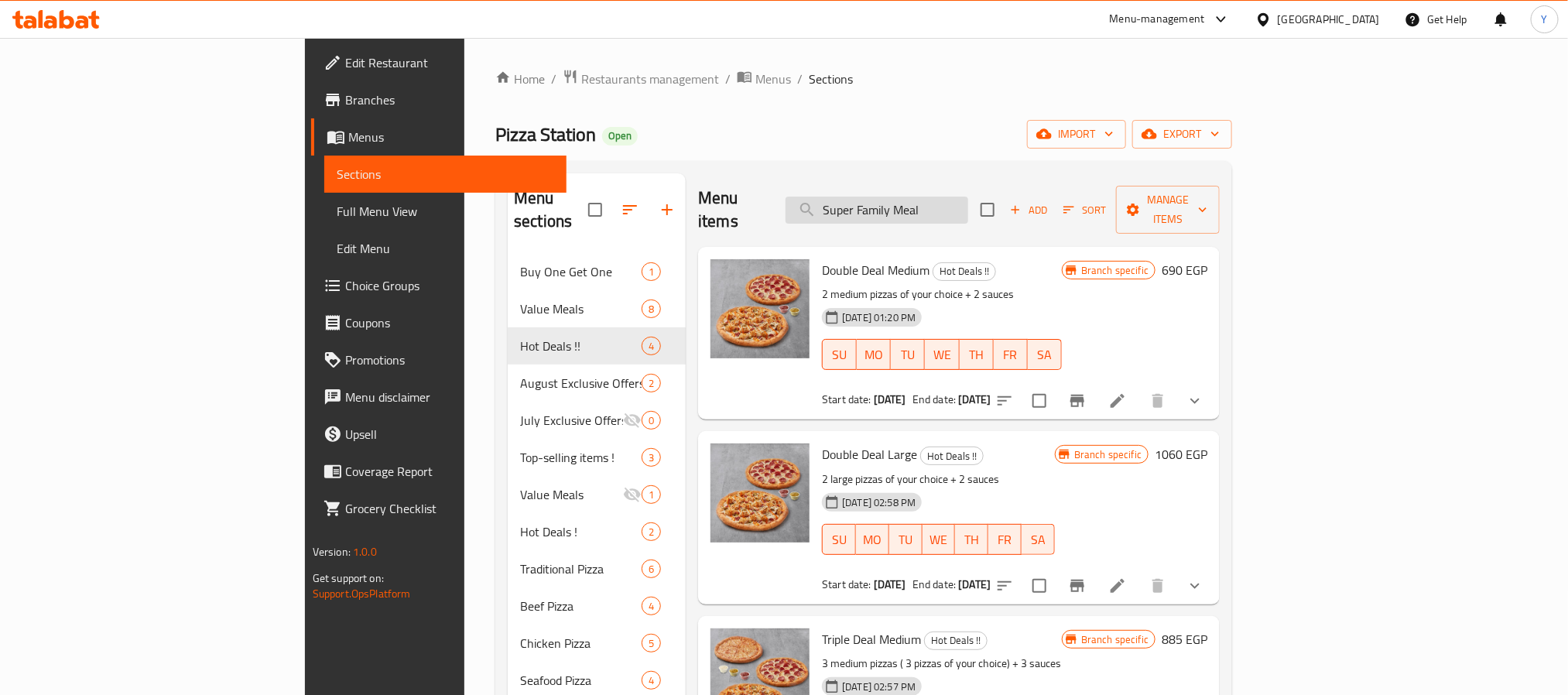
click at [968, 196] on input "Super Family Meal" at bounding box center [877, 210] width 183 height 27
paste input "Hot d"
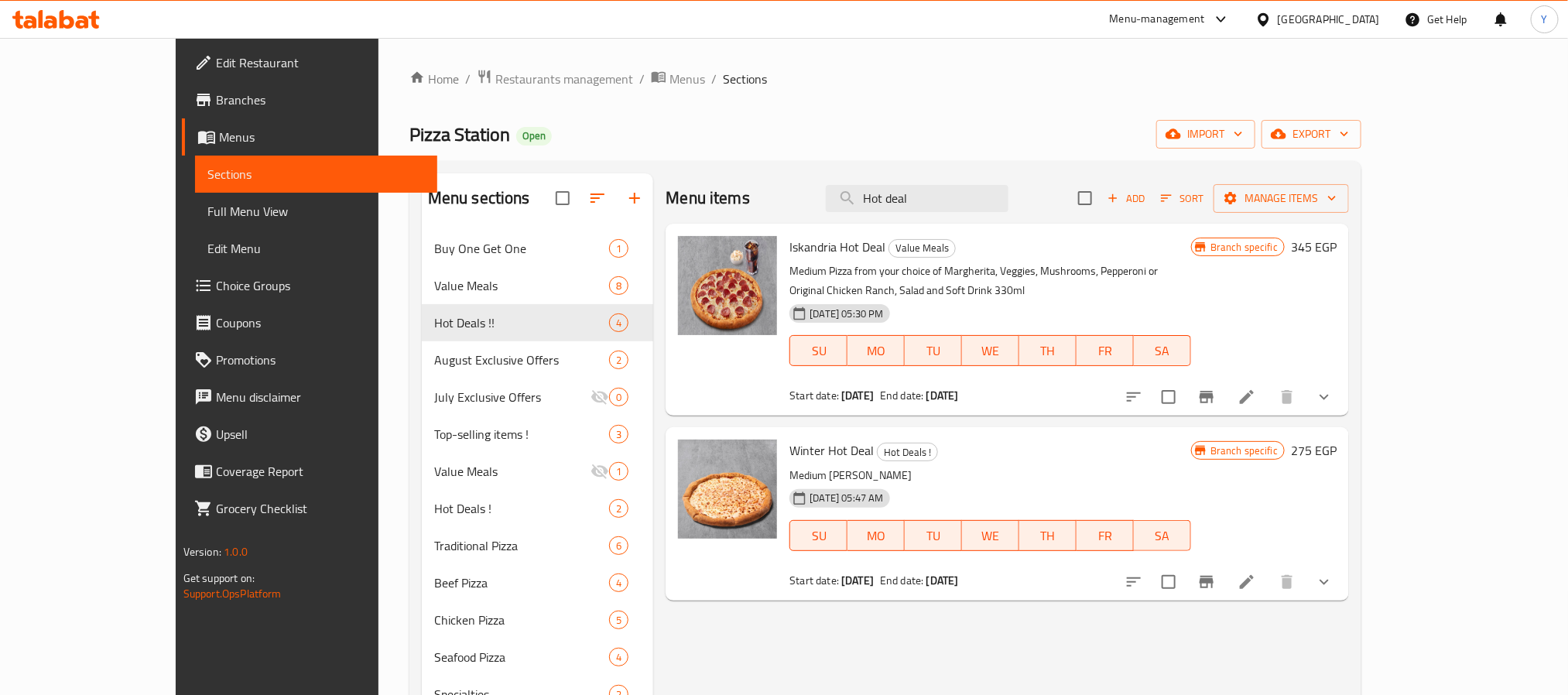
click at [790, 255] on span "Iskandria Hot Deal" at bounding box center [837, 247] width 96 height 24
click at [789, 254] on span "Iskandria Hot Deal" at bounding box center [837, 247] width 96 height 24
click at [789, 251] on span "Iskandria Hot Deal" at bounding box center [837, 247] width 96 height 24
drag, startPoint x: 785, startPoint y: 251, endPoint x: 830, endPoint y: 251, distance: 45.0
click at [830, 251] on span "Iskandria Hot Deal" at bounding box center [837, 247] width 96 height 24
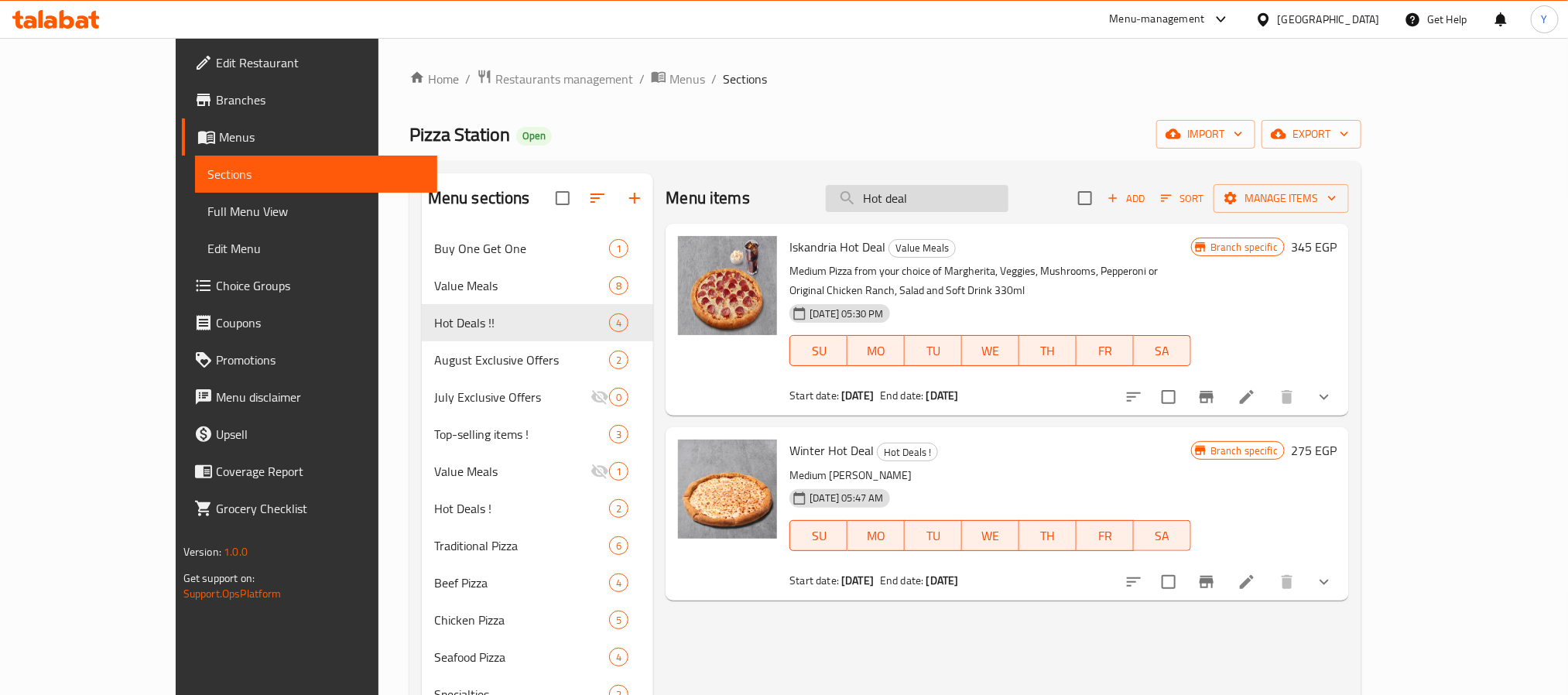
click at [997, 193] on input "Hot deal" at bounding box center [917, 199] width 183 height 27
paste input "Iskandria Hot D"
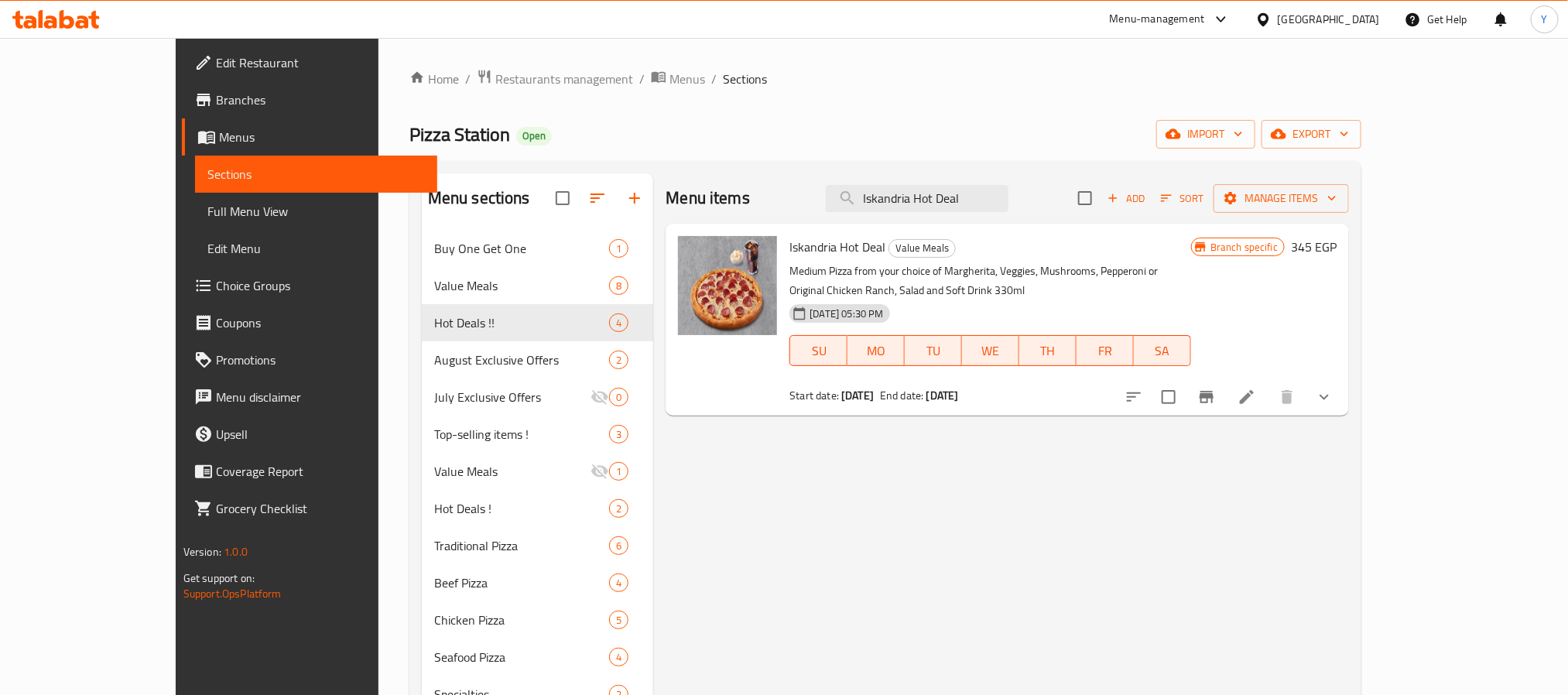
click at [789, 270] on p "Medium Pizza from your choice of Margherita, Veggies, Mushrooms, Pepperoni or O…" at bounding box center [990, 280] width 401 height 38
drag, startPoint x: 764, startPoint y: 270, endPoint x: 1144, endPoint y: 268, distance: 380.0
click at [1144, 268] on p "Medium Pizza from your choice of Margherita, Veggies, Mushrooms, Pepperoni or O…" at bounding box center [990, 280] width 401 height 38
click at [1190, 265] on p "Medium Pizza from your choice of Margherita, Veggies, Mushrooms, Pepperoni or O…" at bounding box center [990, 280] width 401 height 38
drag, startPoint x: 1198, startPoint y: 265, endPoint x: 1244, endPoint y: 273, distance: 46.7
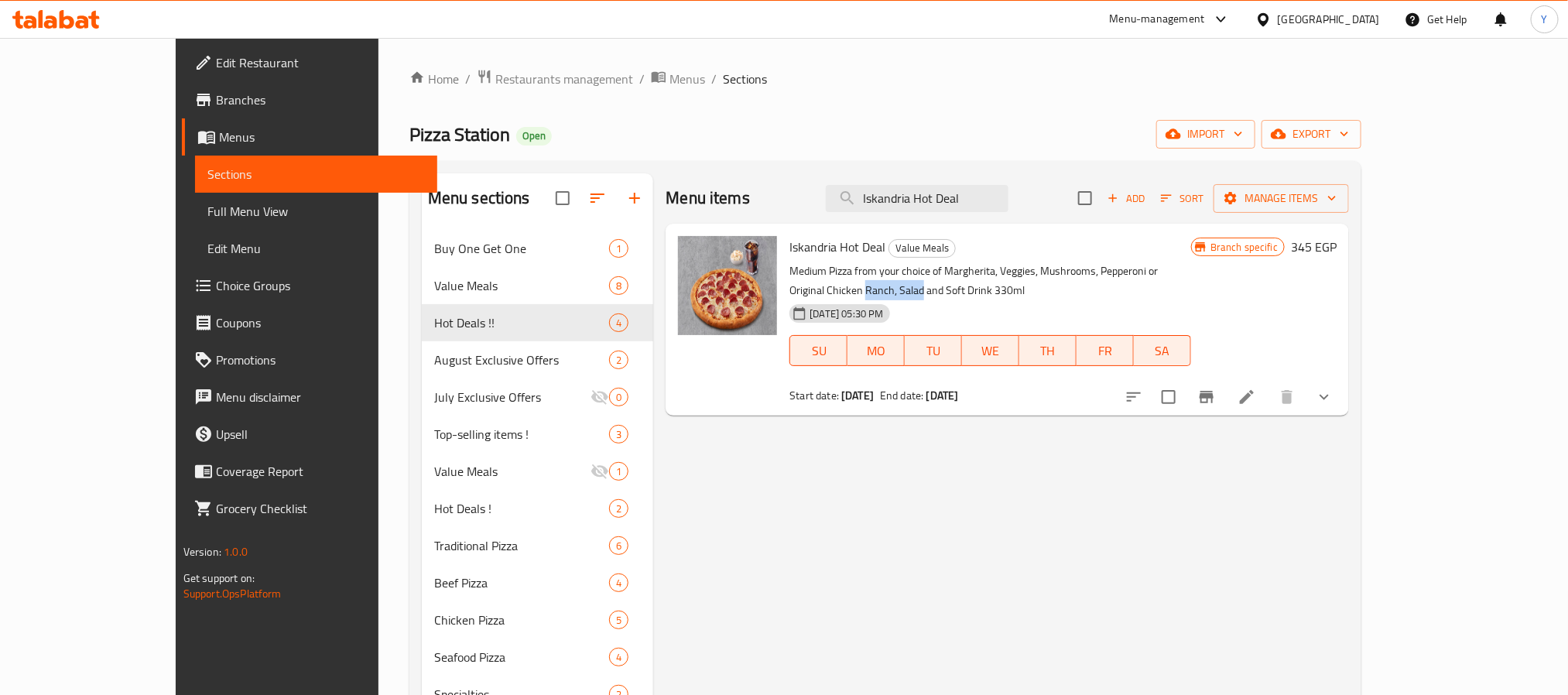
click at [1190, 273] on p "Medium Pizza from your choice of Margherita, Veggies, Mushrooms, Pepperoni or O…" at bounding box center [990, 280] width 401 height 38
click at [1333, 388] on icon "show more" at bounding box center [1324, 397] width 19 height 19
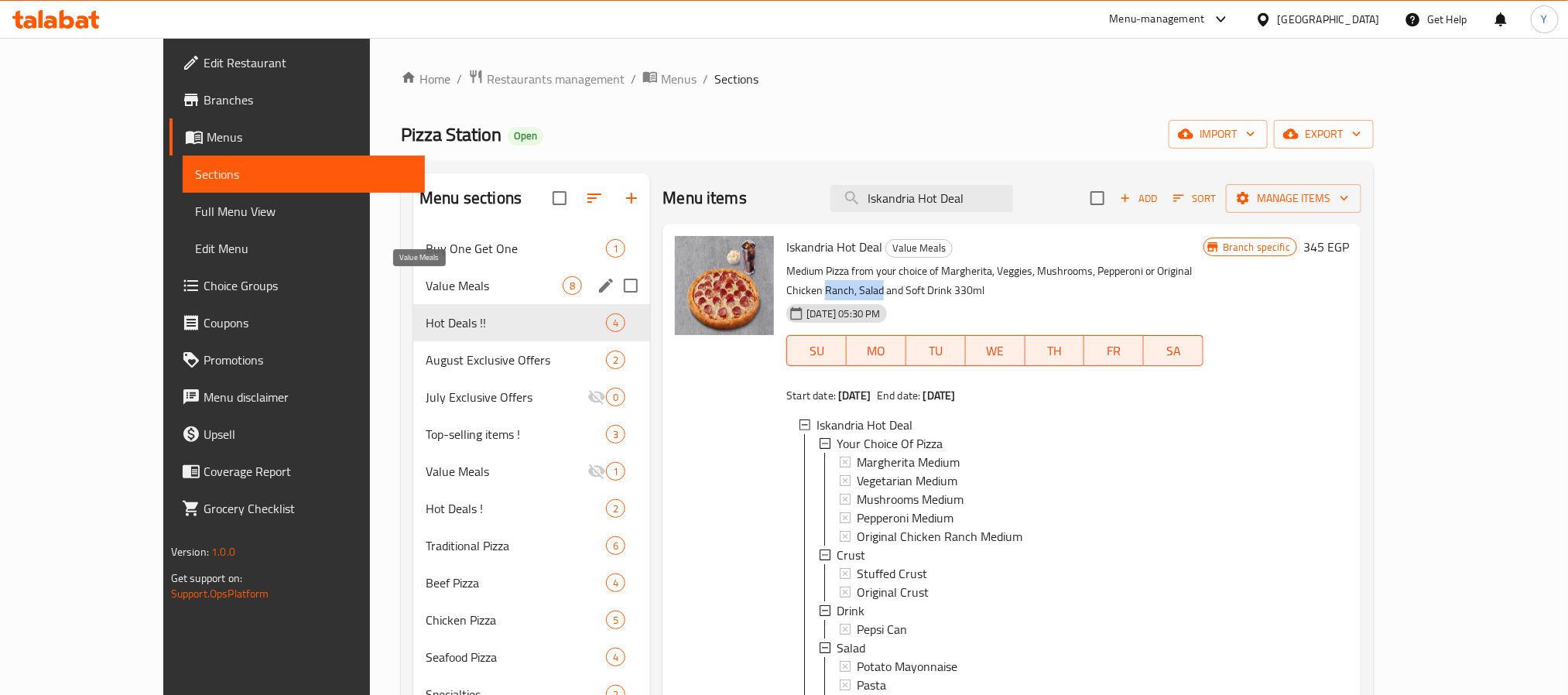
click at [425, 279] on span "Value Meals" at bounding box center [494, 286] width 137 height 19
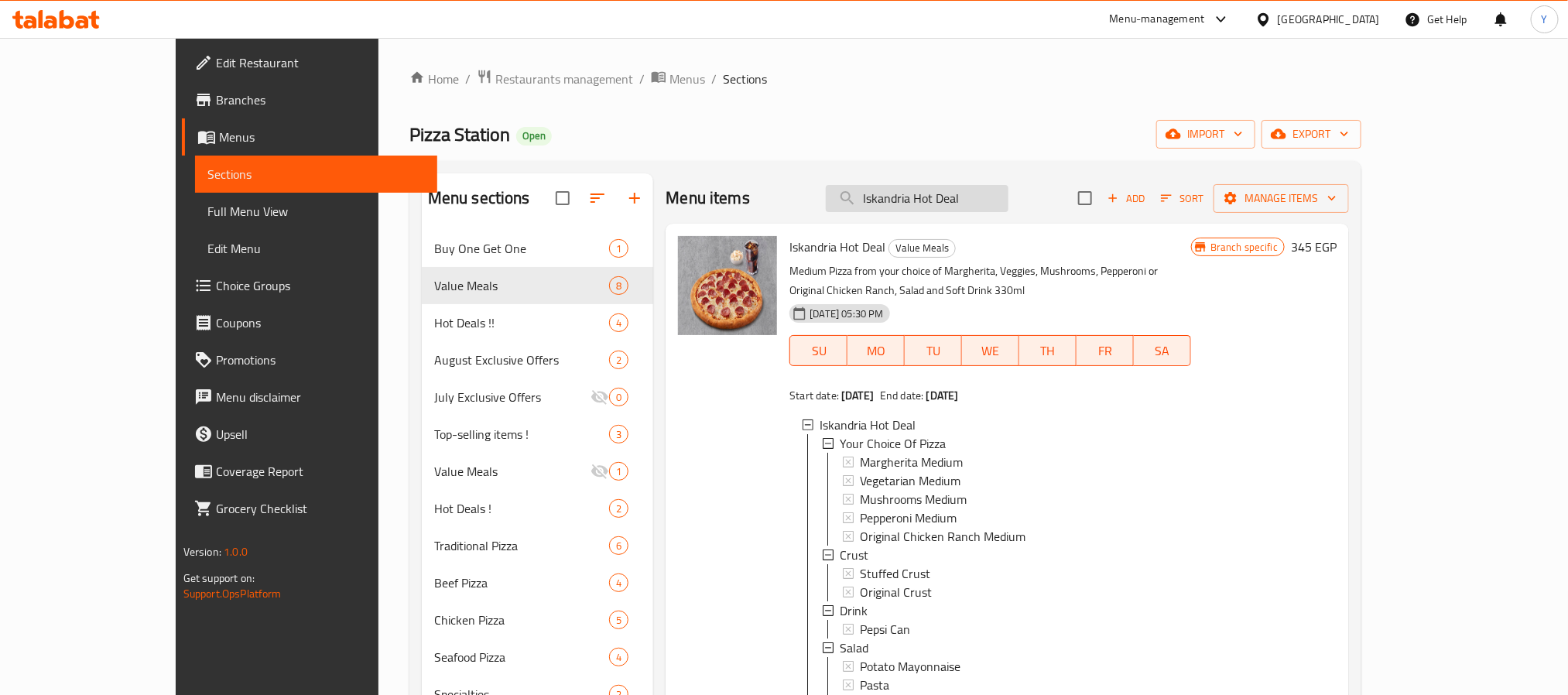
click at [1008, 195] on input "Iskandria Hot Deal" at bounding box center [917, 199] width 183 height 27
paste input "Super Family m"
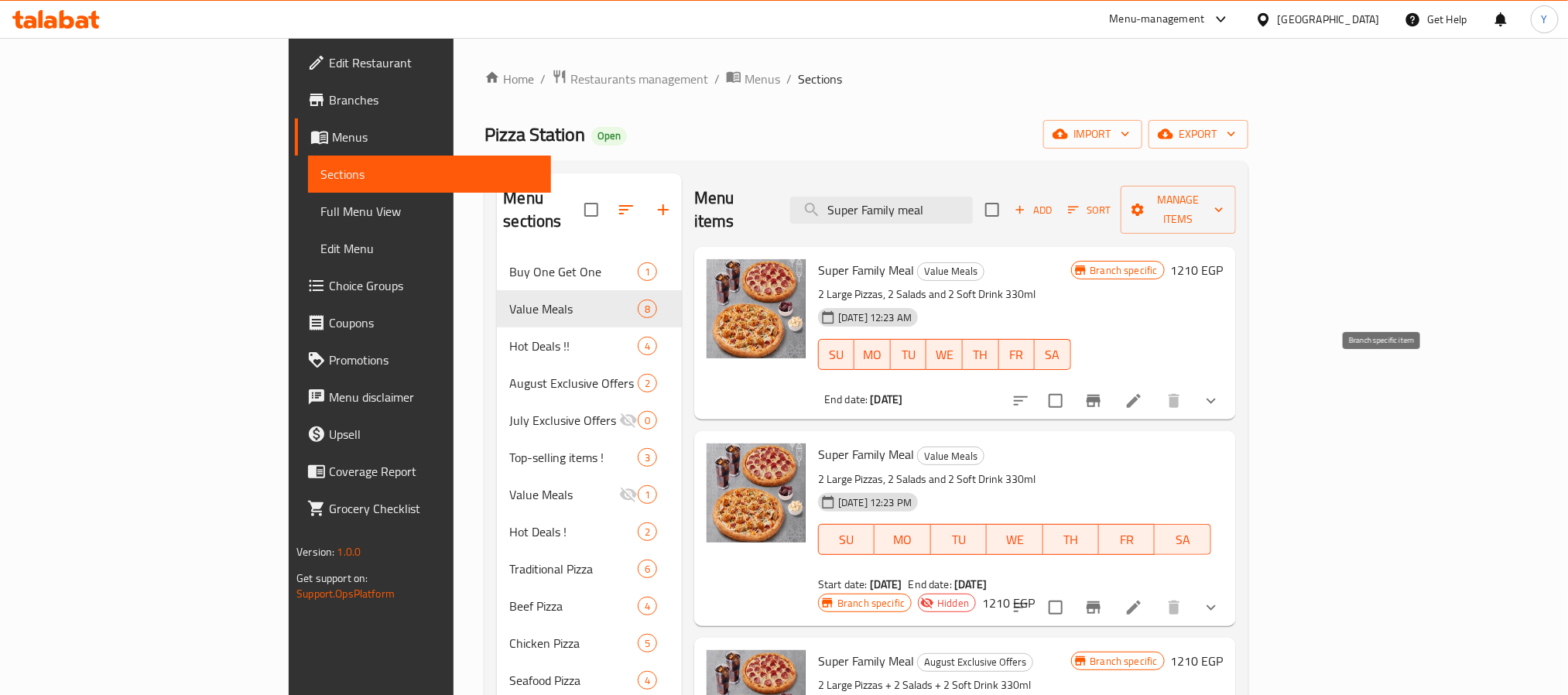
type input "Super Family meal"
click at [1112, 382] on button "Branch-specific-item" at bounding box center [1092, 401] width 37 height 37
click at [1112, 589] on button "Branch-specific-item" at bounding box center [1092, 607] width 37 height 37
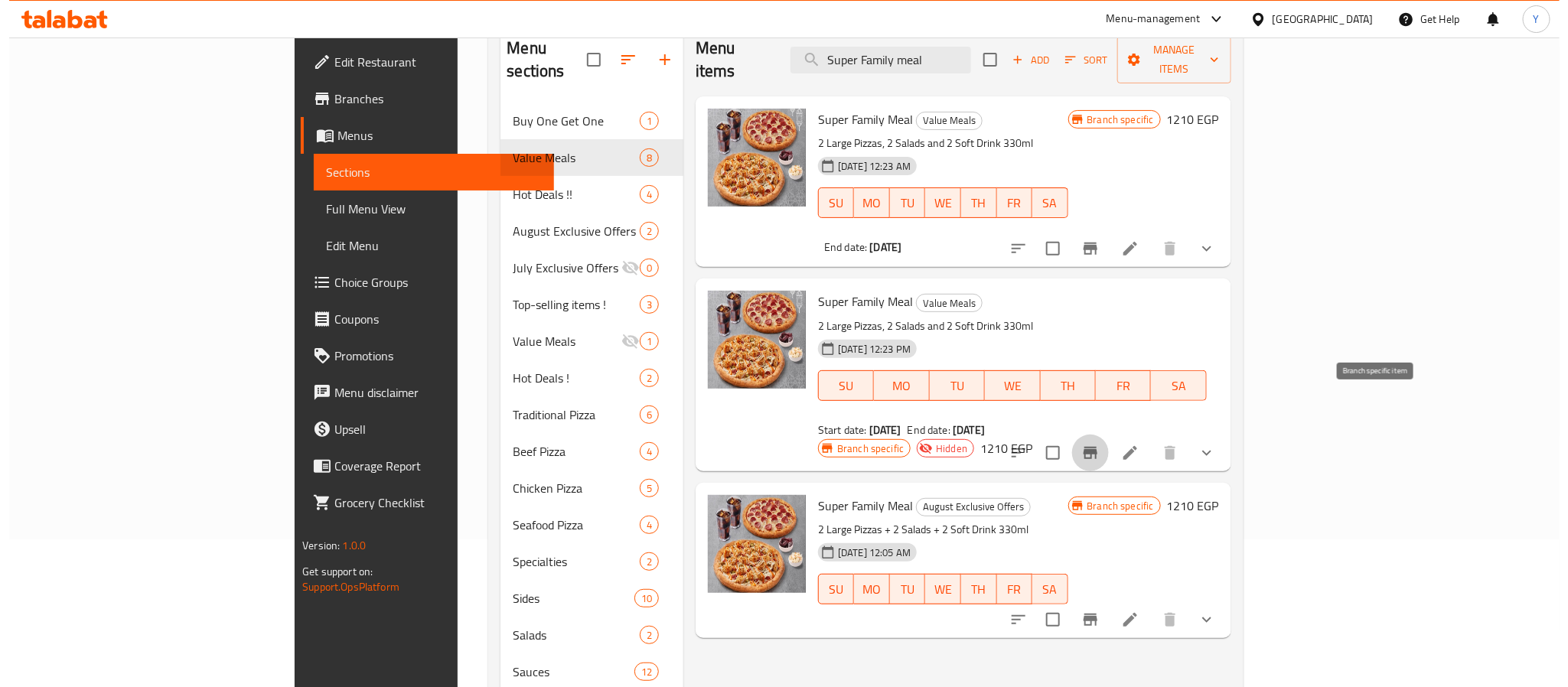
scroll to position [345, 0]
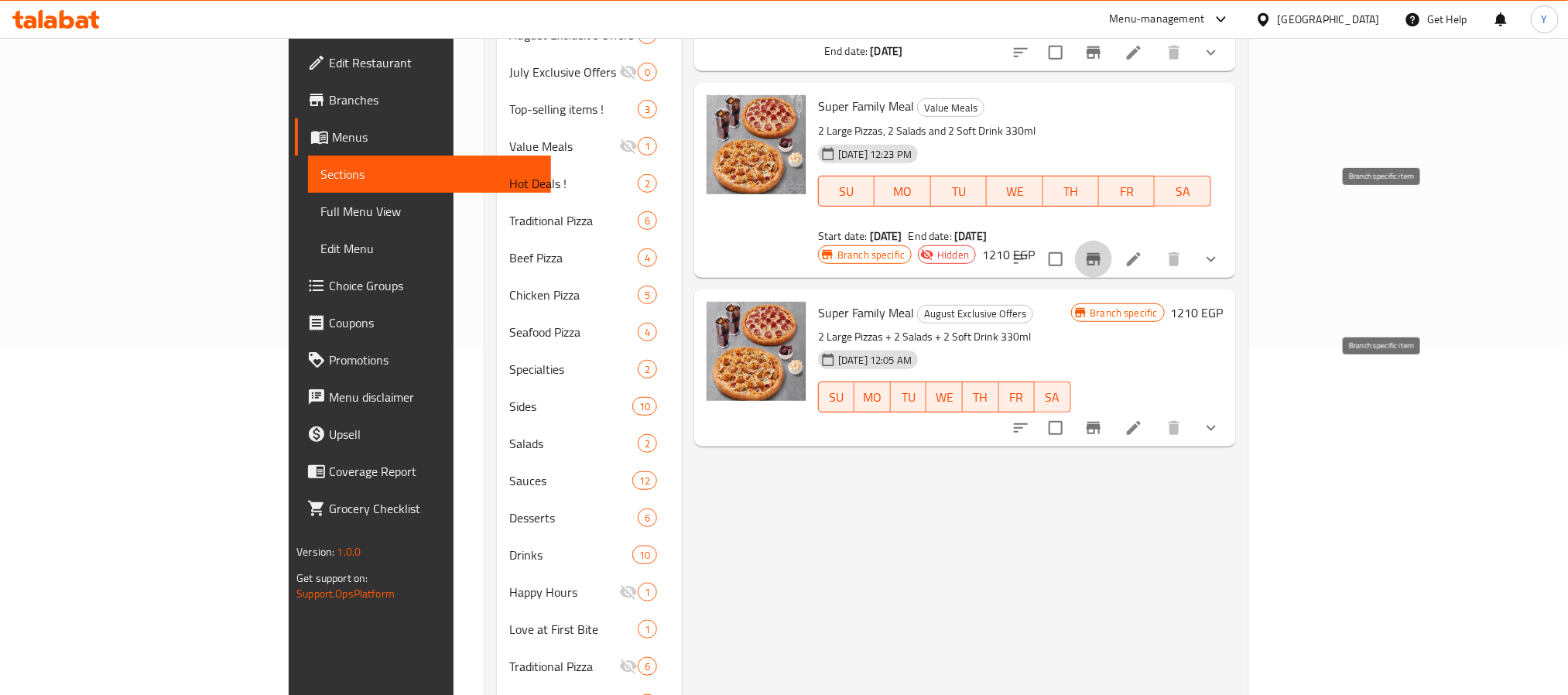
click at [1112, 410] on button "Branch-specific-item" at bounding box center [1092, 428] width 37 height 37
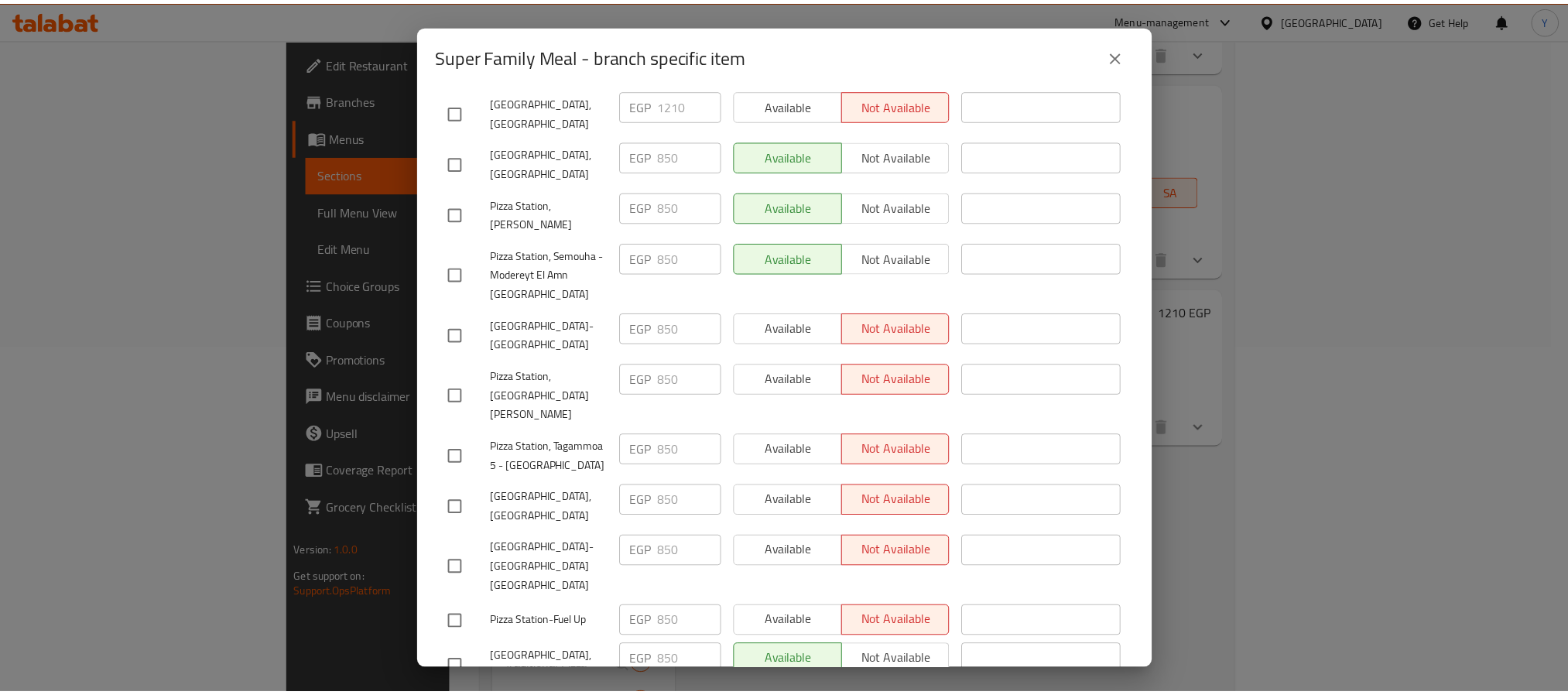
scroll to position [466, 0]
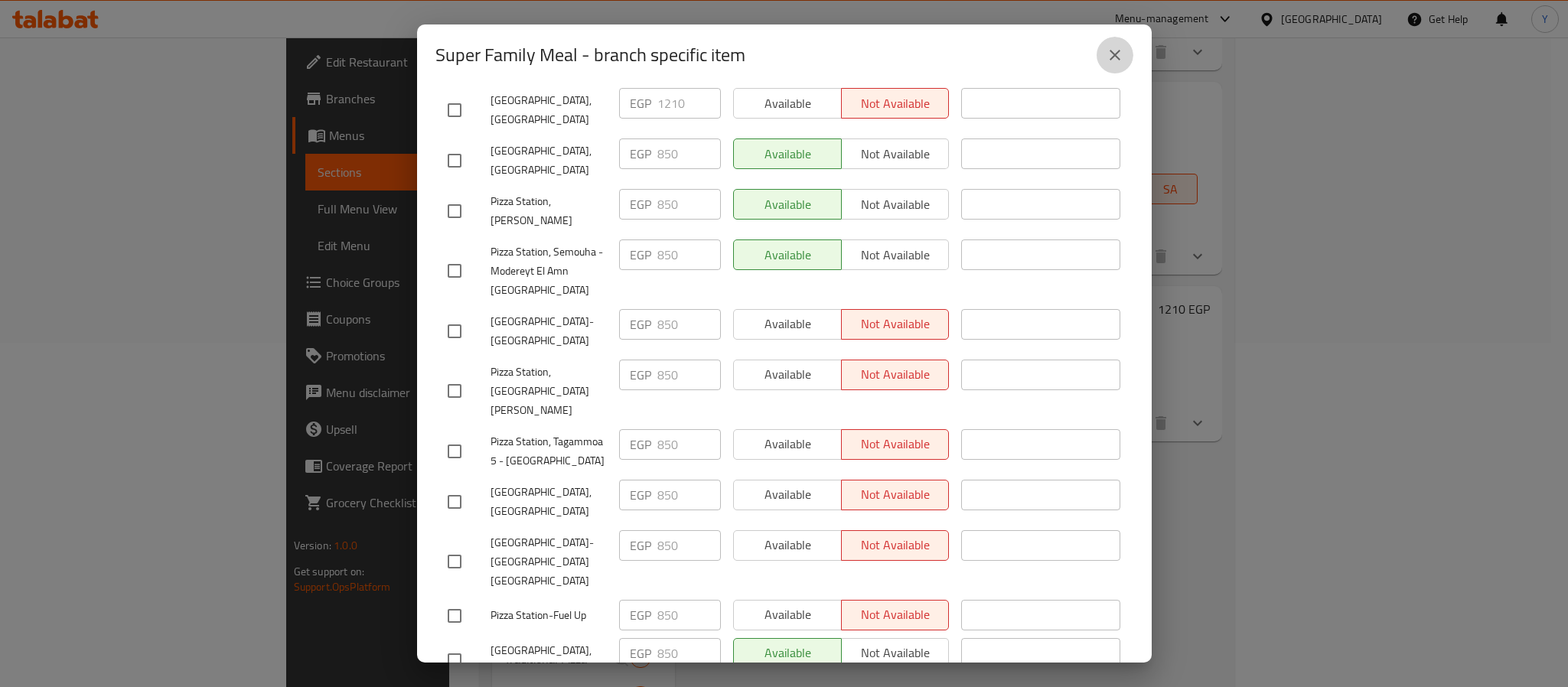
click at [1101, 55] on button "close" at bounding box center [1115, 54] width 36 height 36
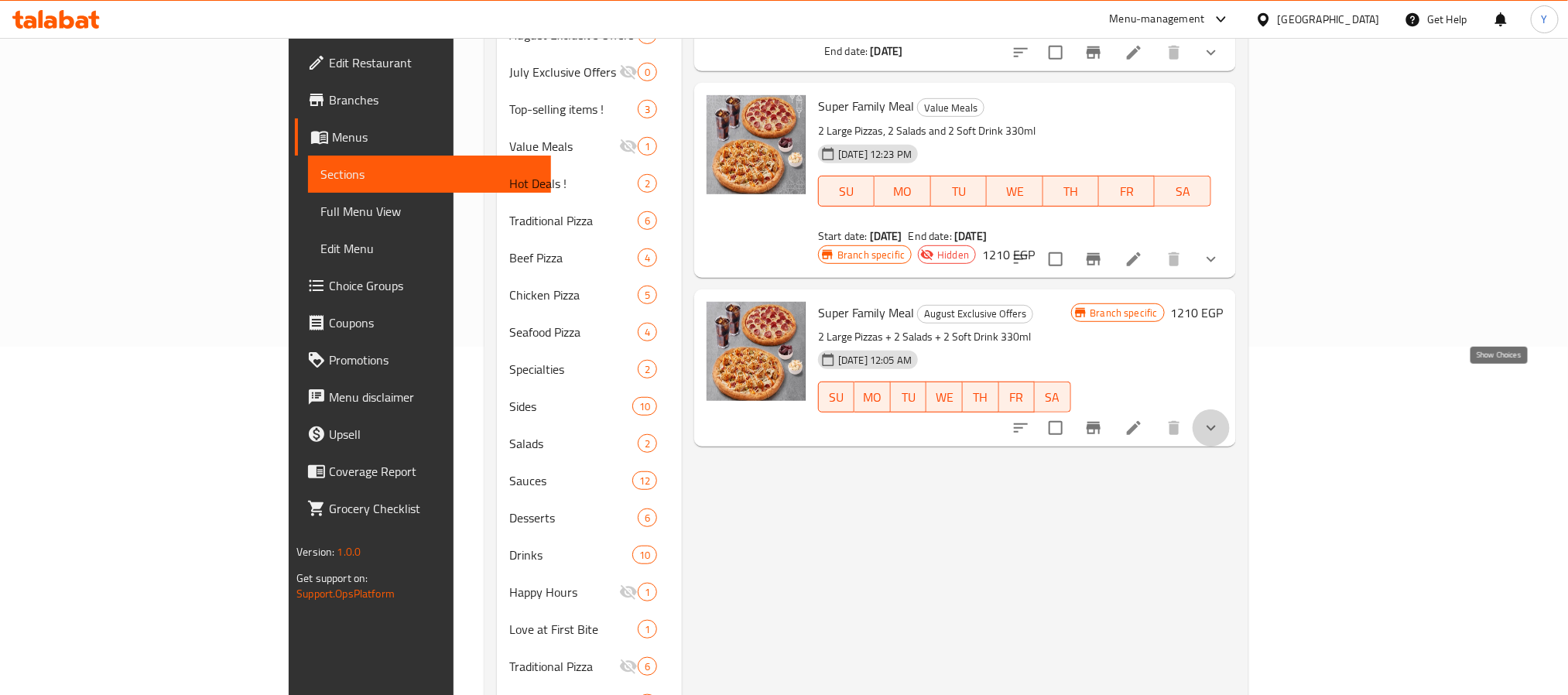
click at [1220, 419] on icon "show more" at bounding box center [1211, 428] width 19 height 19
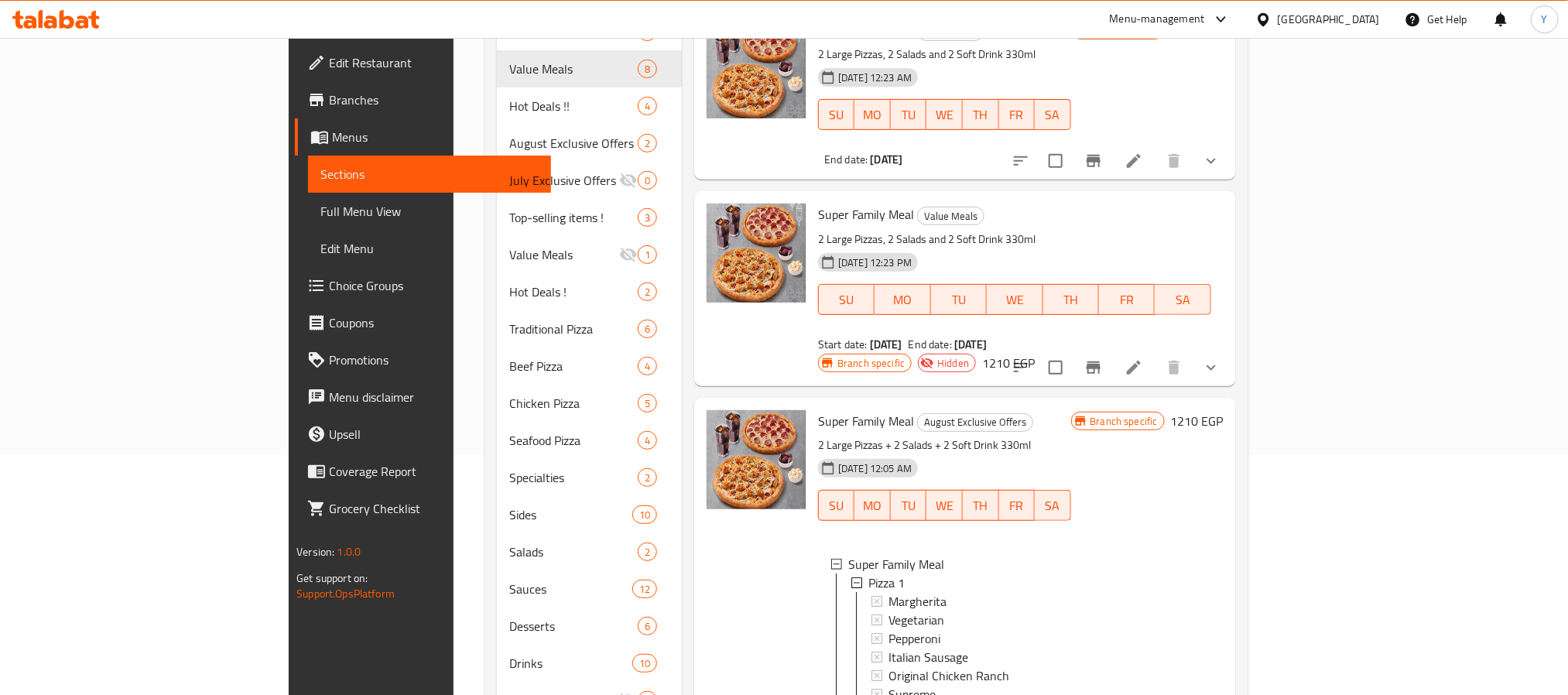
scroll to position [116, 0]
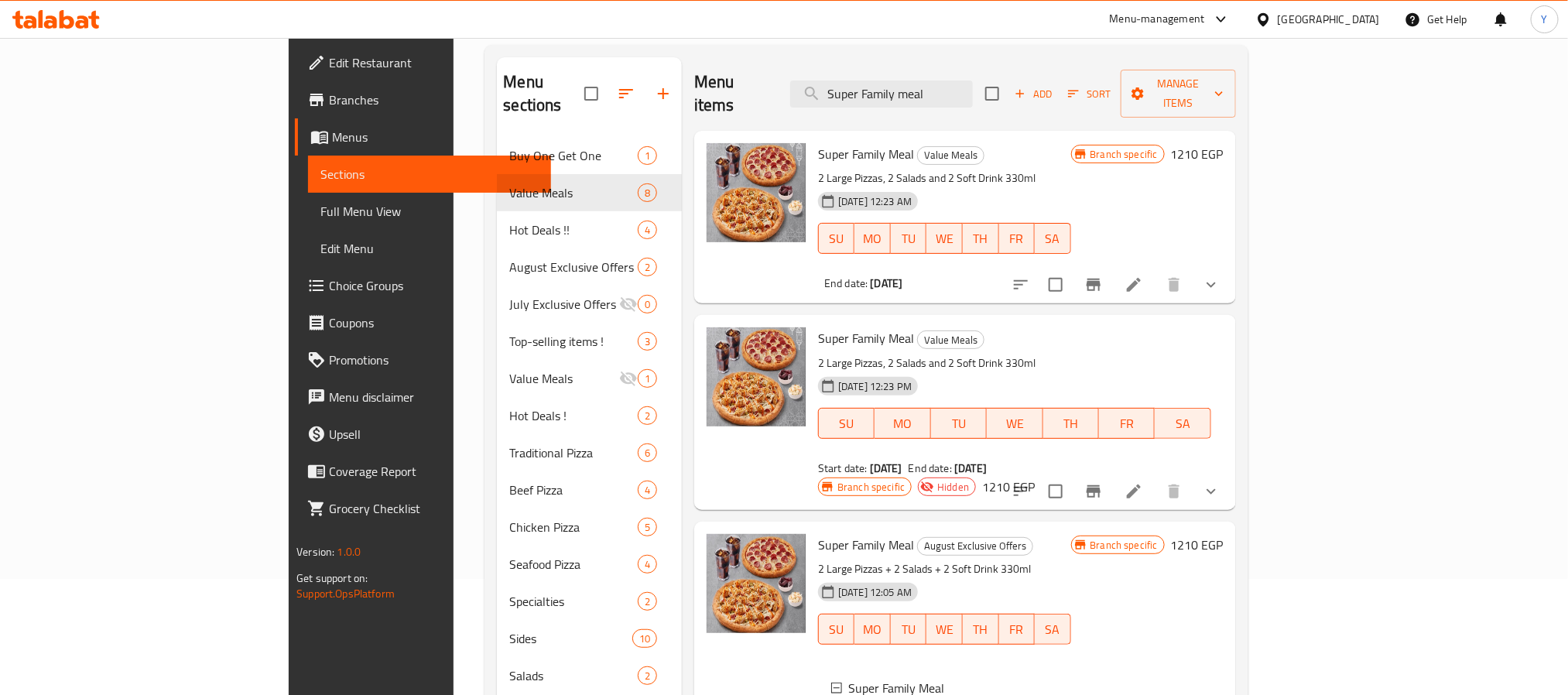
click at [1230, 266] on button "show more" at bounding box center [1210, 284] width 37 height 37
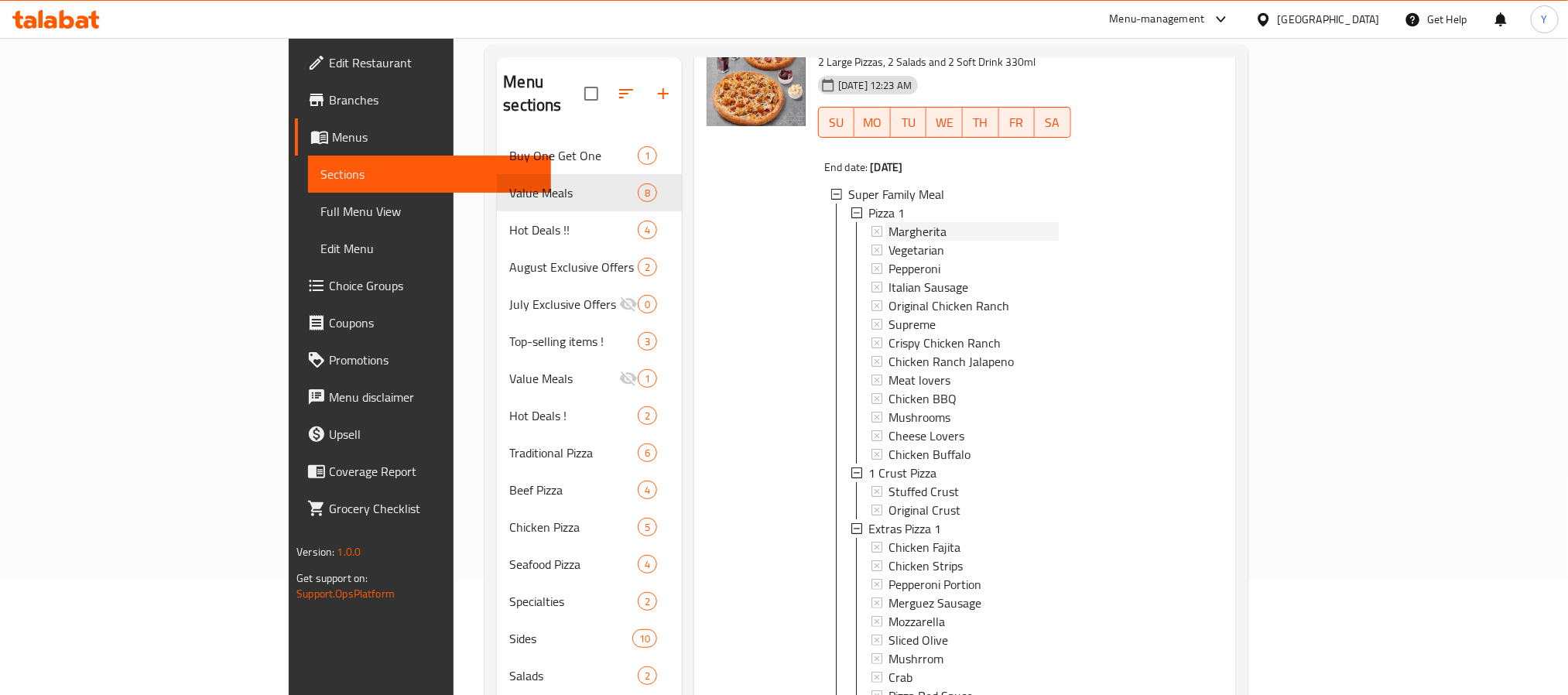
click at [888, 222] on div "Margherita" at bounding box center [973, 232] width 170 height 19
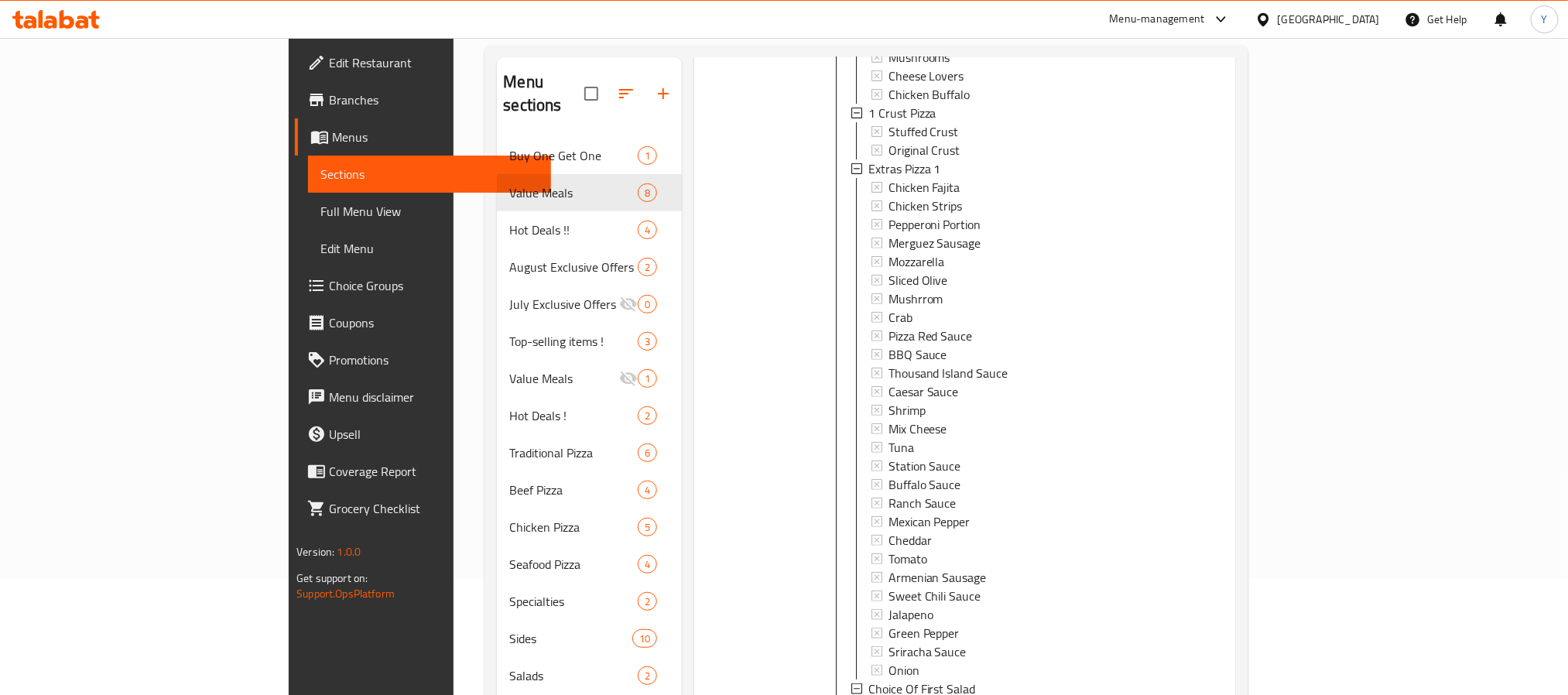
scroll to position [465, 0]
click at [888, 192] on span "Chicken Fajita" at bounding box center [924, 202] width 72 height 19
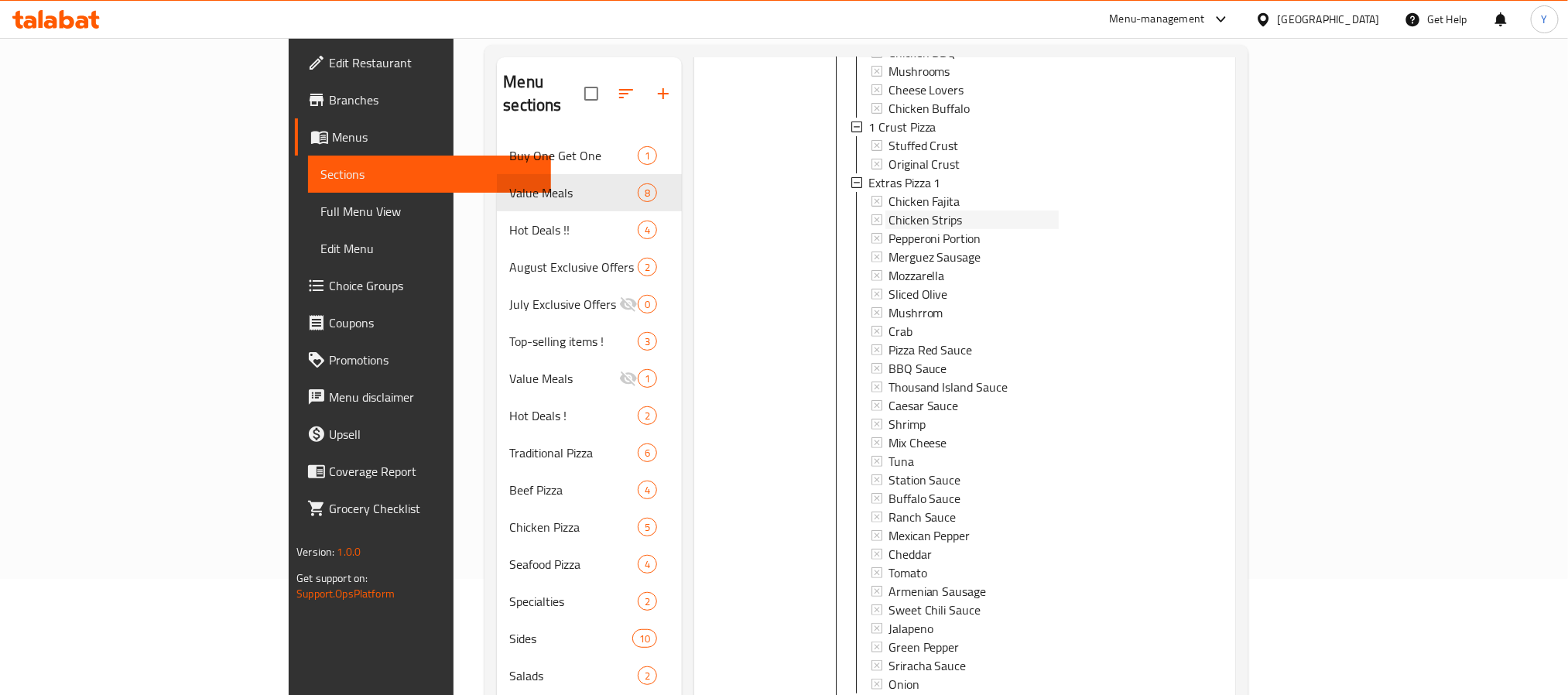
click at [888, 210] on span "Chicken Strips" at bounding box center [925, 220] width 75 height 19
click at [888, 229] on span "Pepperoni Portion" at bounding box center [935, 239] width 93 height 19
click at [894, 248] on span "Merguez Sausage" at bounding box center [935, 258] width 93 height 19
click at [888, 266] on span "Mozzarella" at bounding box center [917, 276] width 57 height 19
click at [888, 285] on span "Sliced Olive" at bounding box center [918, 294] width 60 height 19
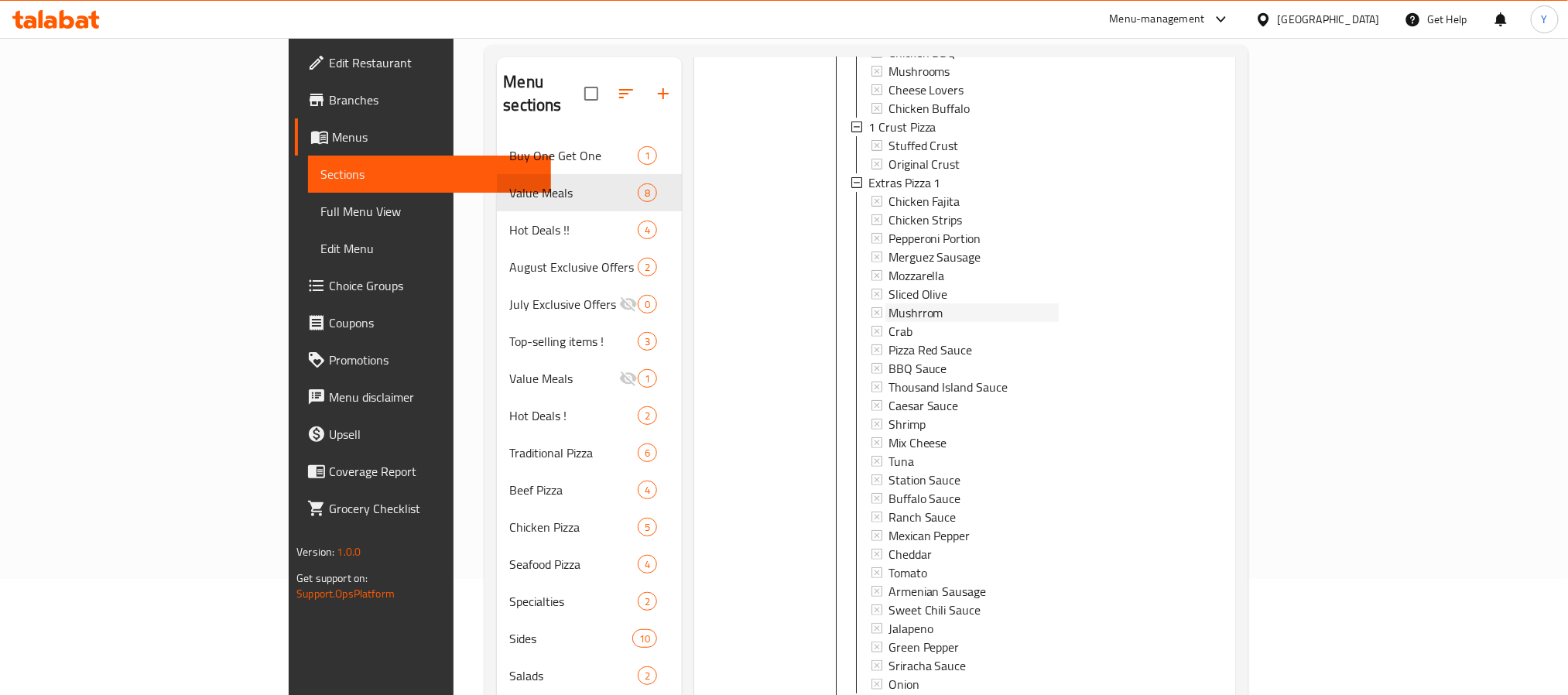
click at [888, 303] on span "Mushrrom" at bounding box center [916, 313] width 55 height 19
click at [888, 322] on div "Crab" at bounding box center [973, 331] width 170 height 19
click at [888, 322] on span "Crab" at bounding box center [900, 331] width 24 height 19
click at [888, 341] on span "Pizza Red Sauce" at bounding box center [930, 350] width 84 height 19
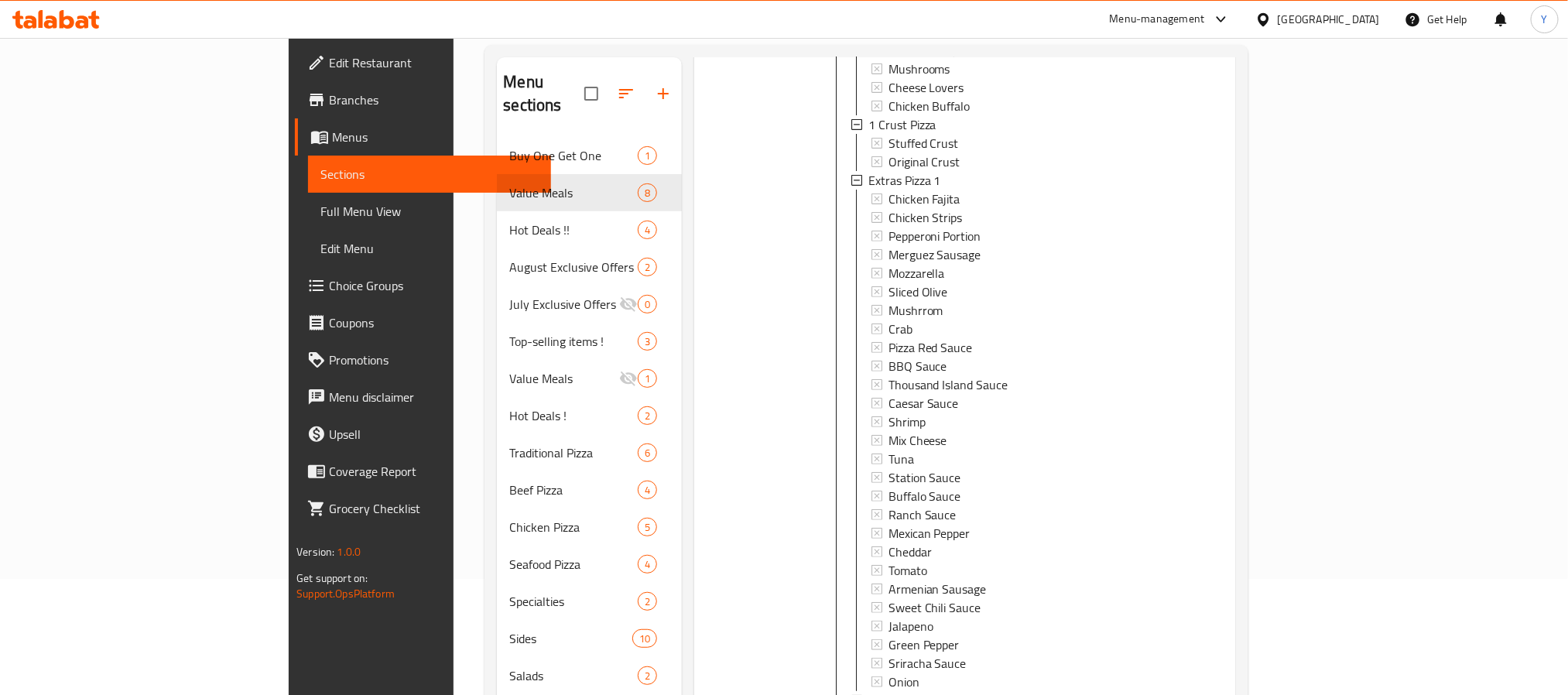
click at [888, 338] on span "Pizza Red Sauce" at bounding box center [930, 348] width 84 height 19
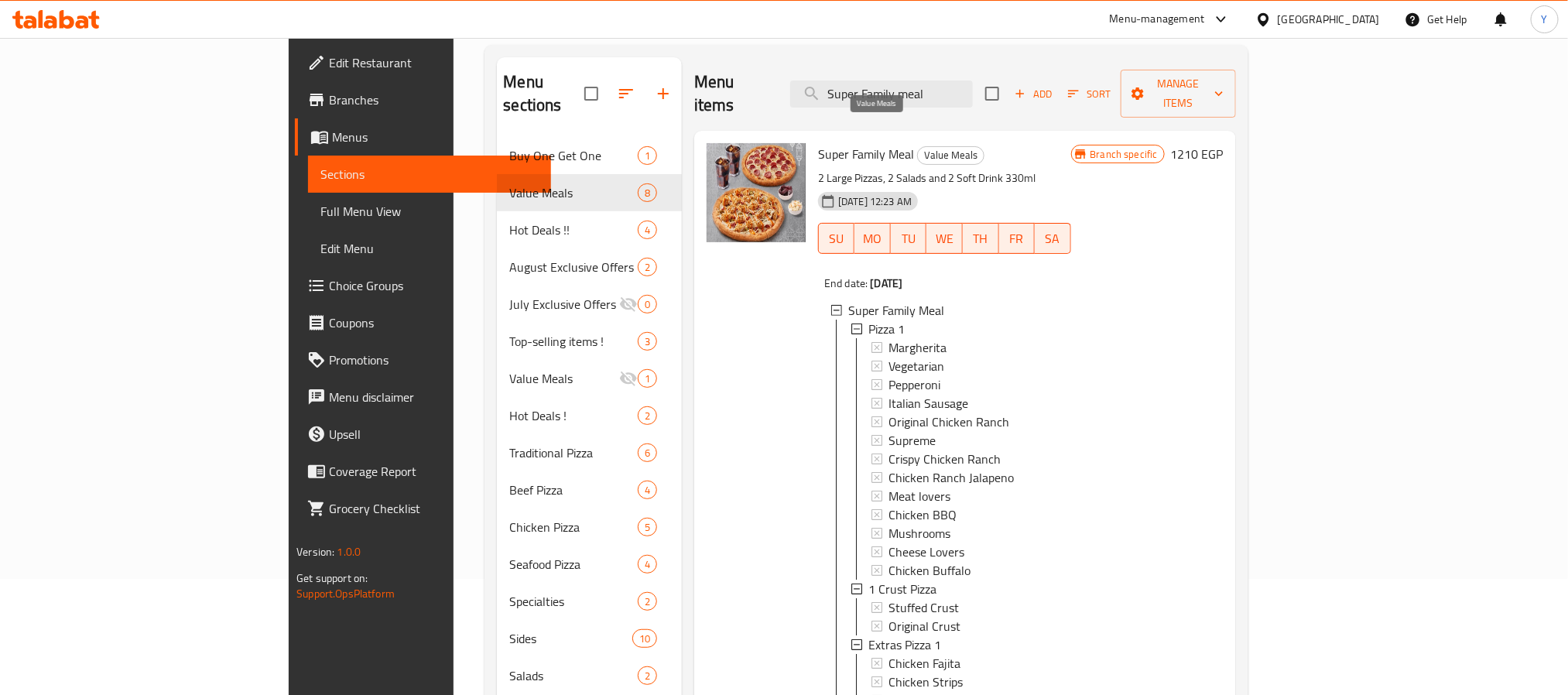
click at [917, 146] on span "Value Meals" at bounding box center [950, 155] width 66 height 18
drag, startPoint x: 871, startPoint y: 129, endPoint x: 882, endPoint y: 130, distance: 11.0
click at [917, 146] on span "Value Meals" at bounding box center [950, 155] width 66 height 18
copy span "Value Meals"
